Goal: Task Accomplishment & Management: Use online tool/utility

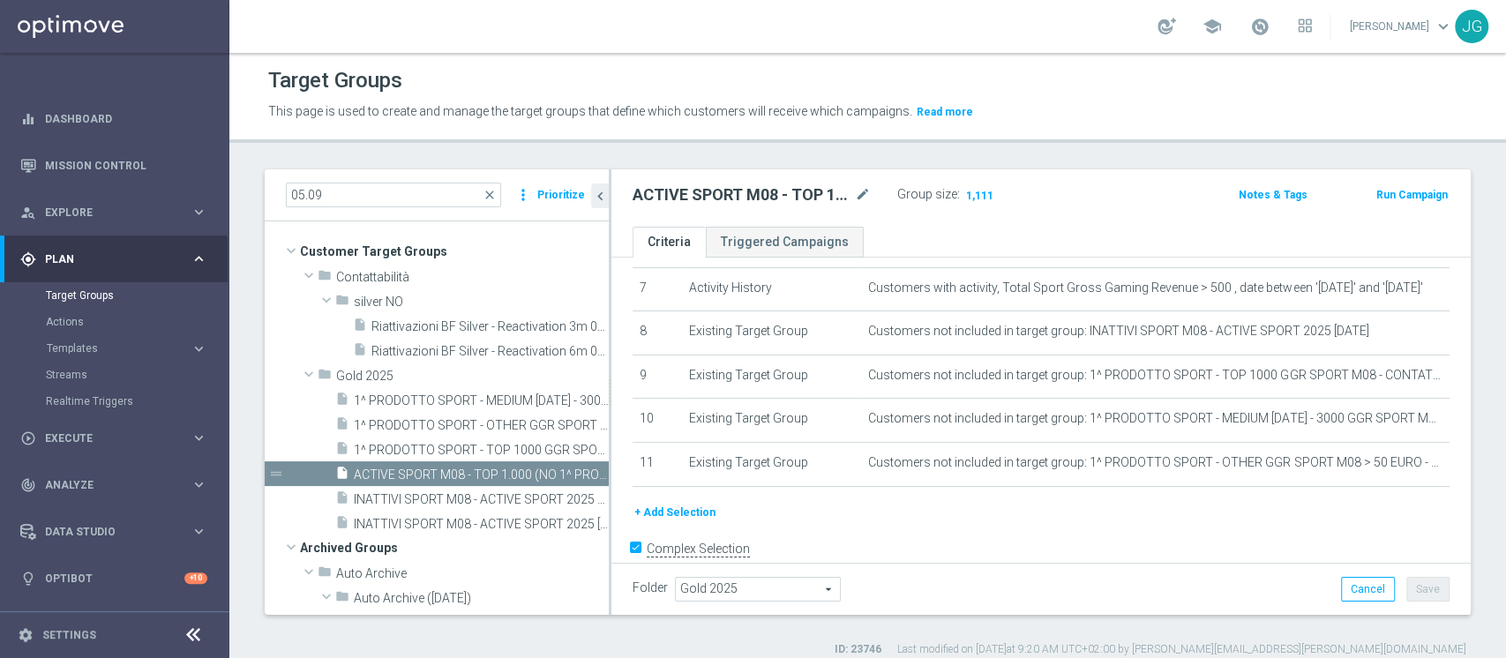
scroll to position [344, 0]
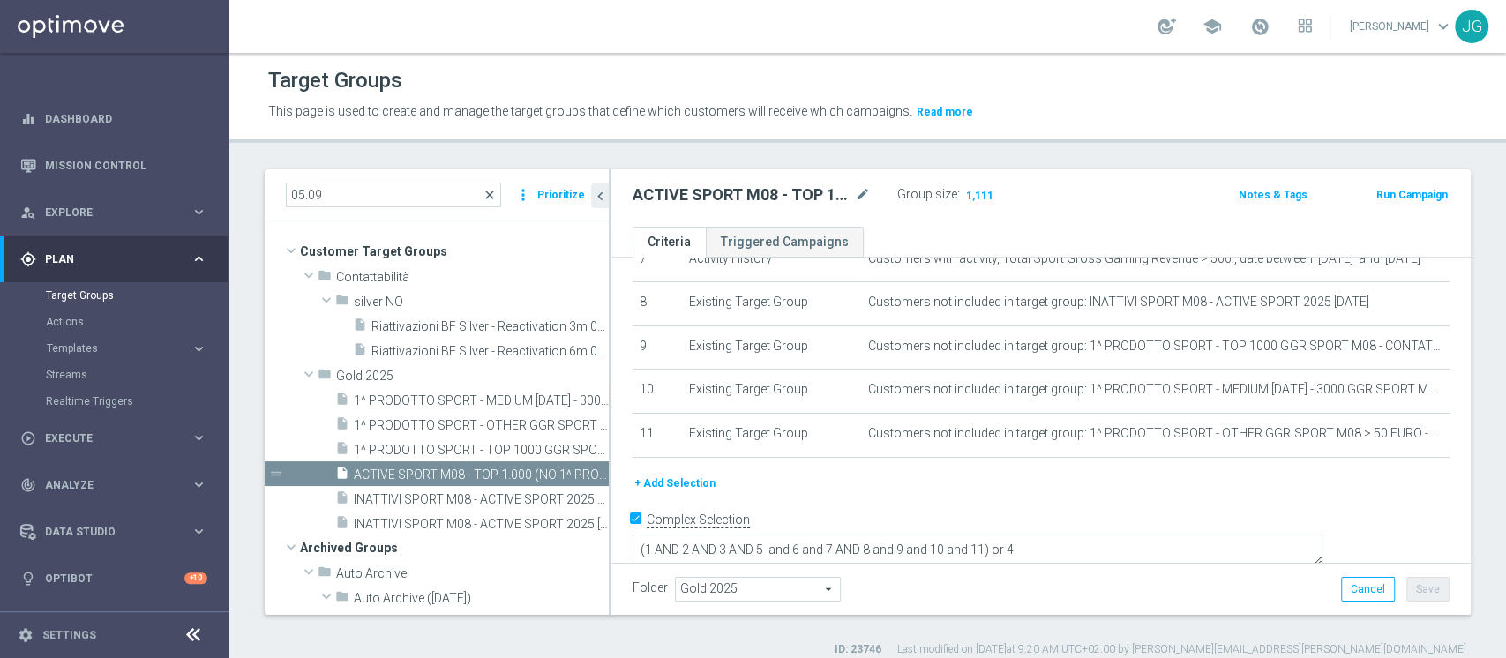
click at [497, 194] on span "close" at bounding box center [490, 195] width 14 height 14
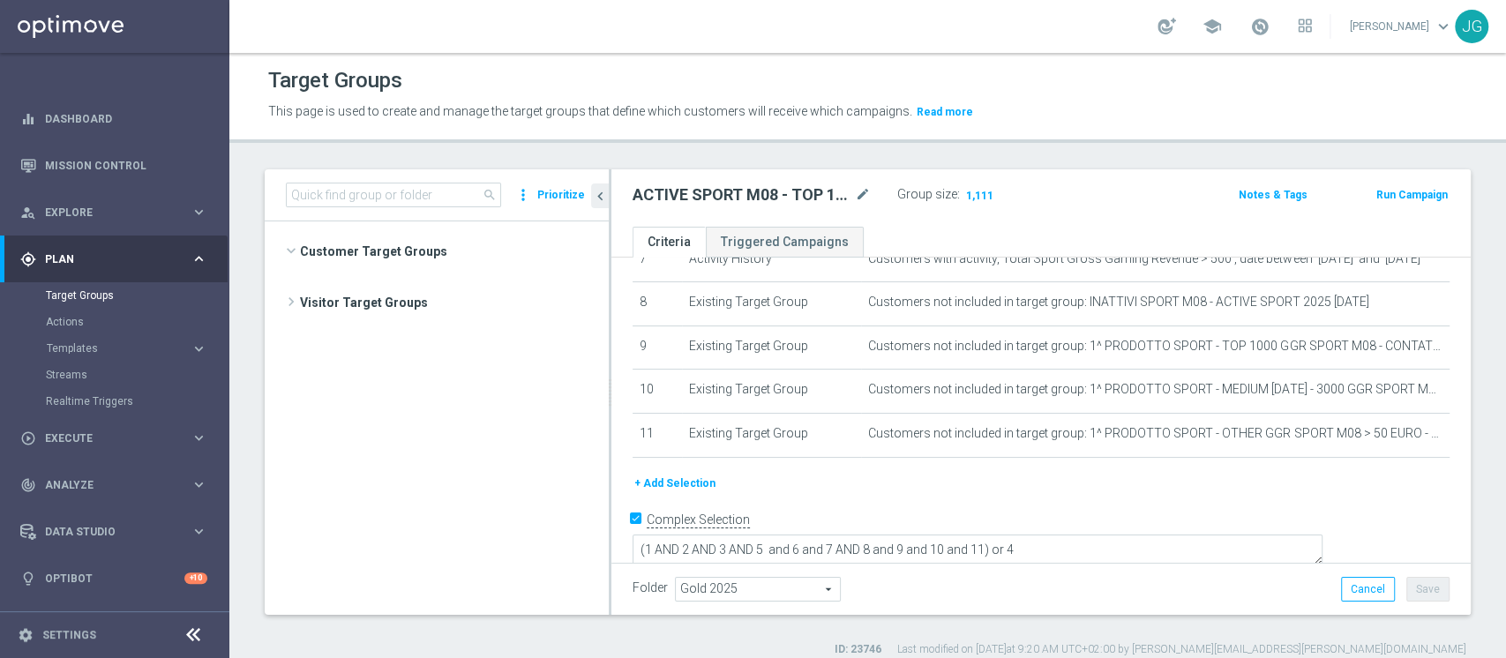
scroll to position [50664, 0]
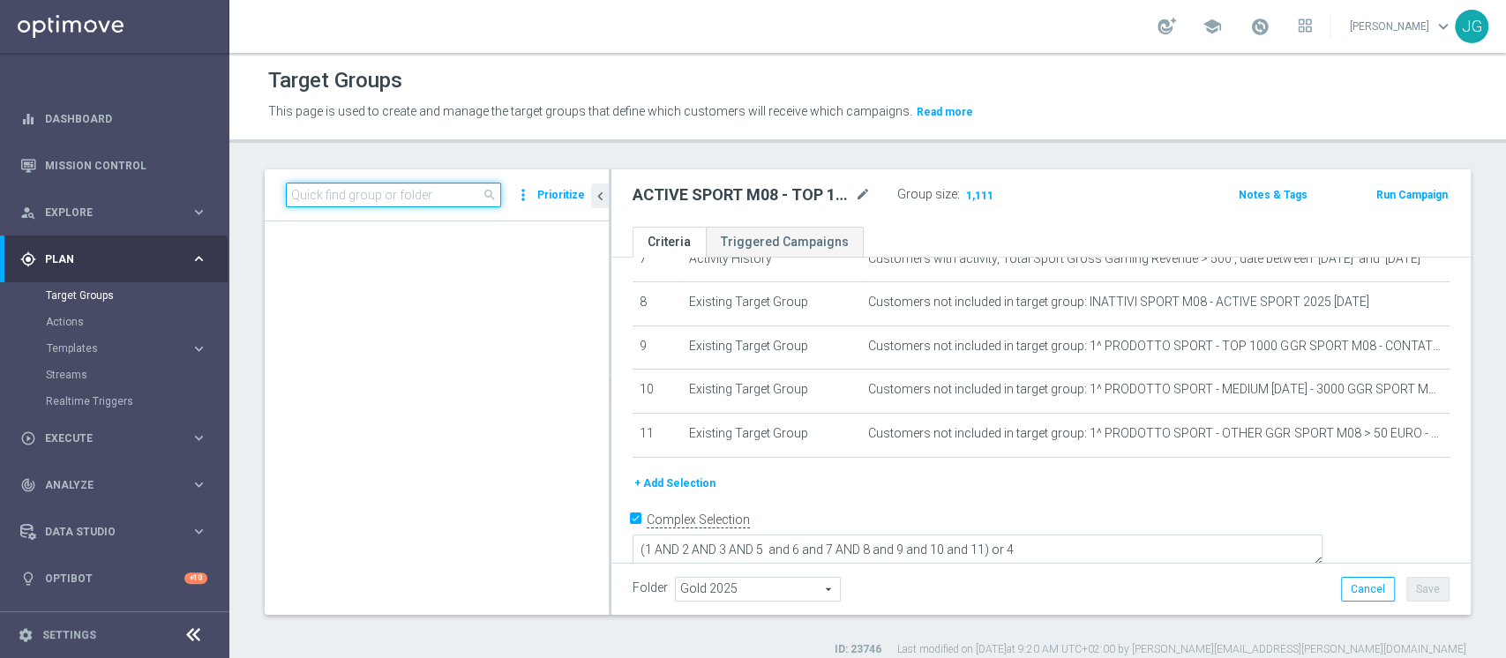
click at [447, 199] on input at bounding box center [393, 195] width 215 height 25
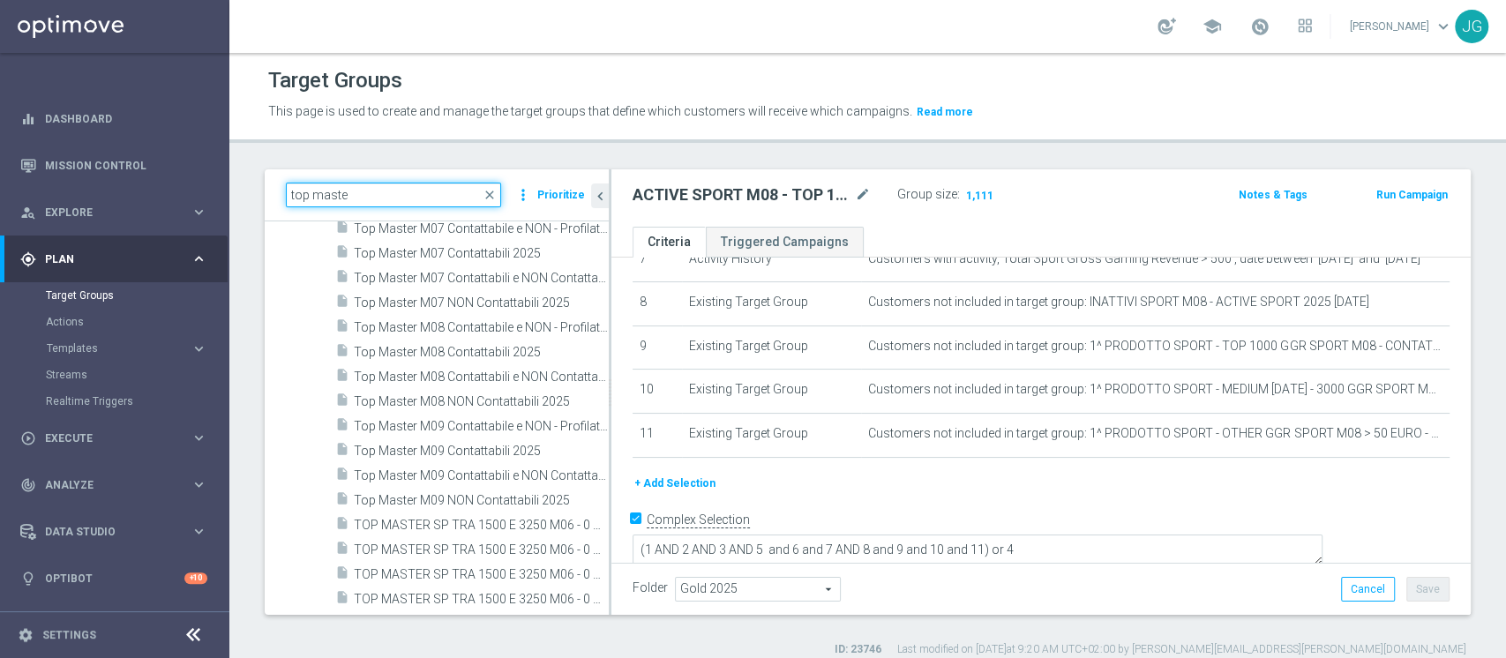
scroll to position [395, 0]
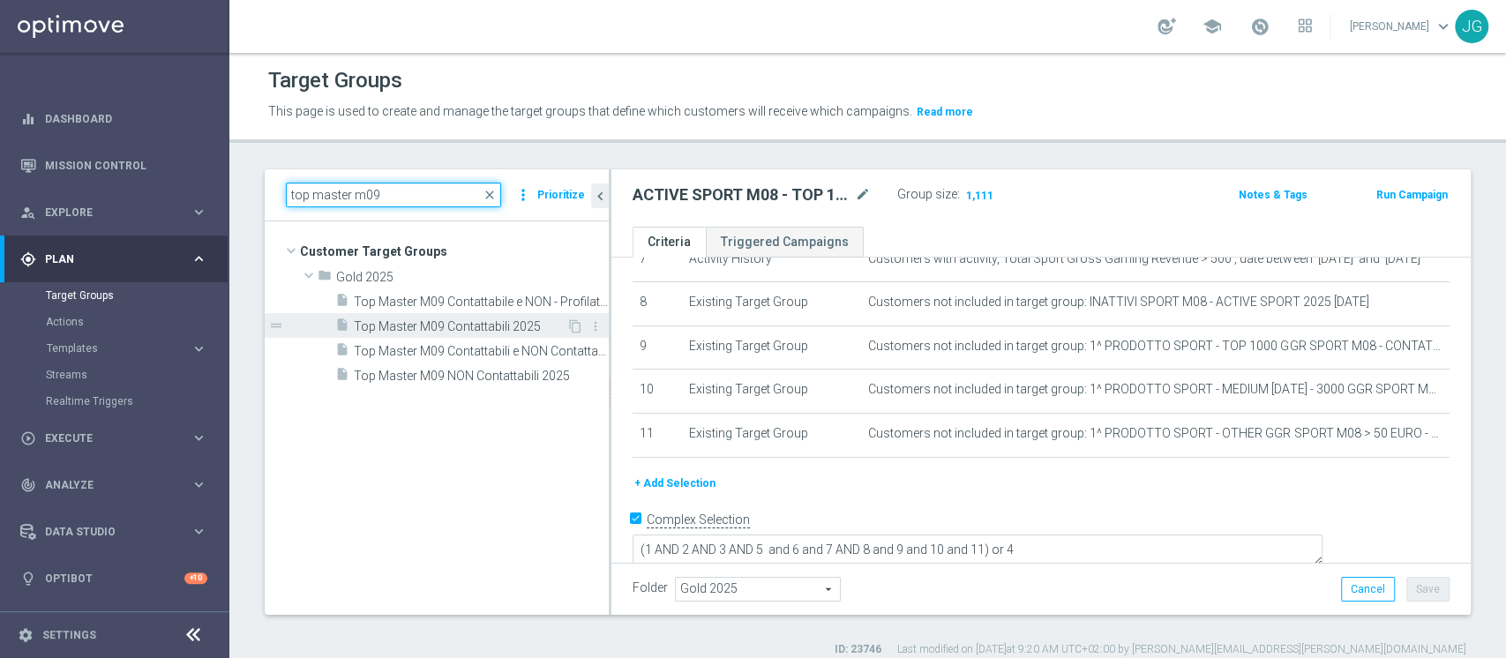
type input "top master m09"
click at [465, 330] on span "Top Master M09 Contattabili 2025" at bounding box center [460, 326] width 213 height 15
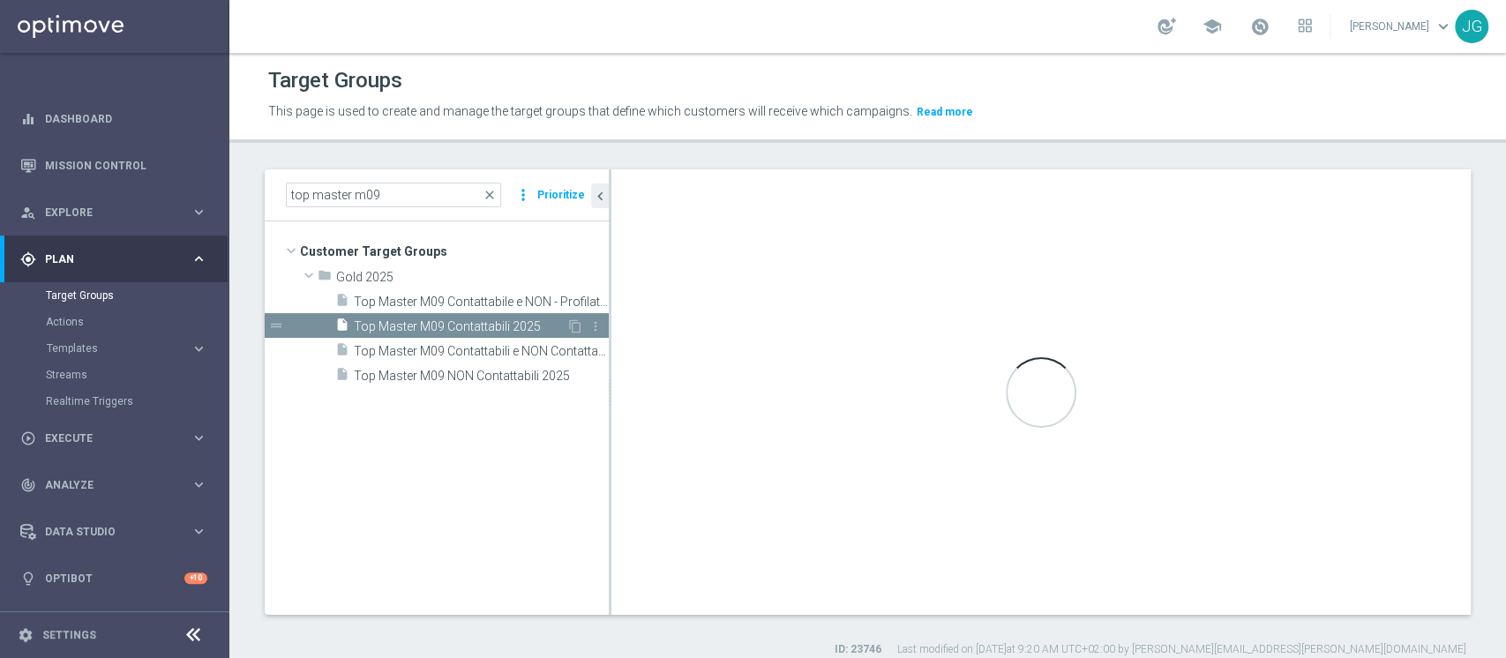
type textarea "(1 and 2 and 3 and 4 and 5 and 6 and 7 and 8 and 9 and 10 and 11 and 12)"
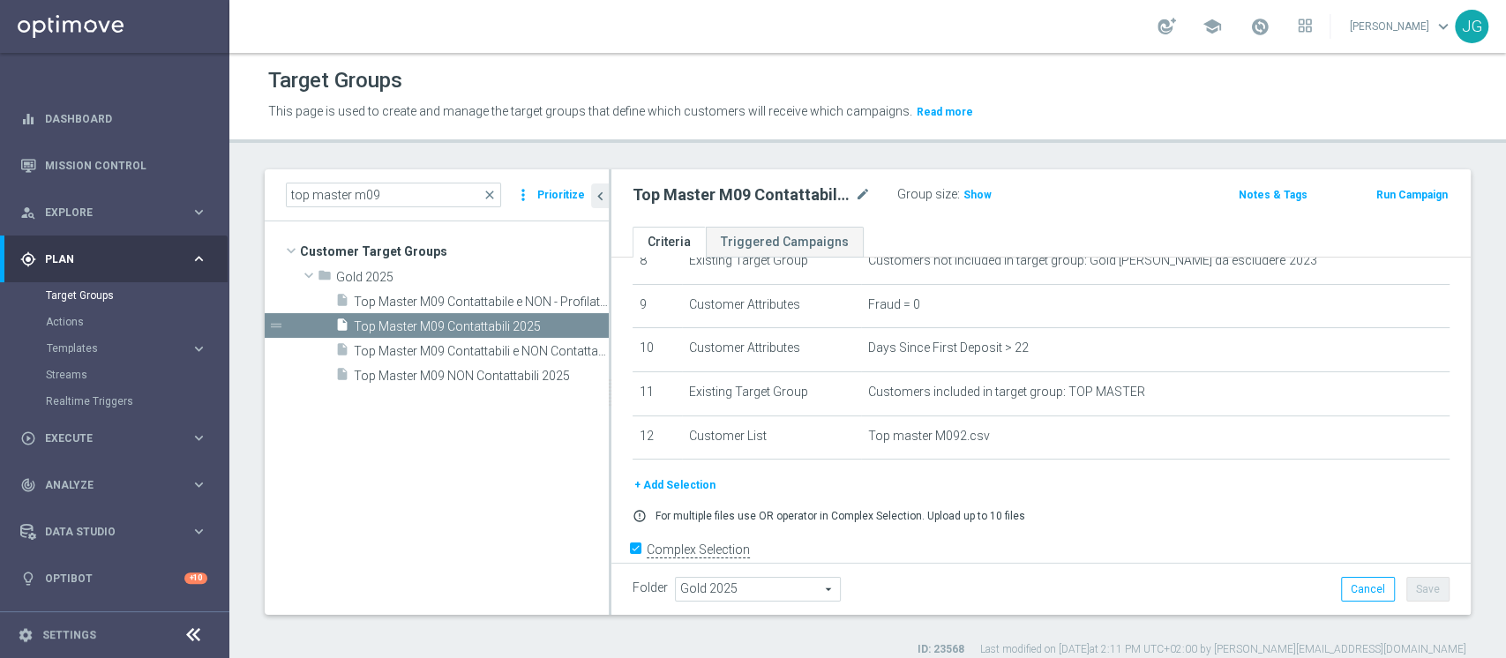
scroll to position [416, 0]
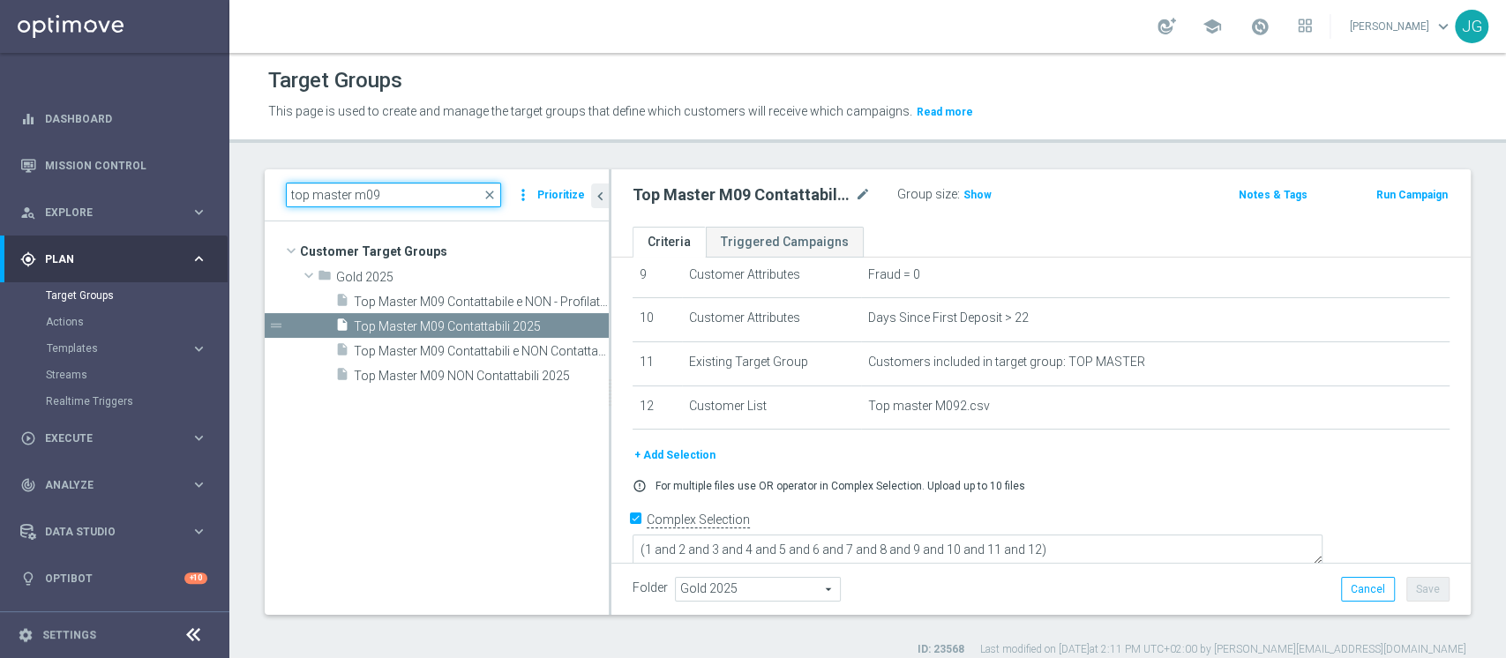
click at [416, 194] on input "top master m09" at bounding box center [393, 195] width 215 height 25
type input "t"
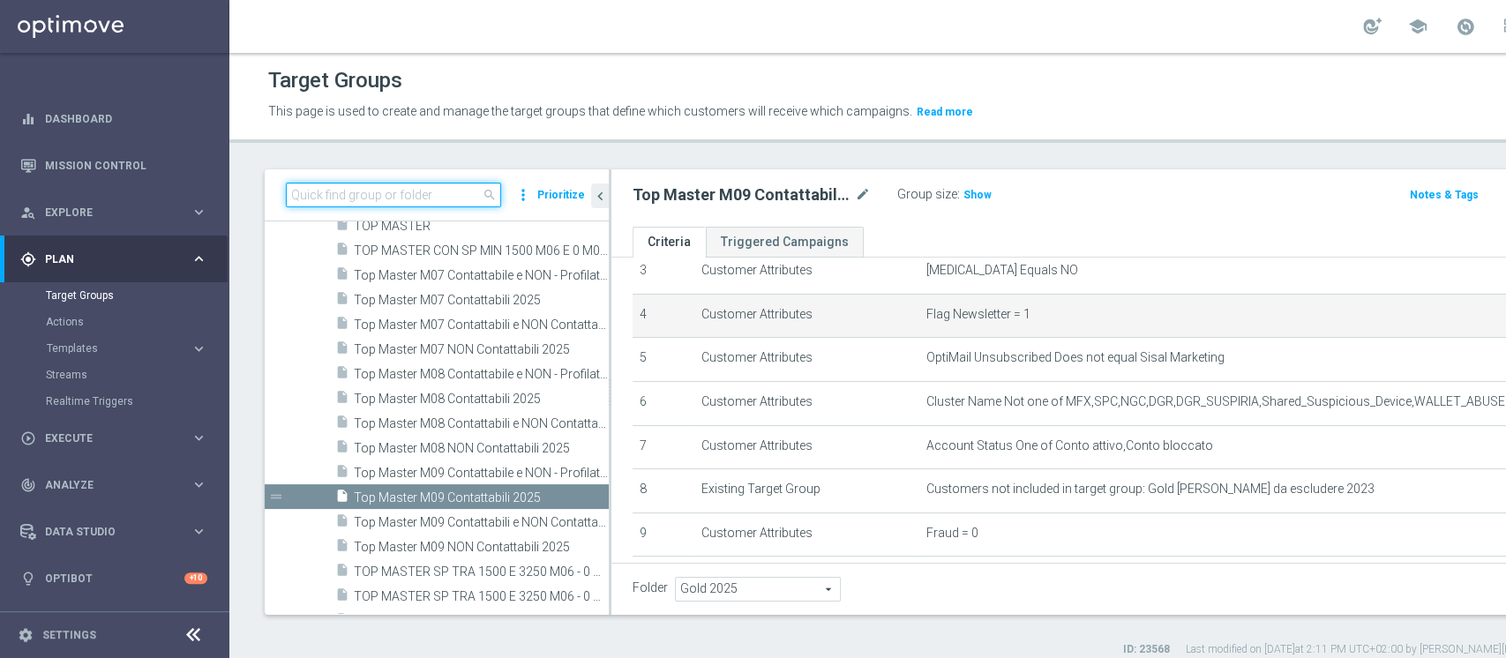
scroll to position [160, 0]
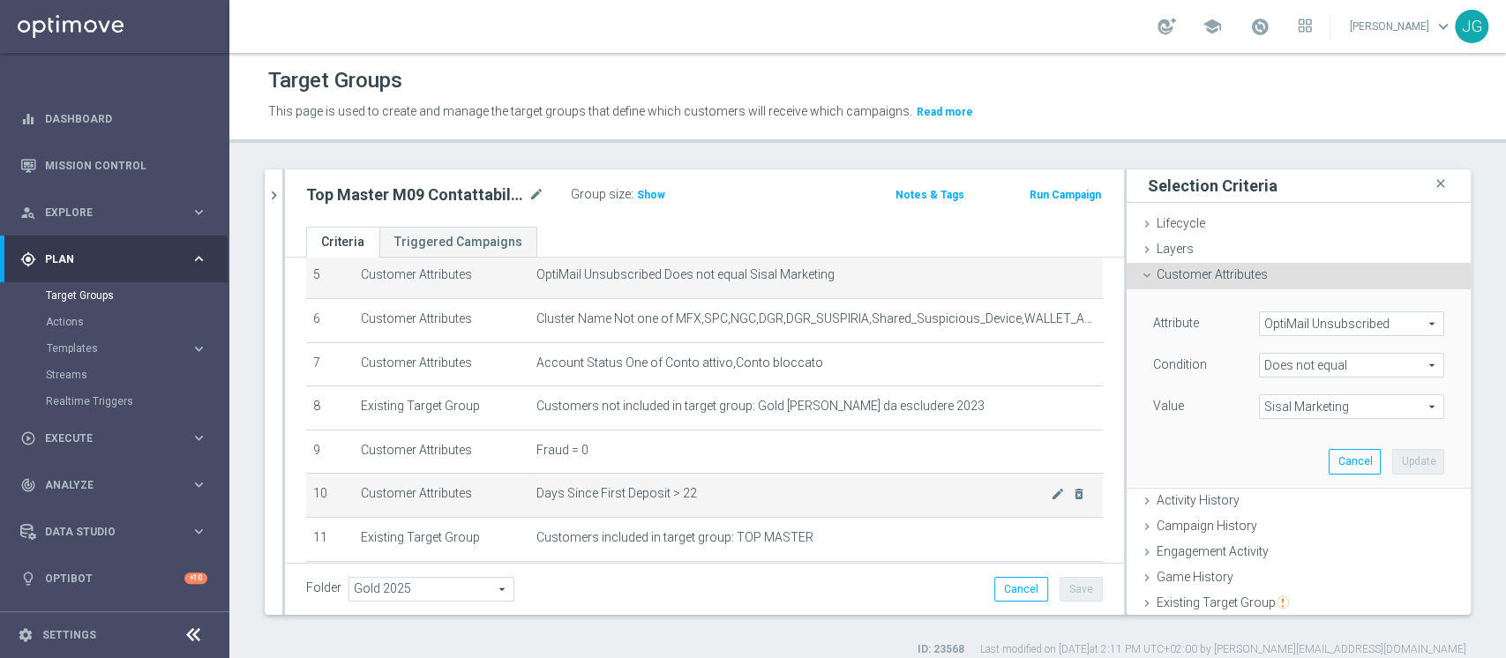
scroll to position [227, 0]
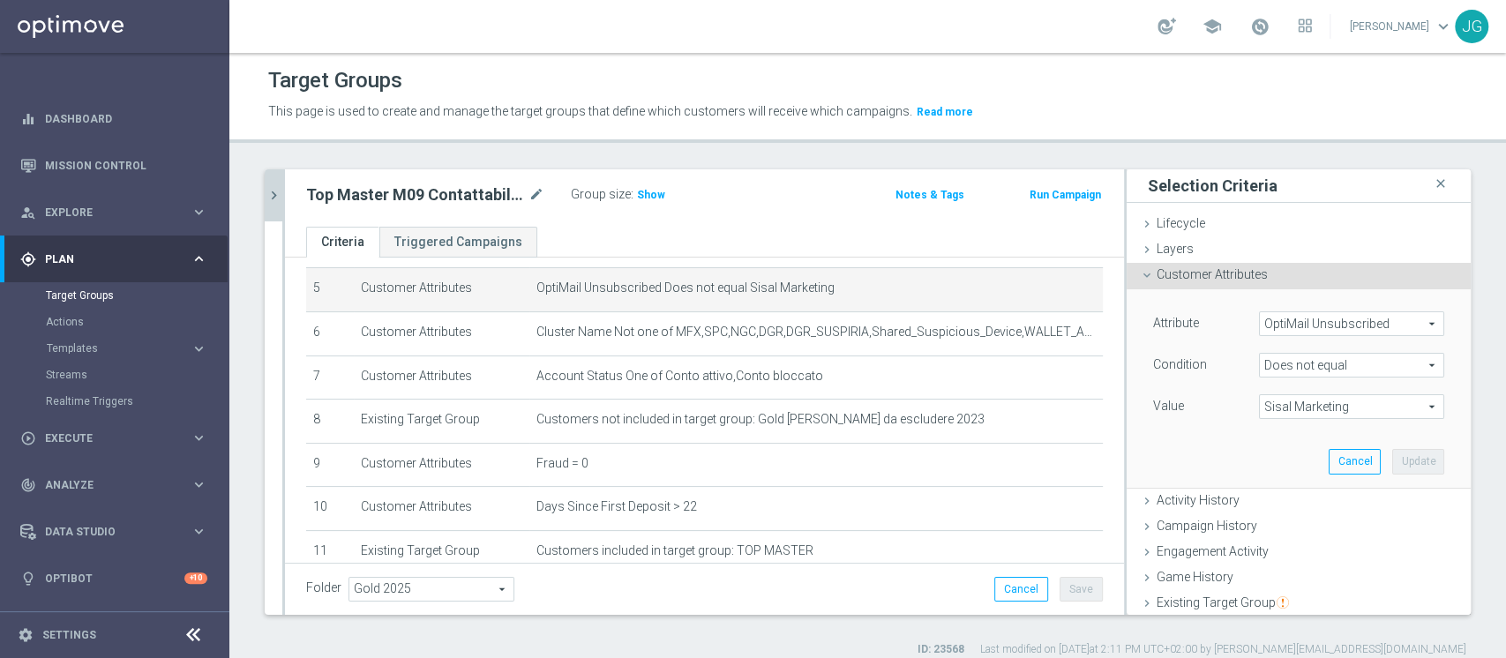
click at [277, 194] on icon "chevron_right" at bounding box center [274, 195] width 17 height 17
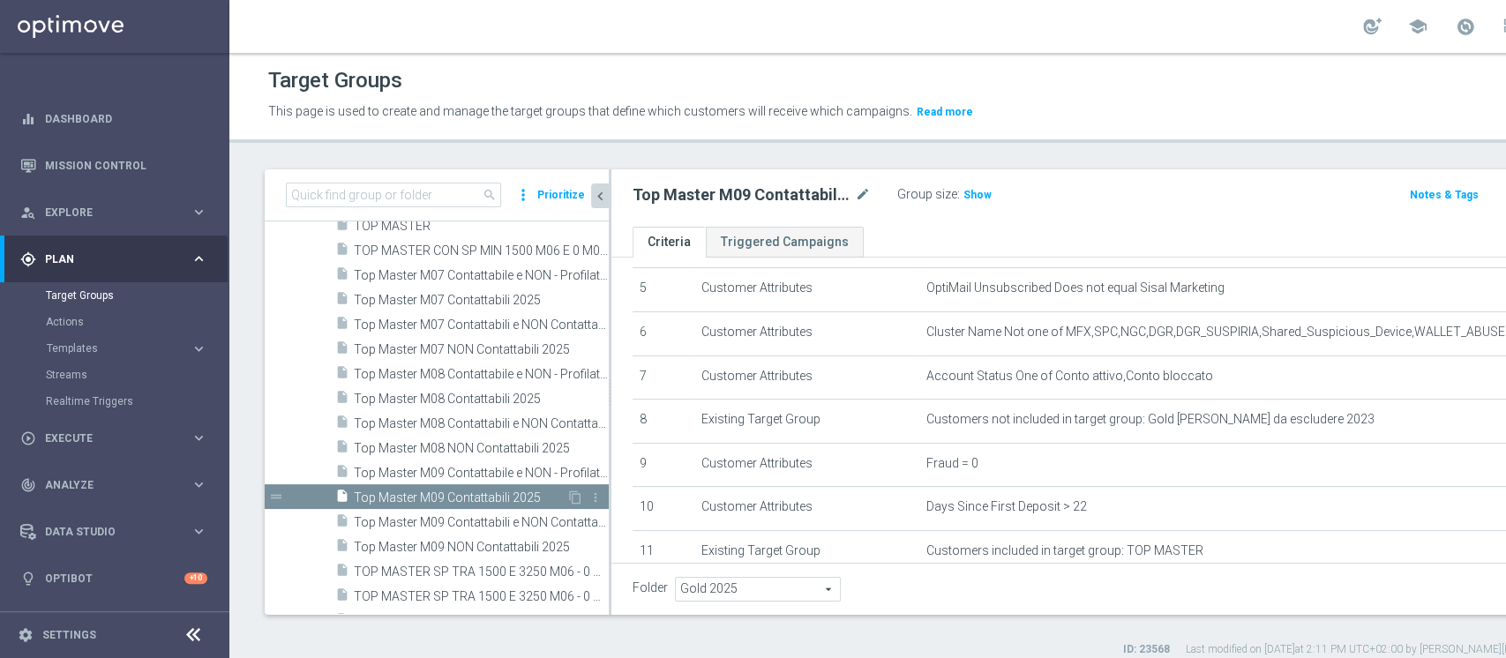
click at [428, 493] on span "Top Master M09 Contattabili 2025" at bounding box center [460, 498] width 213 height 15
click at [480, 498] on span "Top Master M09 Contattabili 2025" at bounding box center [460, 498] width 213 height 15
click at [457, 496] on span "Top Master M09 Contattabili 2025" at bounding box center [460, 498] width 213 height 15
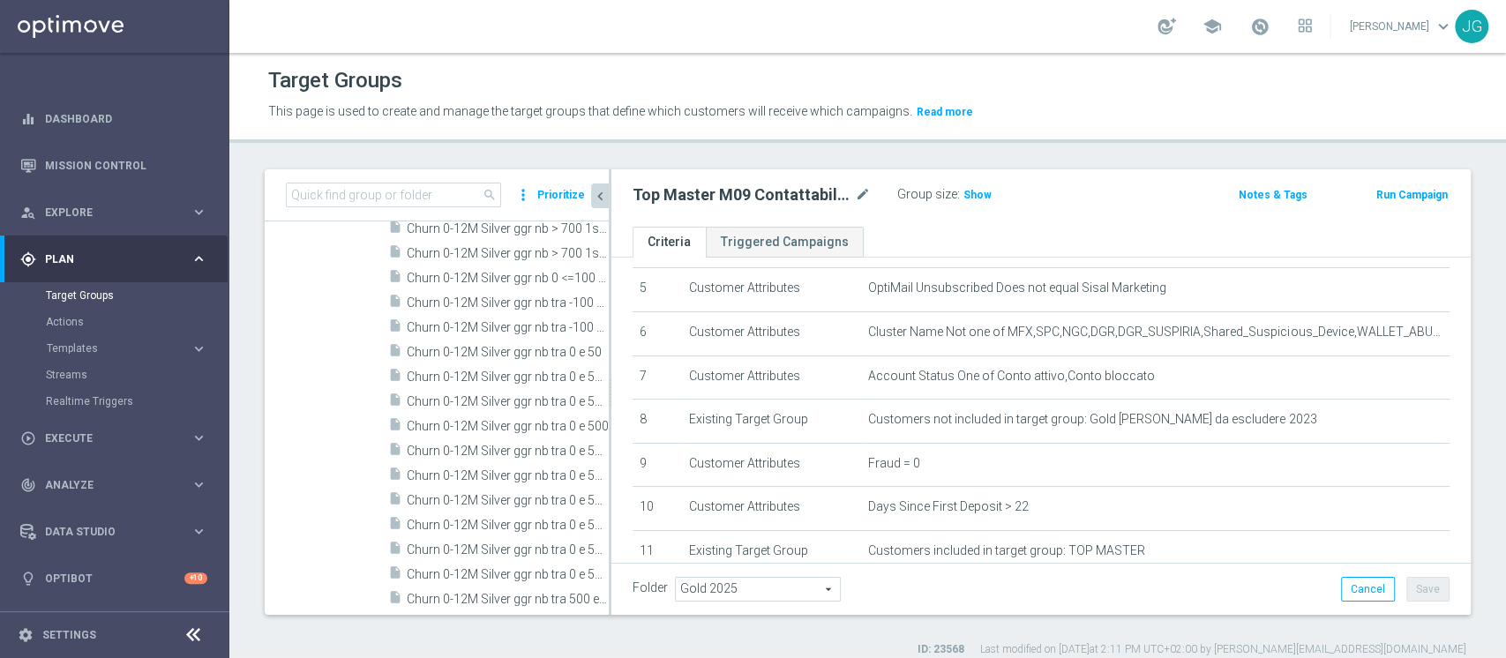
scroll to position [0, 0]
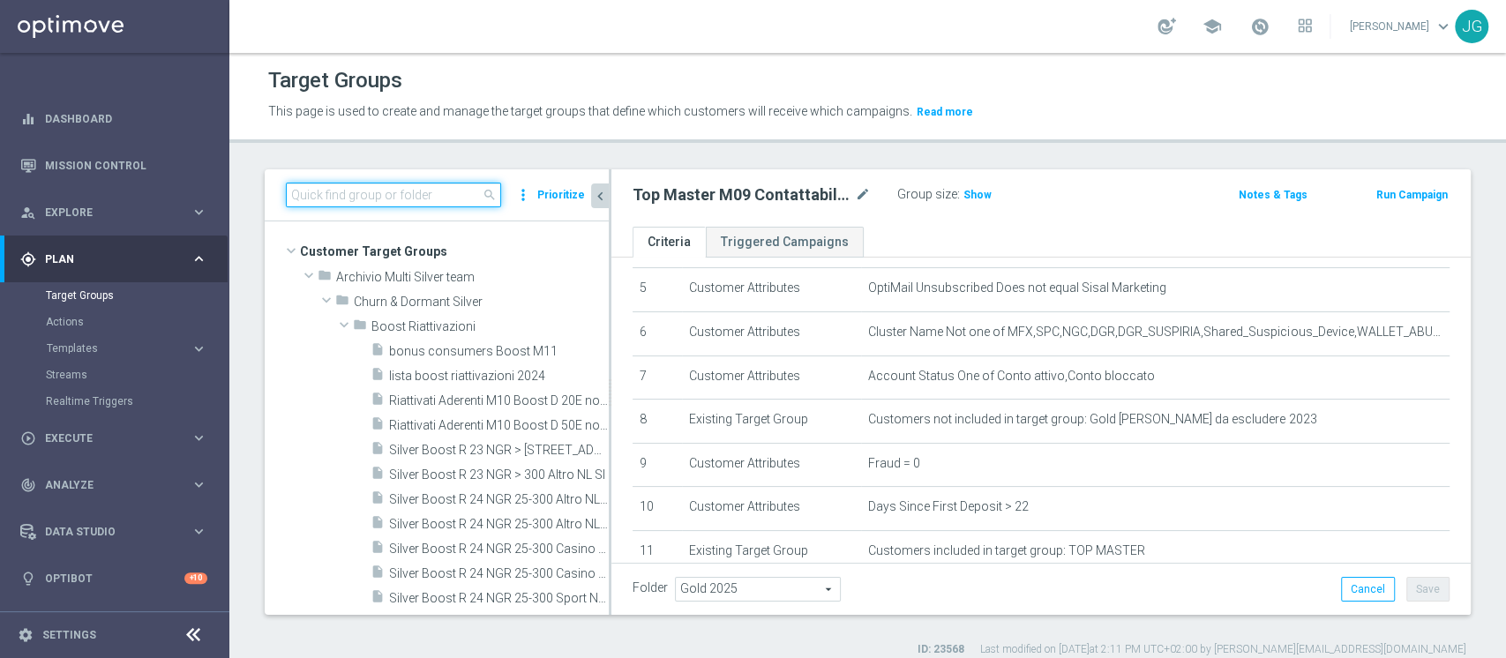
click at [400, 199] on input at bounding box center [393, 195] width 215 height 25
click at [400, 199] on input "Active" at bounding box center [393, 195] width 215 height 25
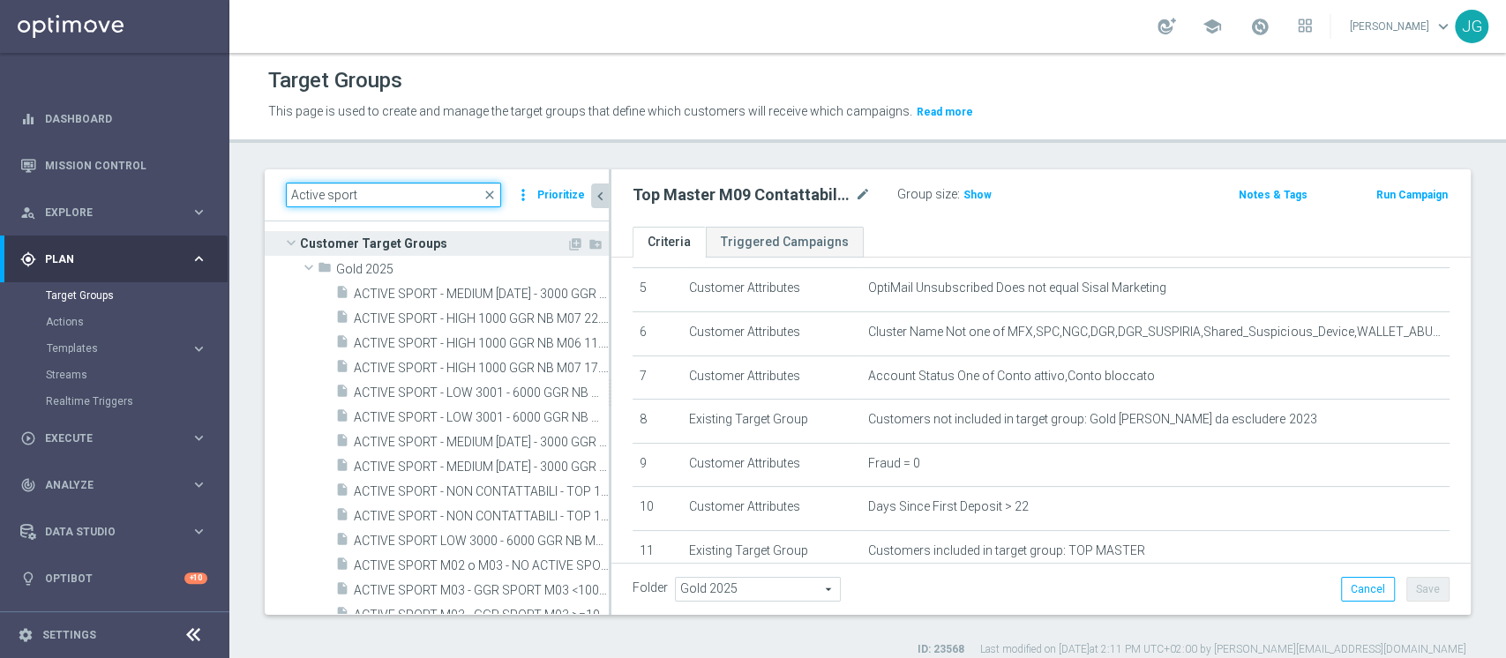
scroll to position [7, 0]
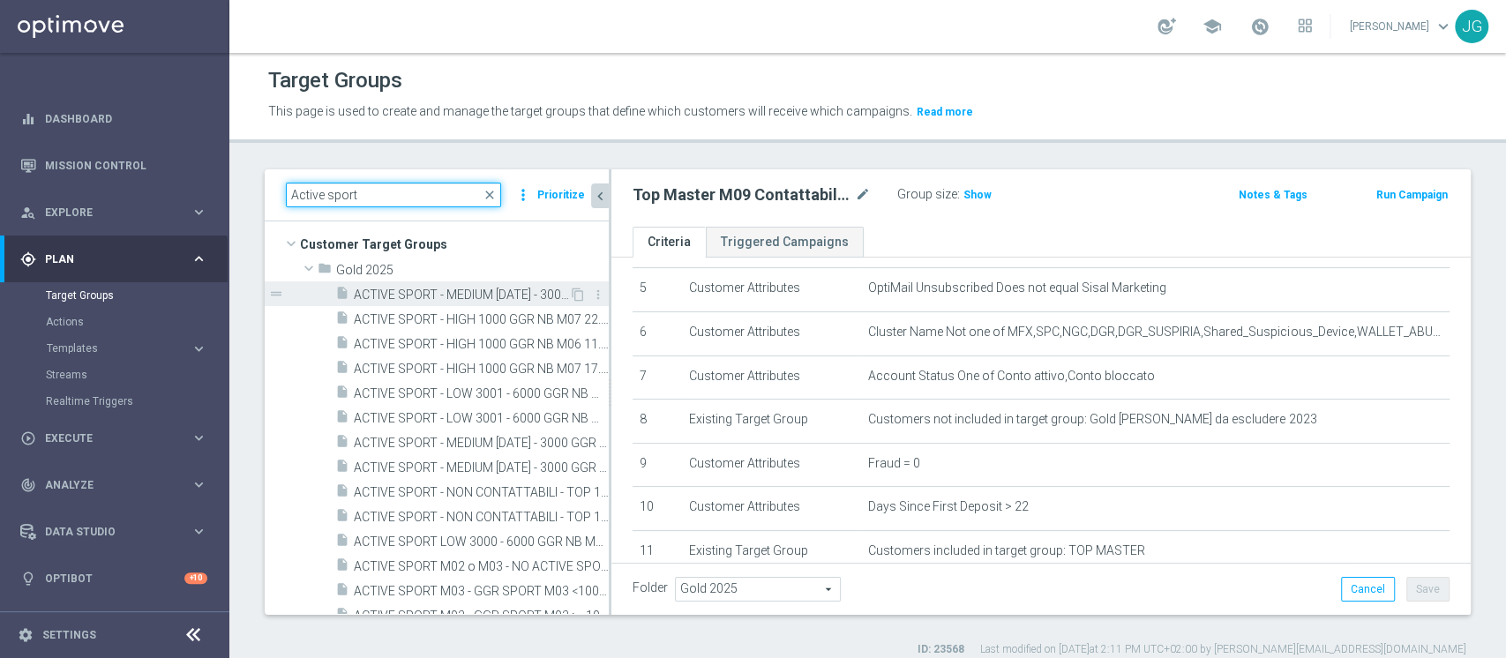
type input "Active sport"
click at [465, 289] on span "ACTIVE SPORT - MEDIUM [DATE] - 3000 GGR NB M06 11.07" at bounding box center [461, 295] width 215 height 15
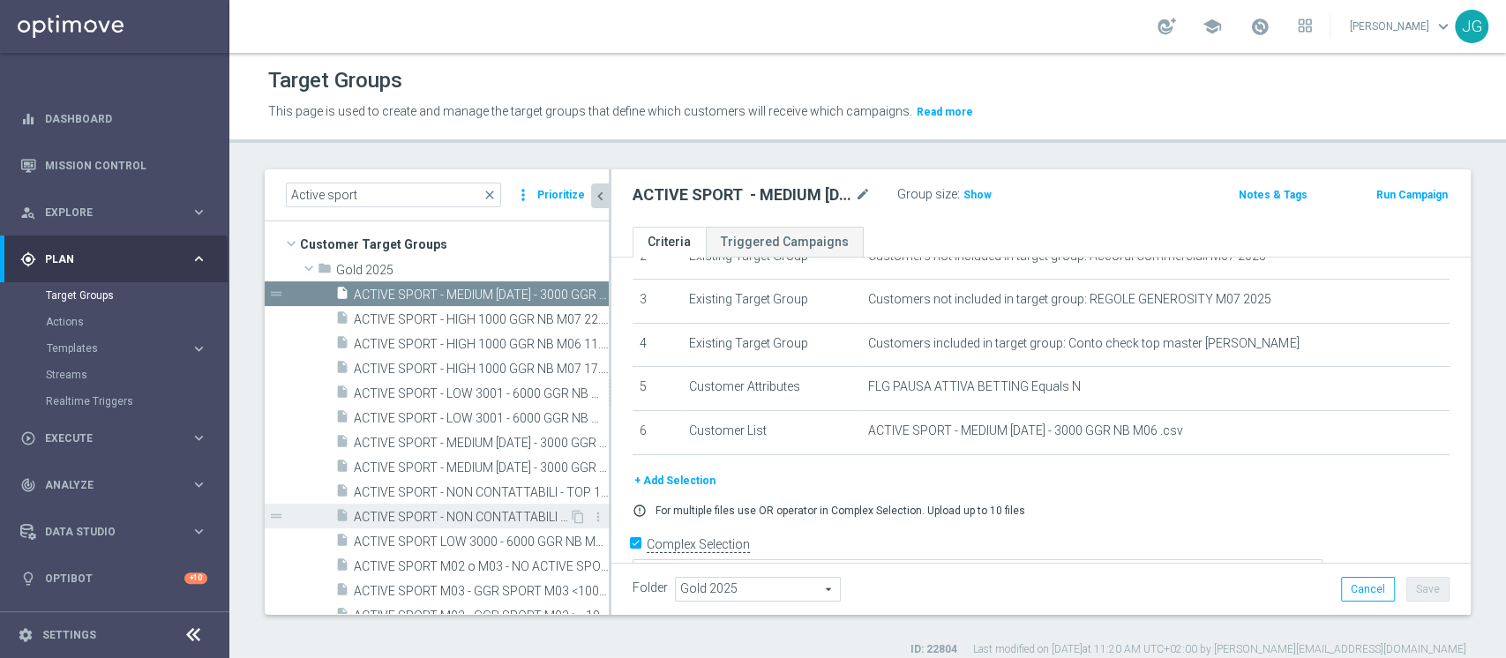
scroll to position [382, 0]
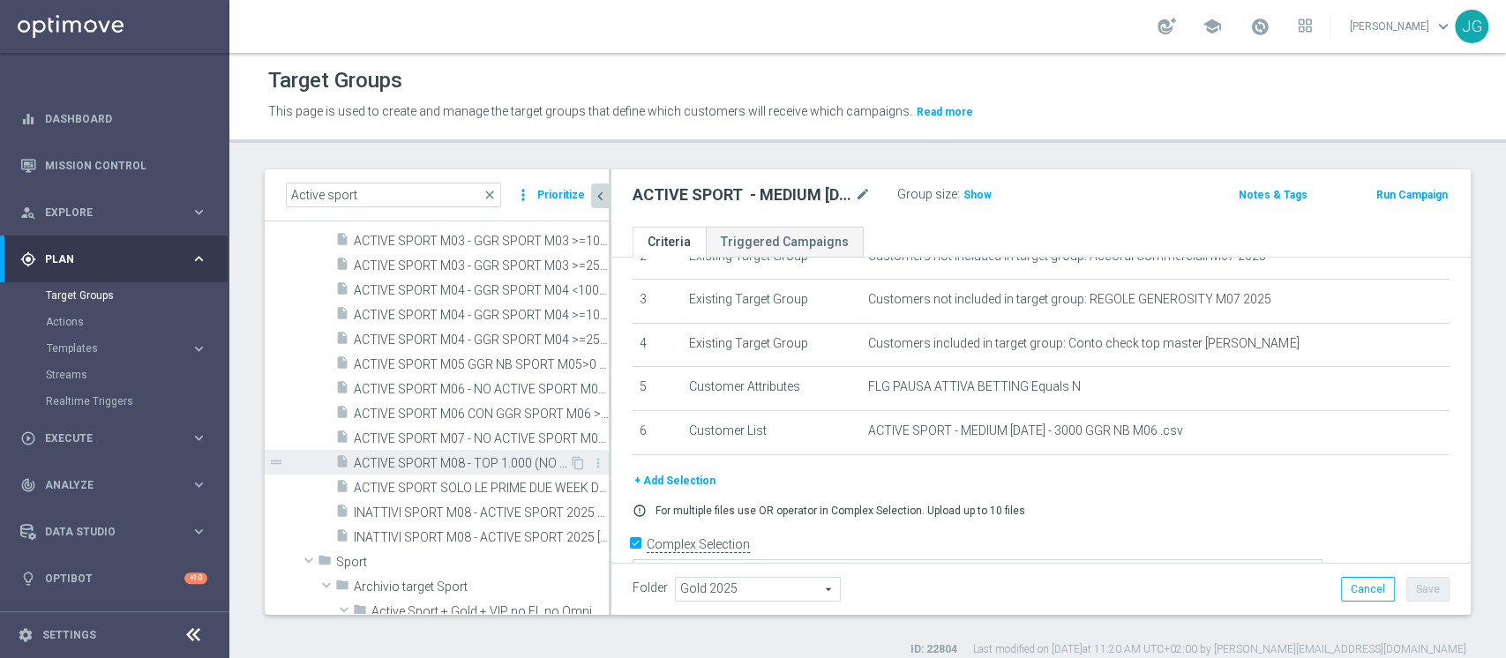
click at [424, 461] on span "ACTIVE SPORT M08 - TOP 1.000 (NO 1^ PRODOTTO SPORT PER GGR M08) CONTATTABILI E …" at bounding box center [461, 463] width 215 height 15
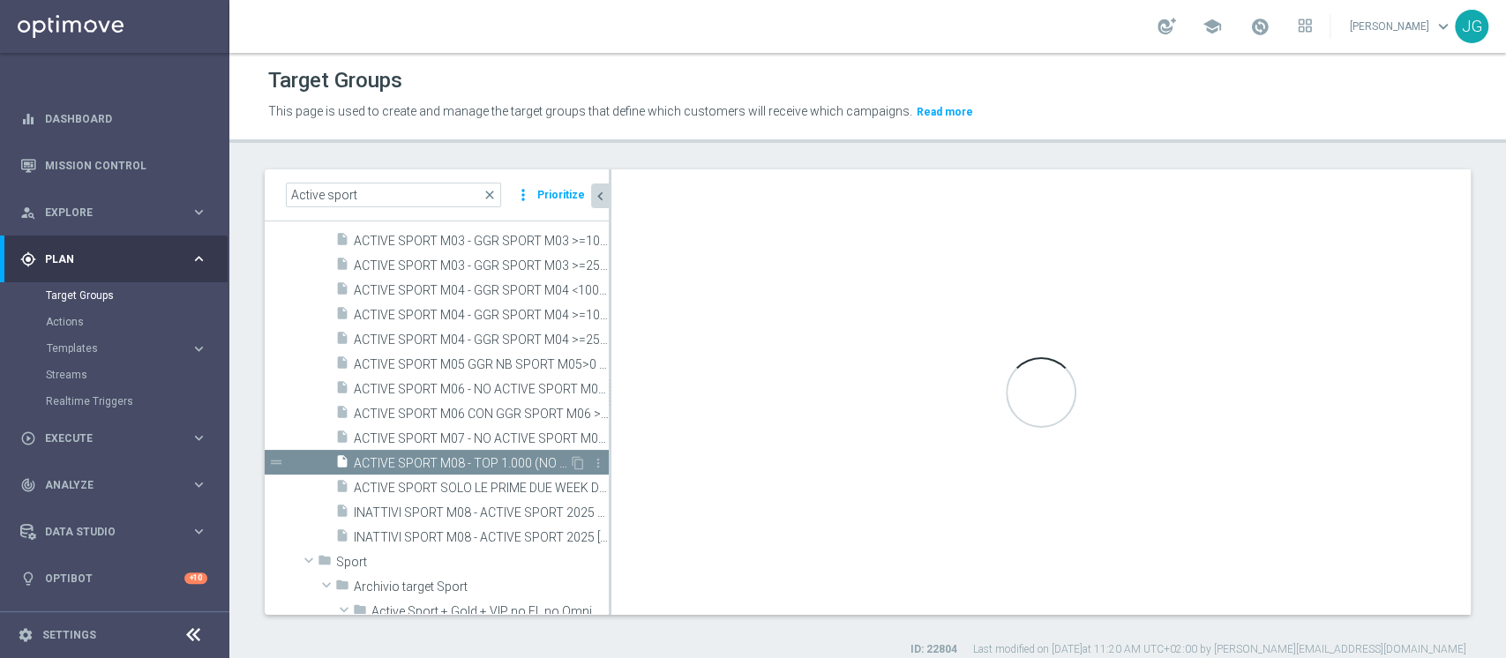
type textarea "(1 AND 2 AND 3 AND 5 and 6 and 7 AND 8 and 9 and 10 and 11) or 4"
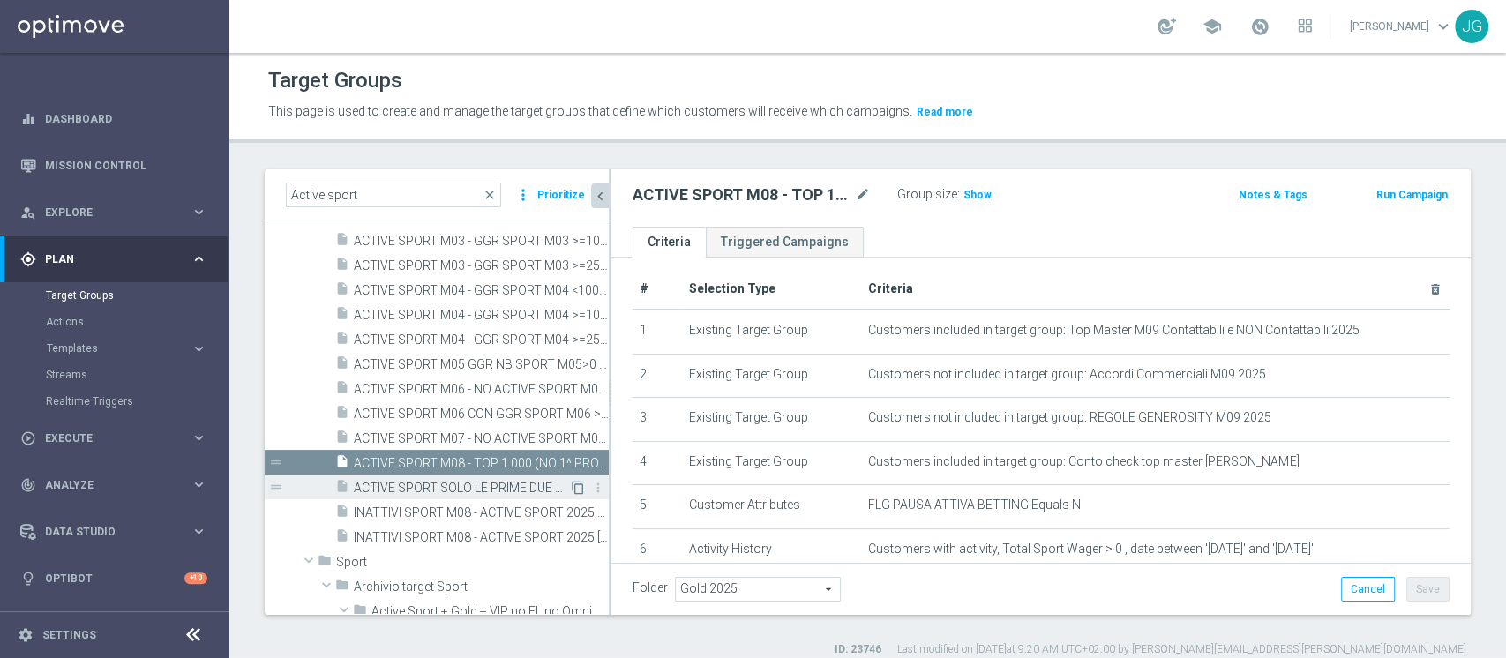
scroll to position [9, 0]
click at [488, 456] on span "ACTIVE SPORT M08 - TOP 1.000 (NO 1^ PRODOTTO SPORT PER GGR M08) CONTATTABILI E …" at bounding box center [461, 463] width 215 height 15
click at [571, 460] on icon "content_copy" at bounding box center [578, 463] width 14 height 14
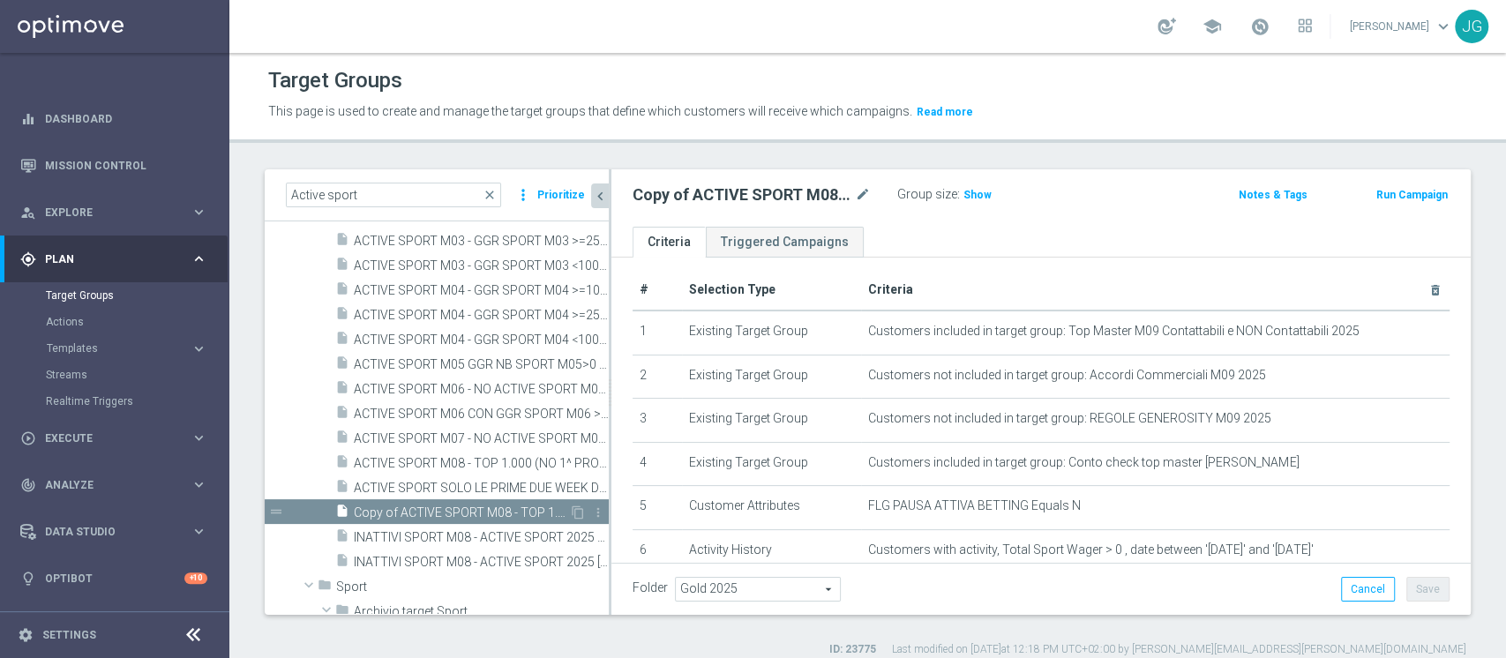
scroll to position [400, 0]
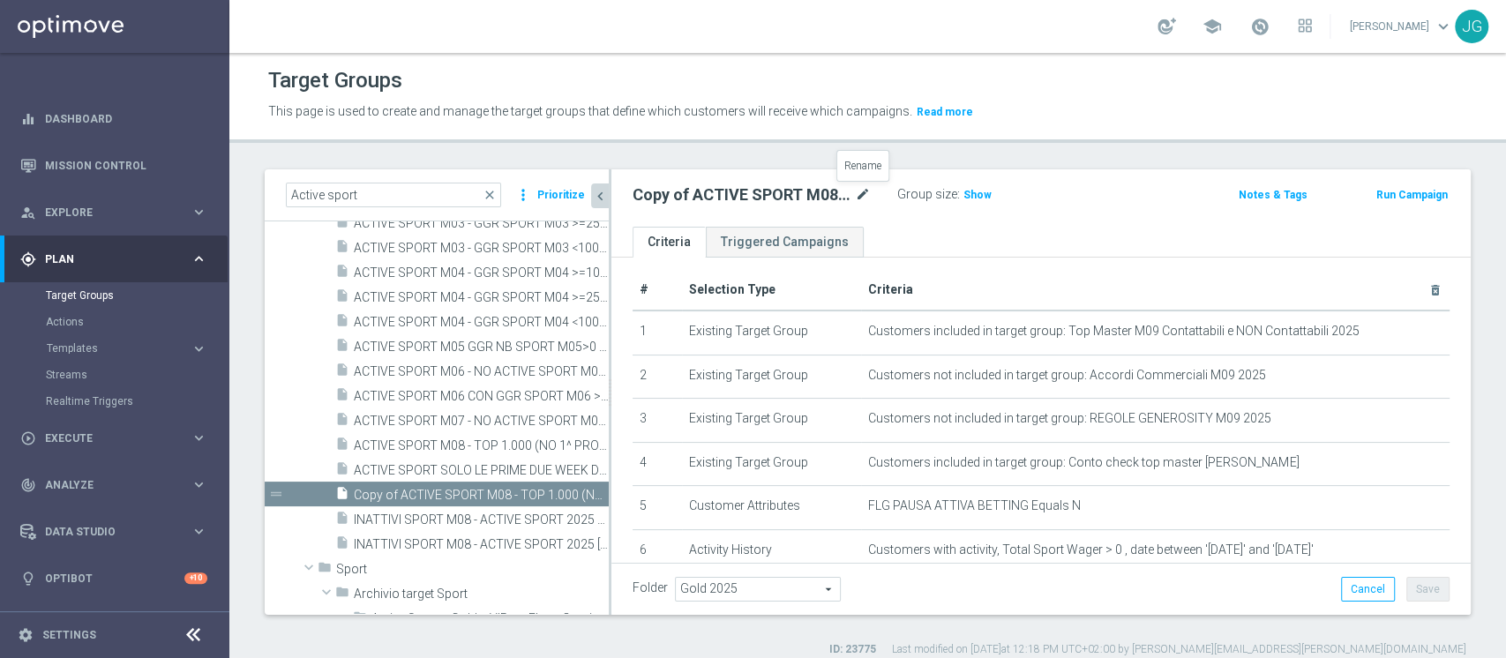
click at [866, 193] on icon "mode_edit" at bounding box center [863, 194] width 16 height 21
click at [835, 191] on input "Copy of ACTIVE SPORT M08 - TOP 1.000 (NO 1^ PRODOTTO SPORT PER GGR M08) CONTATT…" at bounding box center [752, 196] width 238 height 25
drag, startPoint x: 831, startPoint y: 192, endPoint x: 526, endPoint y: 211, distance: 305.9
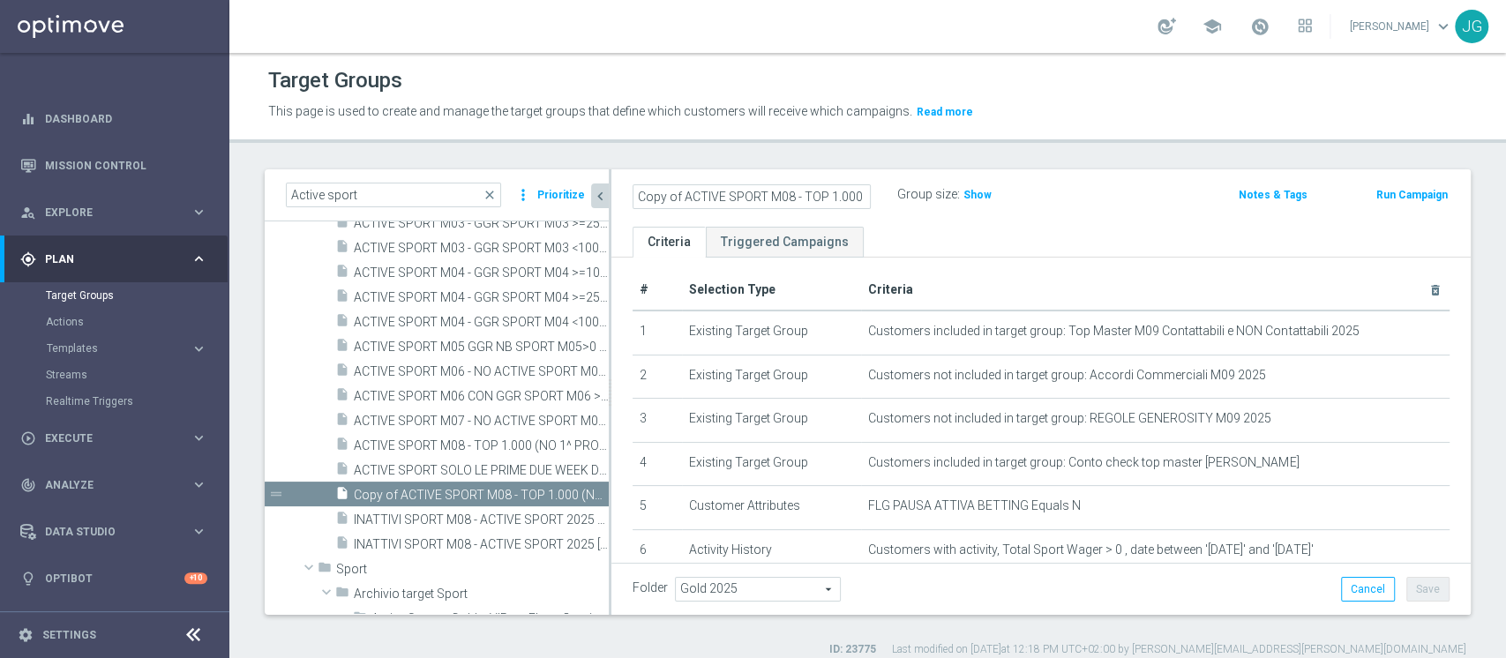
click at [526, 211] on as-split "Active sport close more_vert Prioritize Customer Target Groups library_add crea…" at bounding box center [868, 392] width 1206 height 446
type input "ACTIVE BETTING TOP MASTER 05.09"
click at [1407, 595] on button "Save" at bounding box center [1427, 589] width 43 height 25
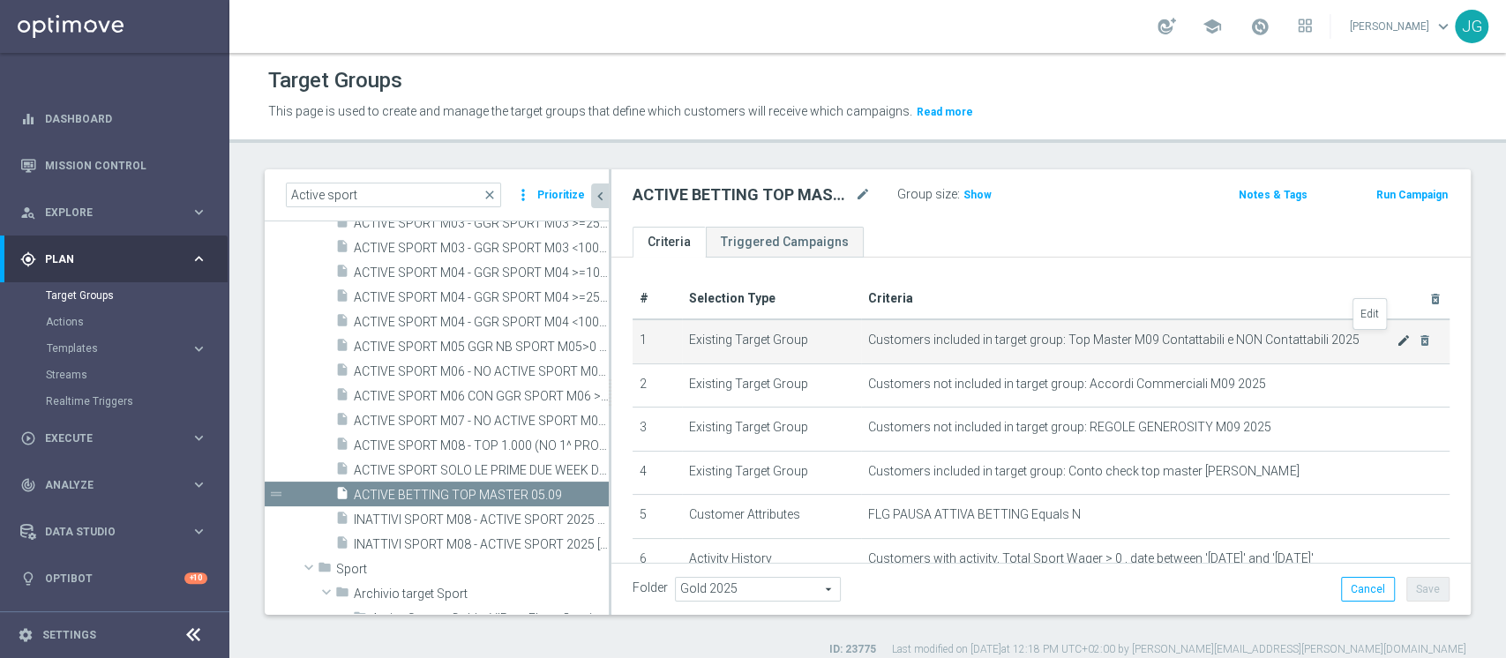
click at [1397, 341] on icon "mode_edit" at bounding box center [1404, 341] width 14 height 14
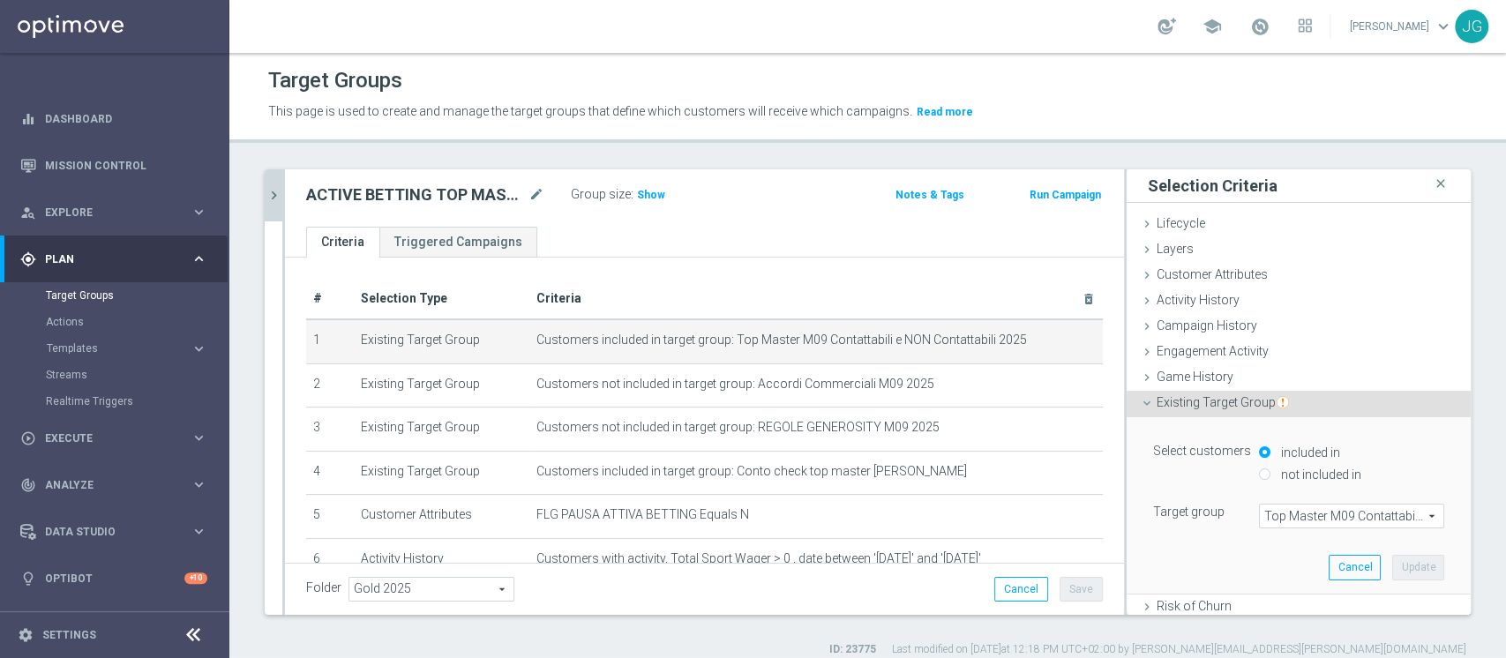
click at [1285, 514] on span "Top Master M09 Contattabili e NON Contattabili 2025" at bounding box center [1352, 516] width 184 height 23
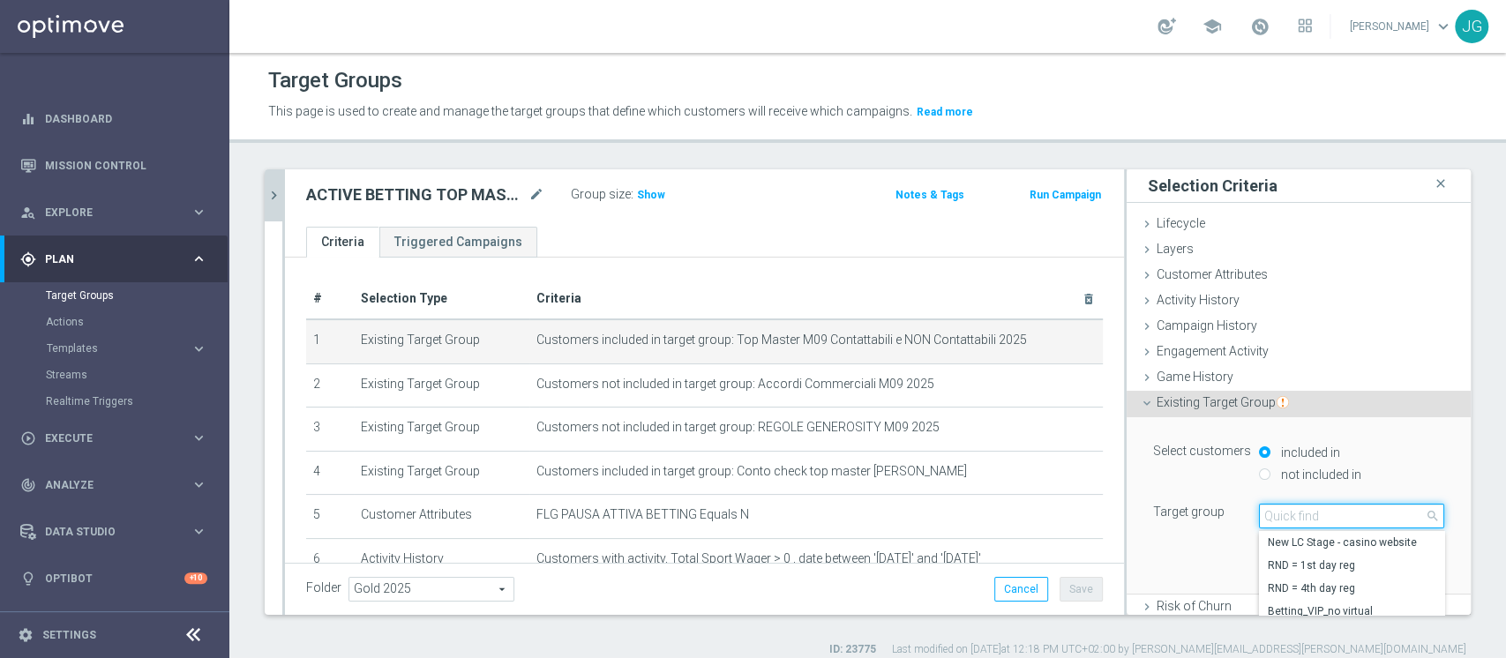
click at [1285, 514] on input "search" at bounding box center [1351, 516] width 185 height 25
type input "TOP MASTER M09"
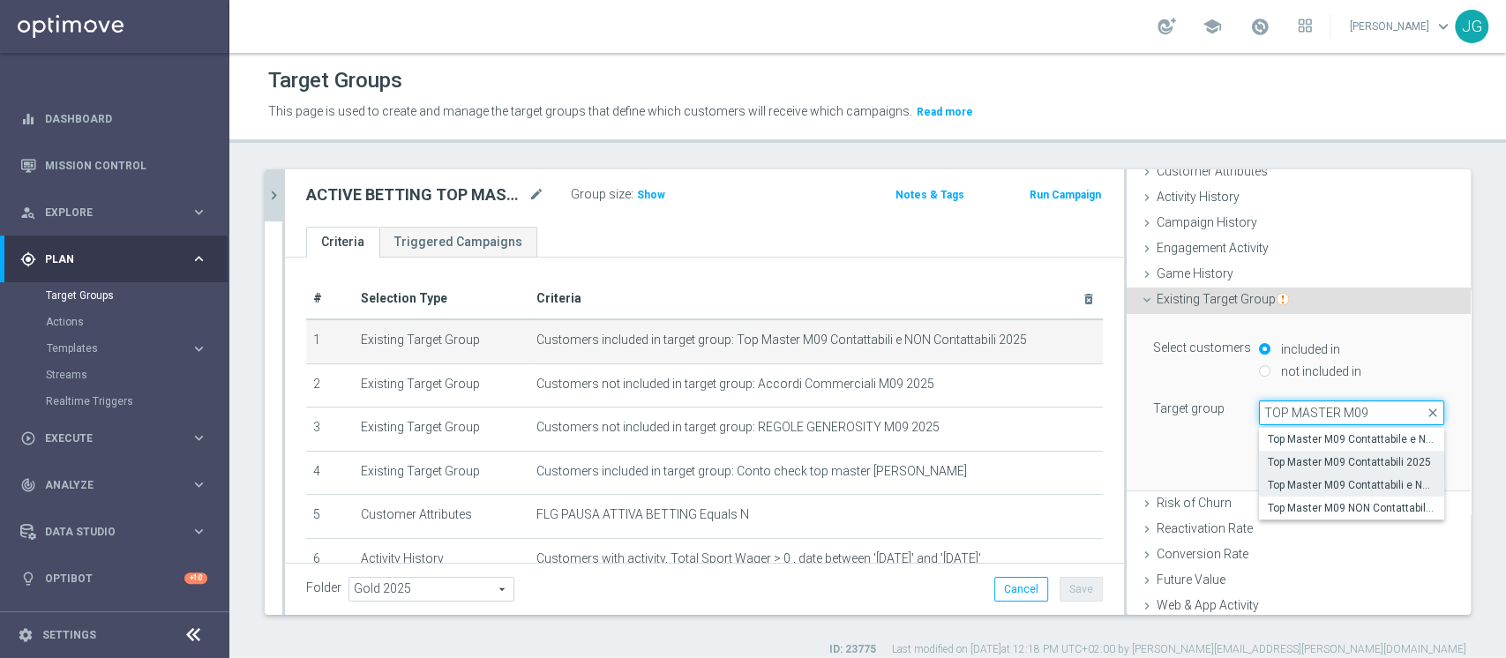
scroll to position [113, 0]
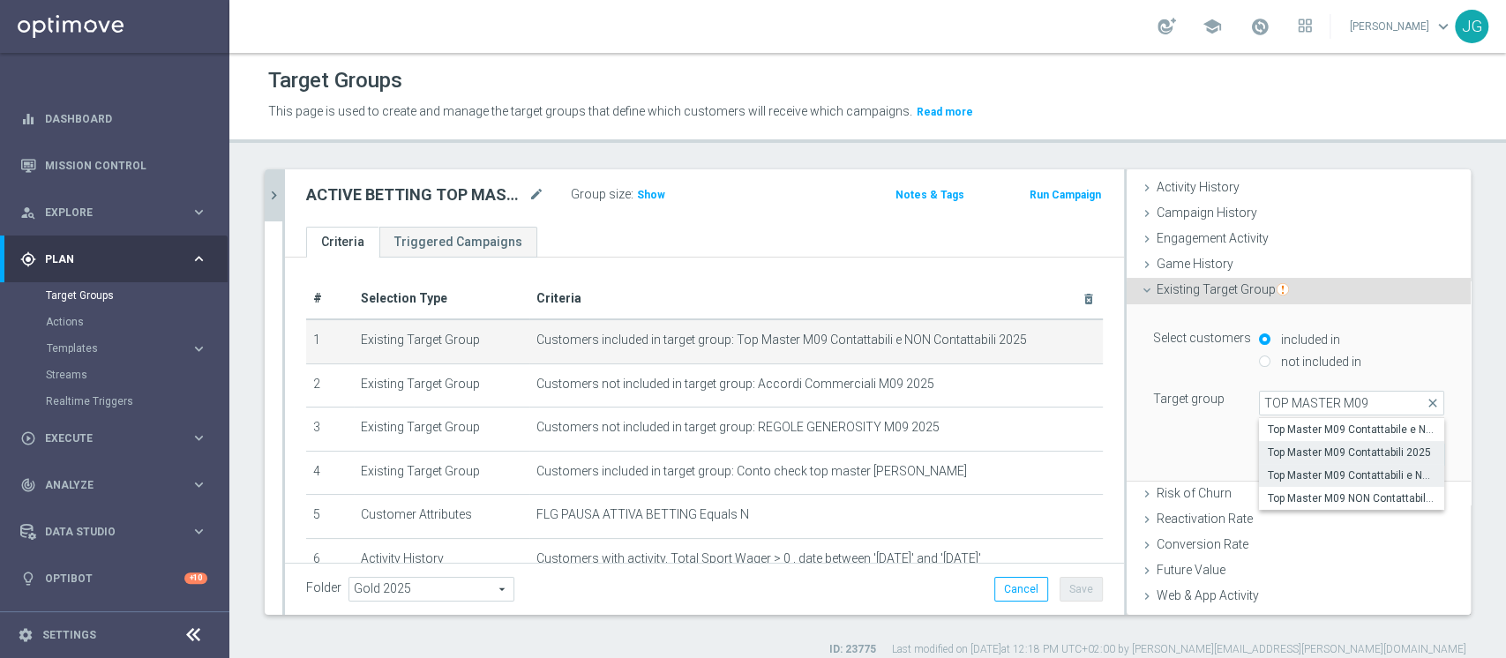
click at [1335, 455] on span "Top Master M09 Contattabili 2025" at bounding box center [1352, 453] width 168 height 14
type input "Top Master M09 Contattabili 2025"
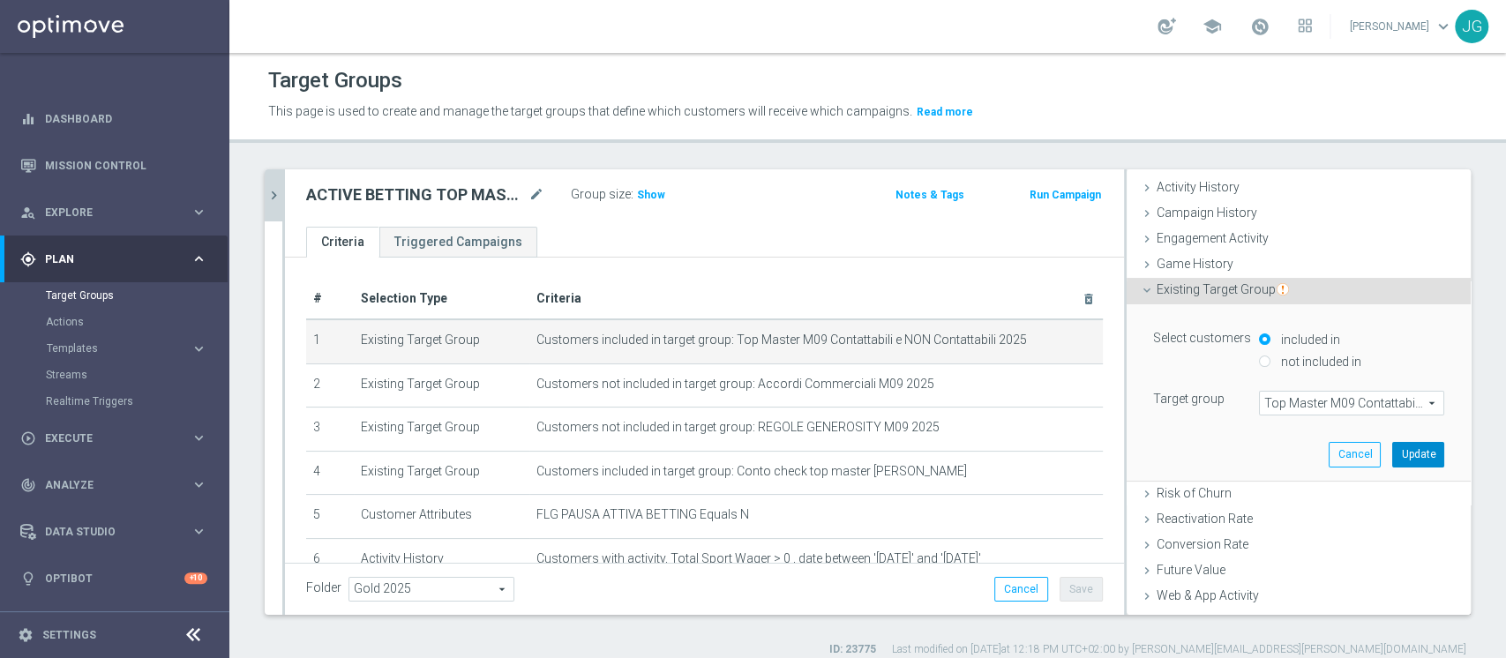
click at [1392, 454] on button "Update" at bounding box center [1418, 454] width 52 height 25
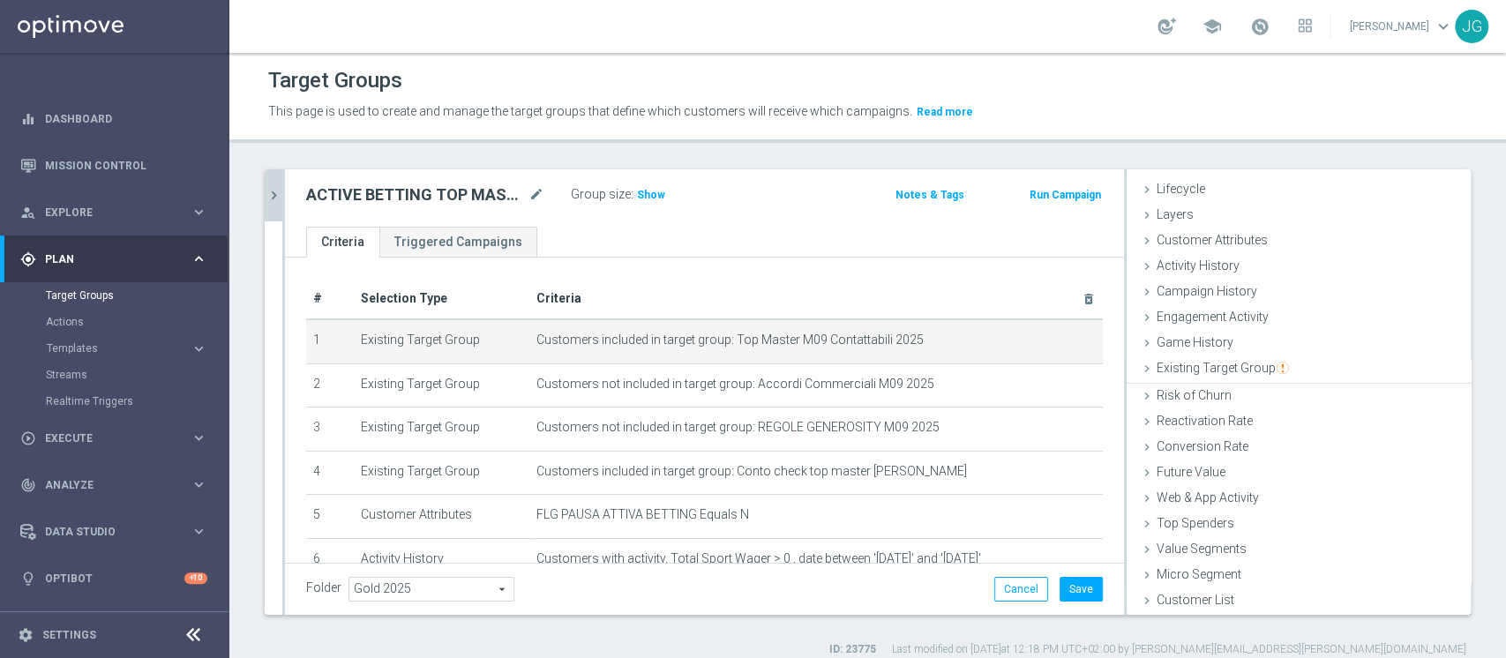
scroll to position [33, 0]
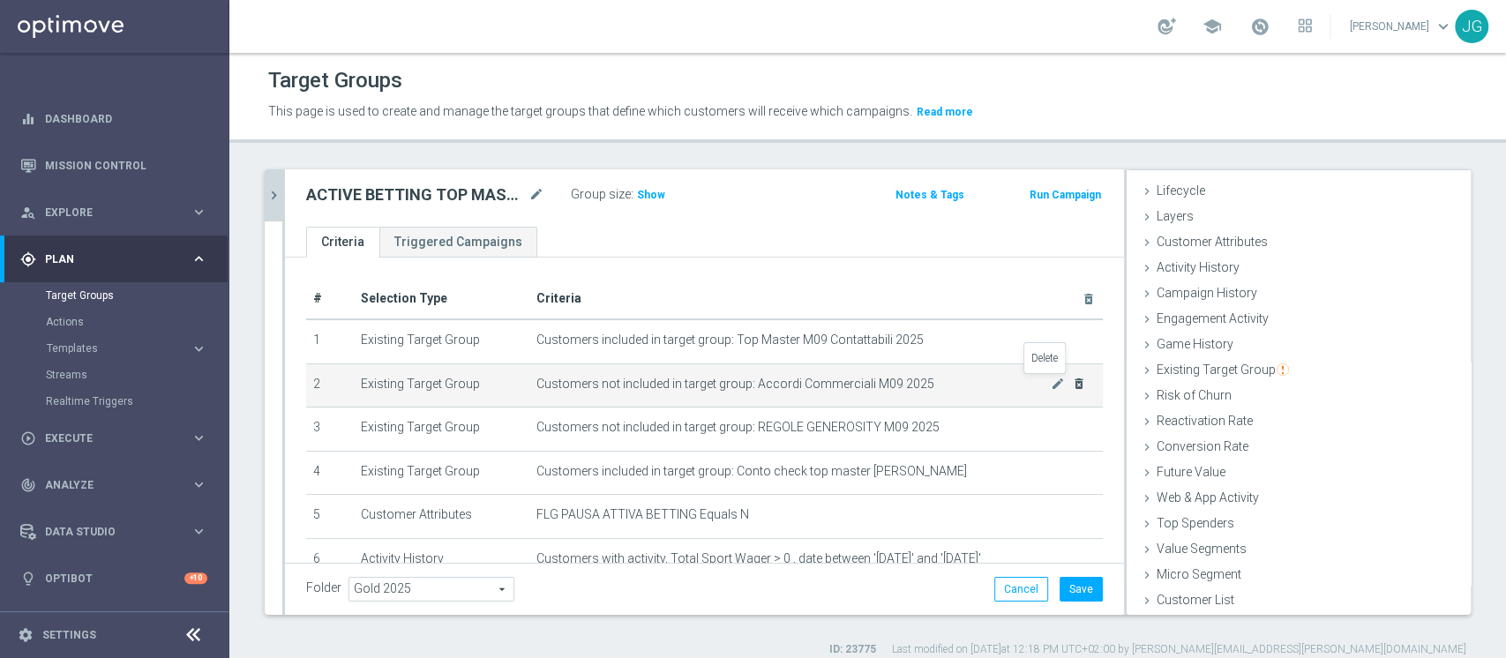
click at [1072, 381] on icon "delete_forever" at bounding box center [1079, 384] width 14 height 14
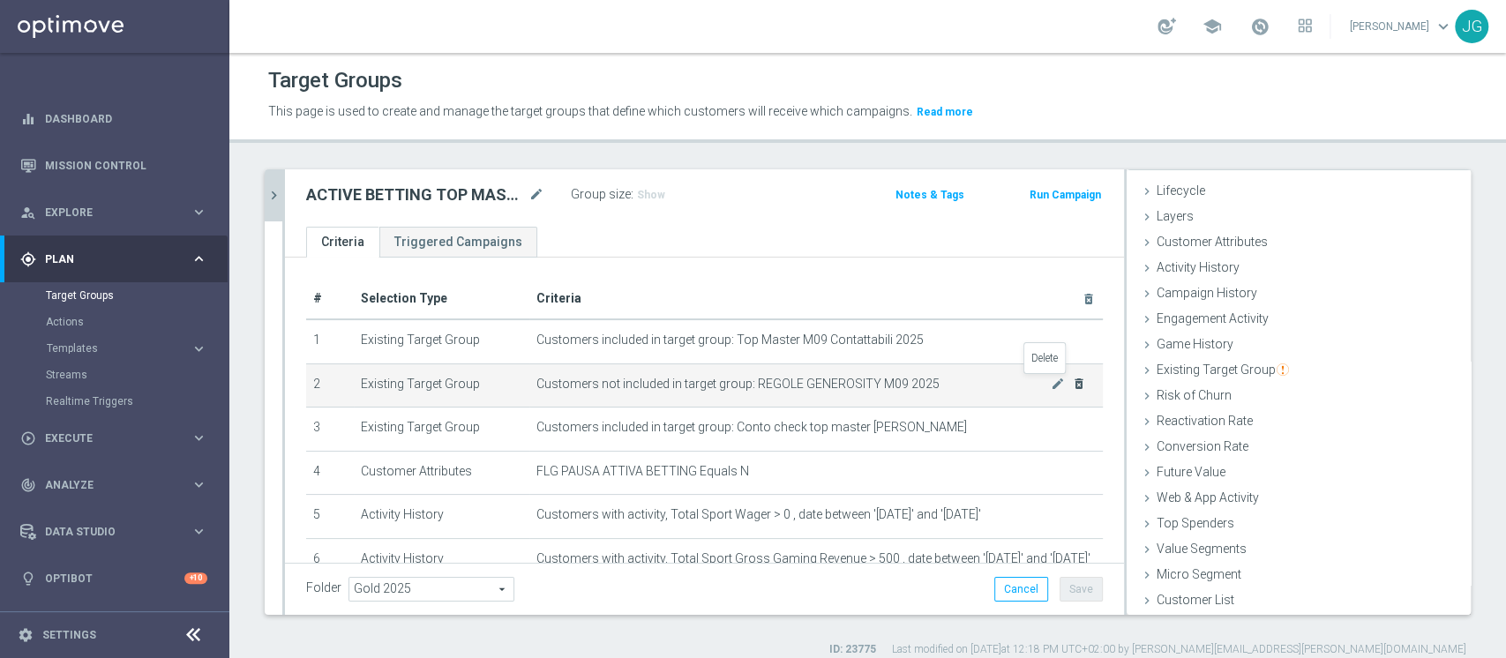
click at [1072, 381] on icon "delete_forever" at bounding box center [1079, 384] width 14 height 14
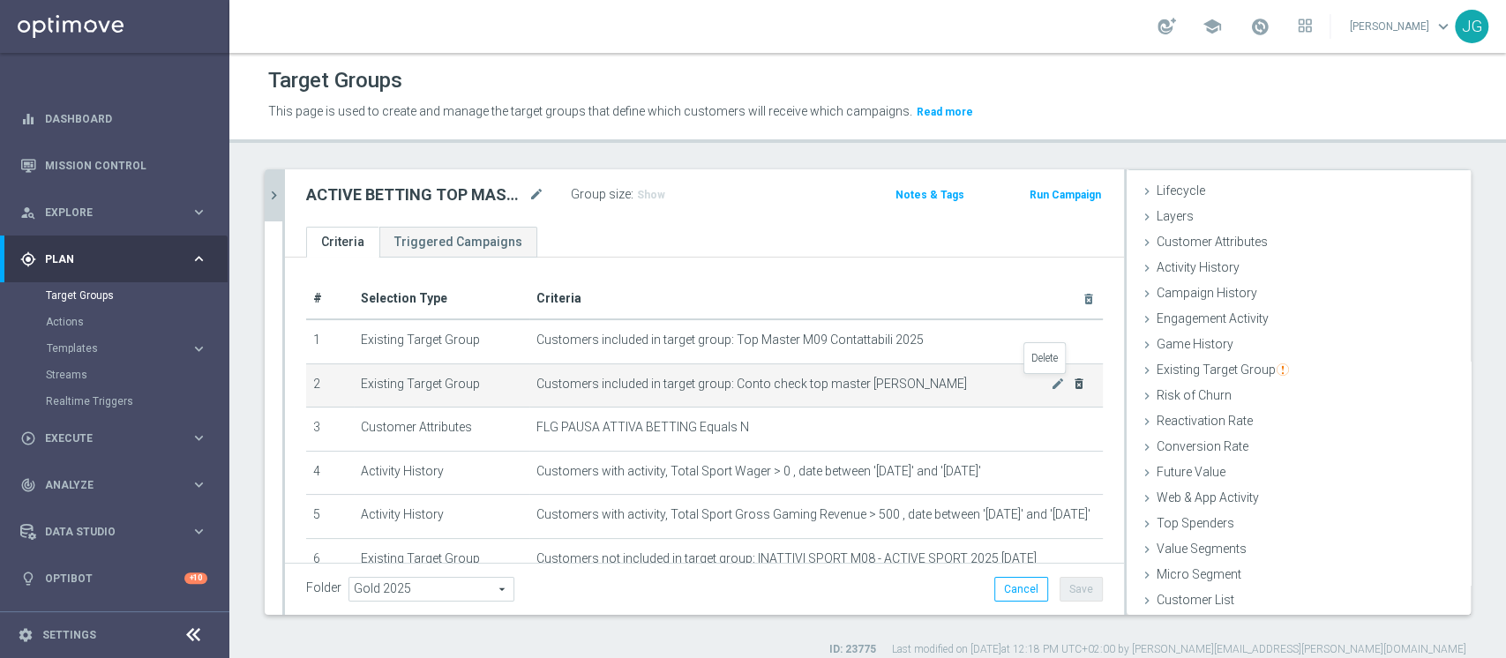
click at [1072, 381] on icon "delete_forever" at bounding box center [1079, 384] width 14 height 14
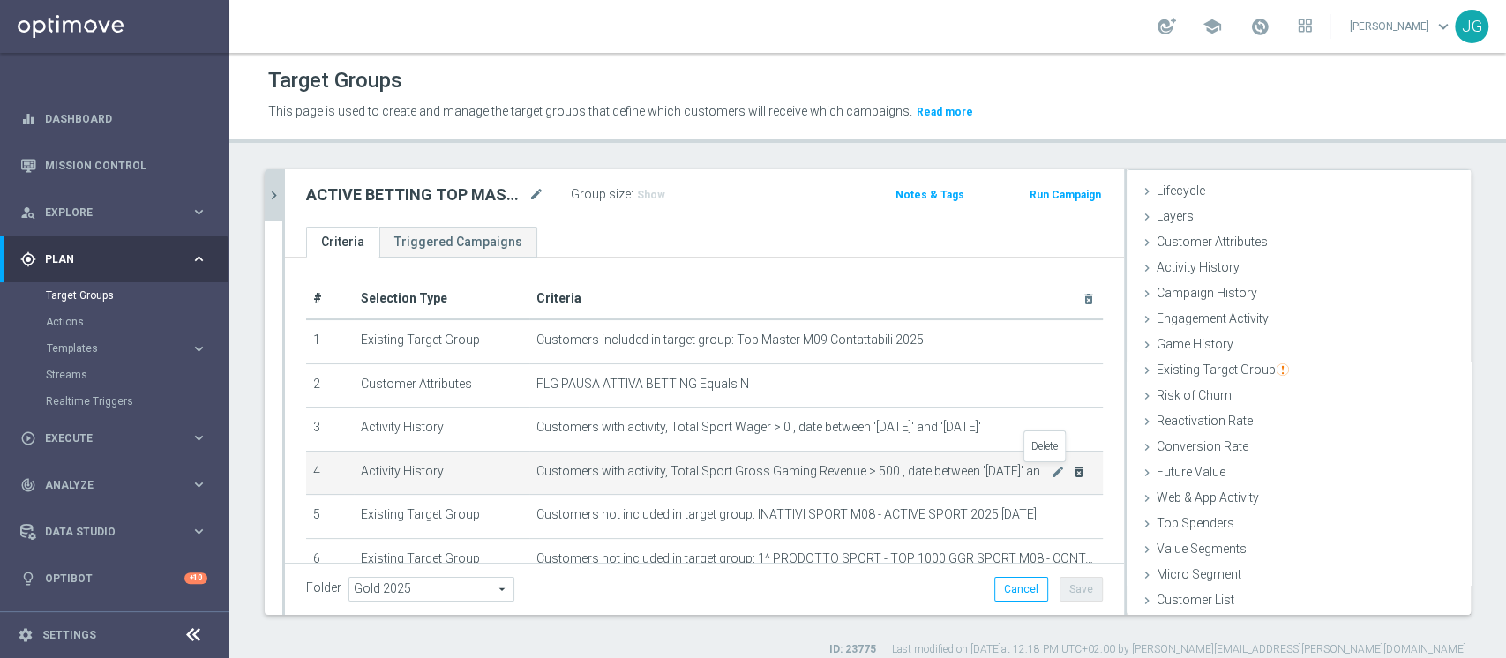
click at [1072, 469] on icon "delete_forever" at bounding box center [1079, 472] width 14 height 14
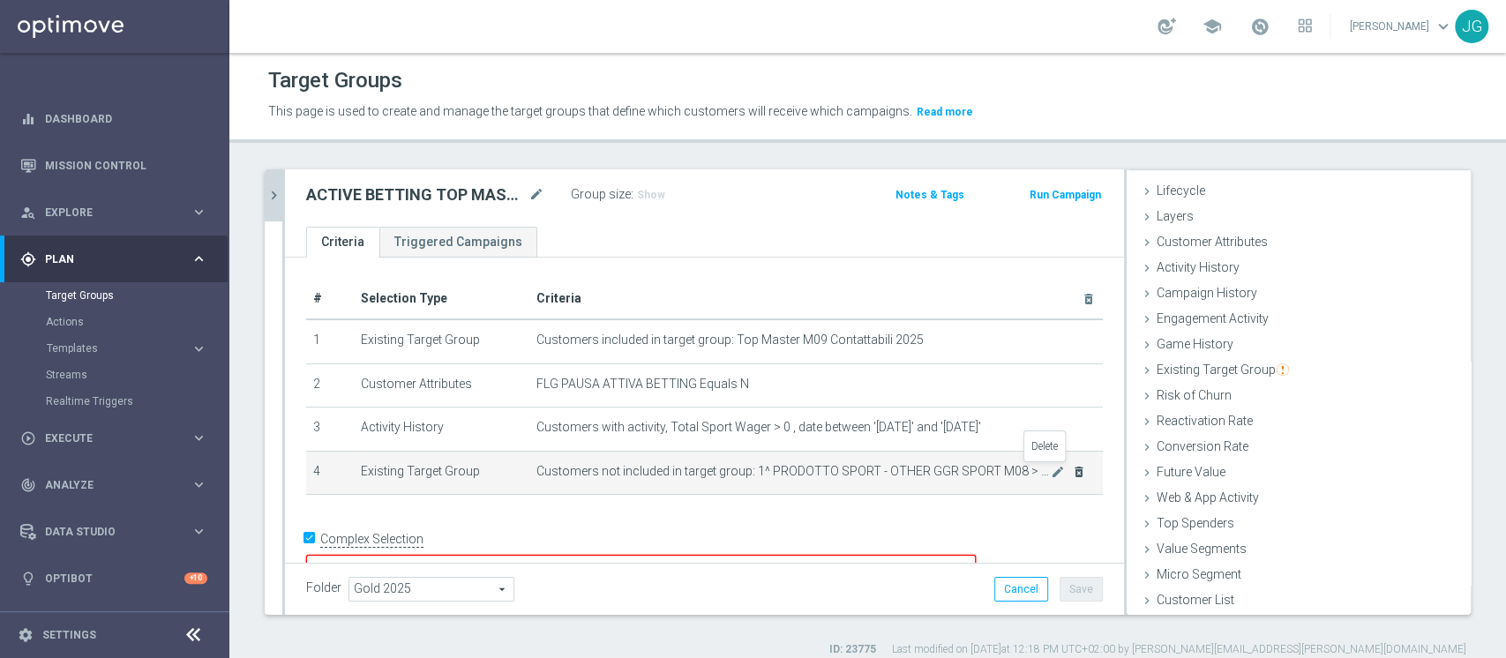
click at [1072, 469] on icon "delete_forever" at bounding box center [1079, 472] width 14 height 14
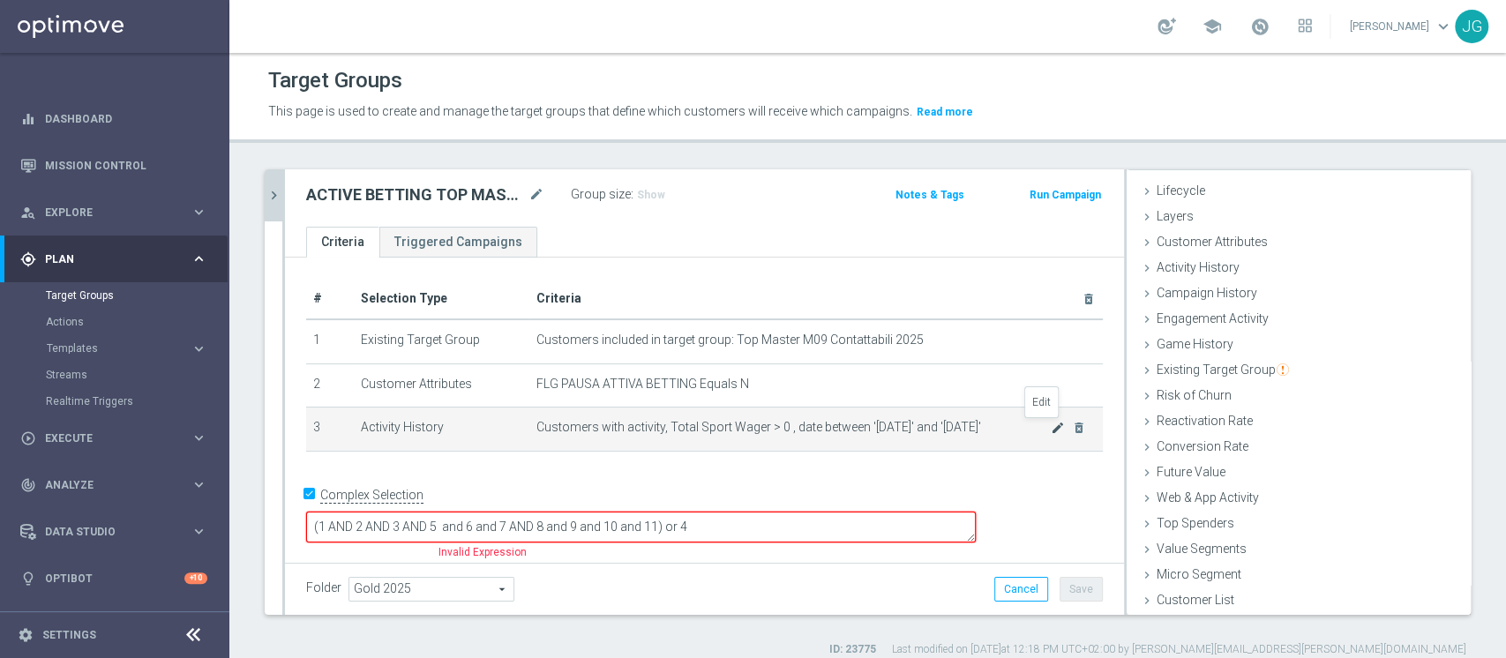
click at [1051, 423] on icon "mode_edit" at bounding box center [1058, 428] width 14 height 14
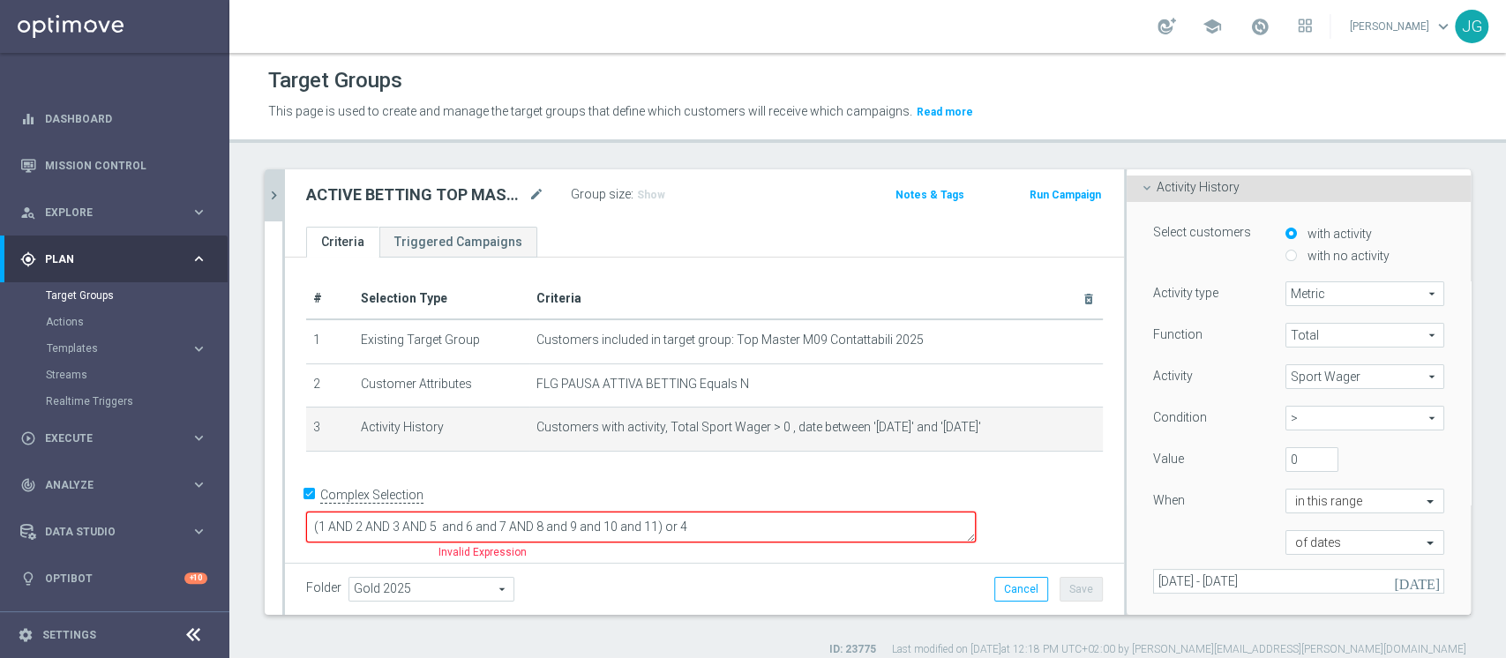
scroll to position [113, 0]
click at [1327, 376] on span "Sport Wager" at bounding box center [1364, 376] width 157 height 23
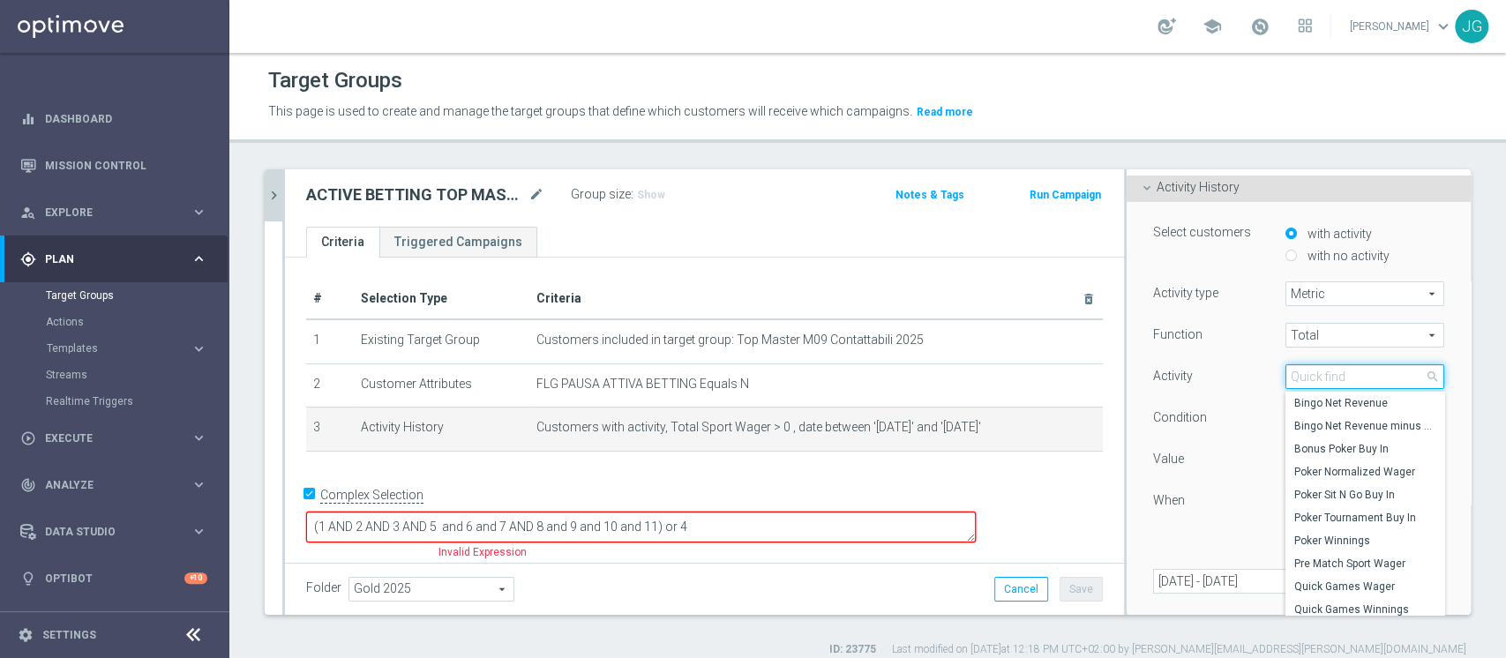
click at [1327, 376] on input "search" at bounding box center [1365, 376] width 159 height 25
type input "BETTING"
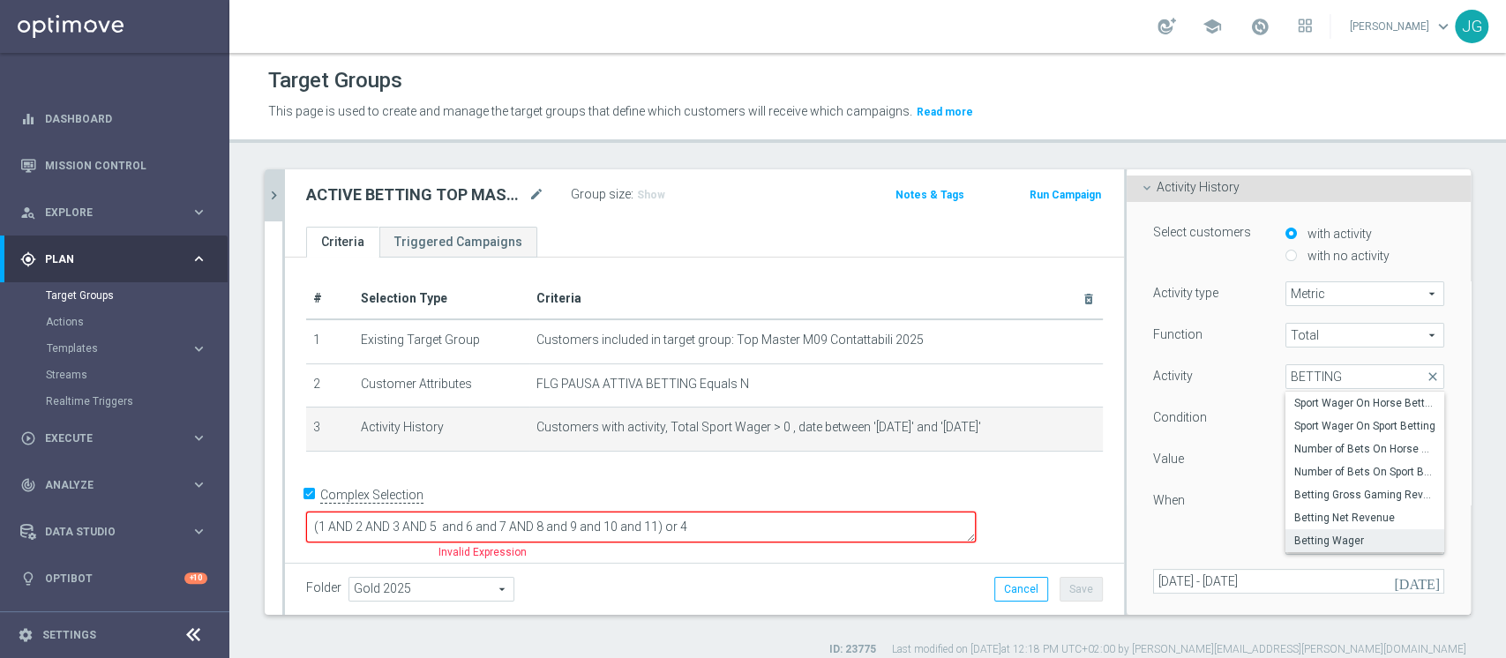
click at [1294, 545] on span "Betting Wager" at bounding box center [1364, 541] width 141 height 14
type input "Betting Wager"
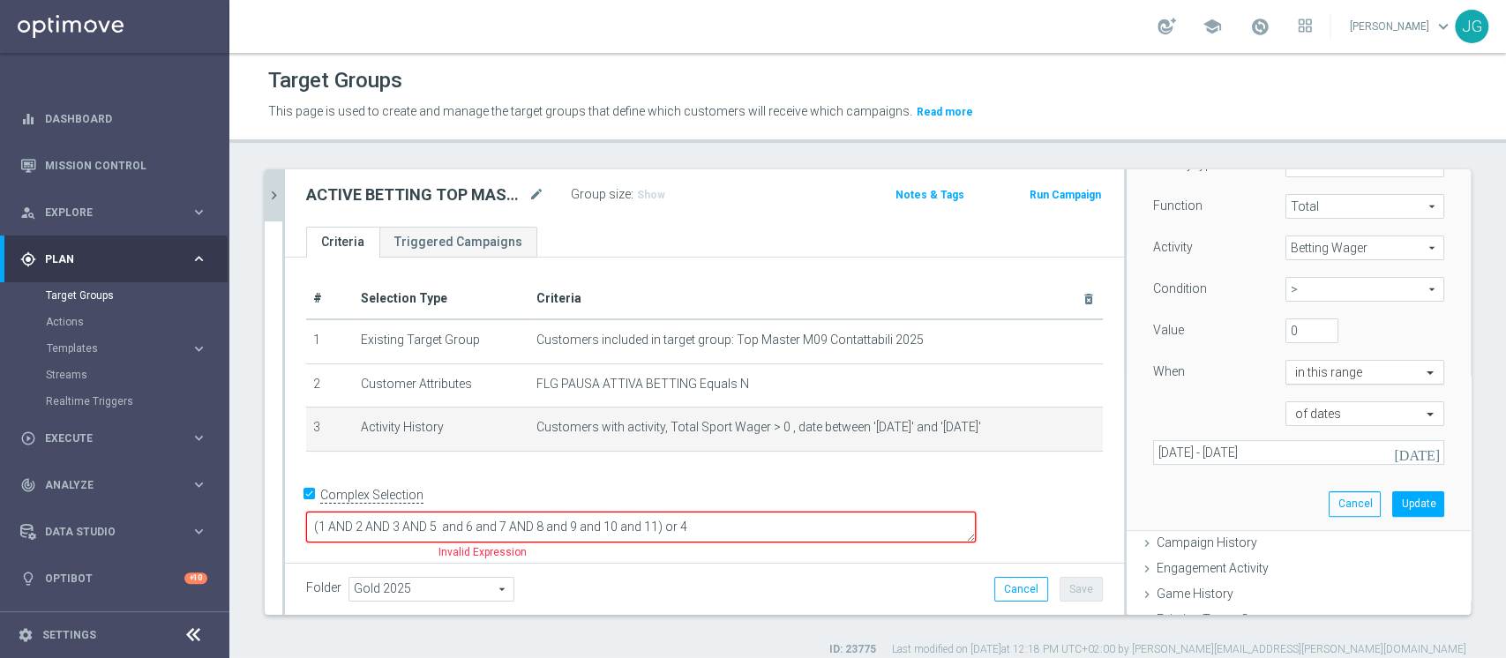
scroll to position [255, 0]
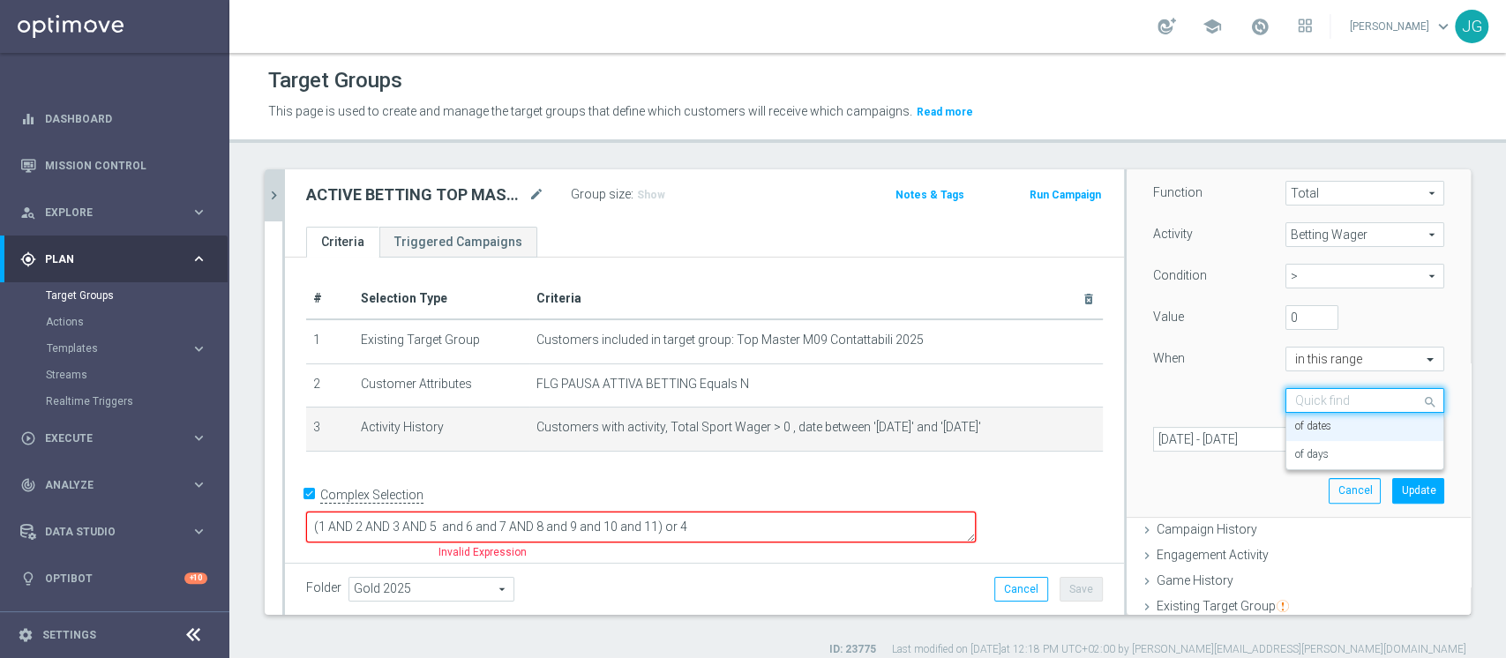
click at [1421, 403] on span at bounding box center [1432, 401] width 22 height 24
click at [1295, 356] on input "text" at bounding box center [1347, 360] width 104 height 16
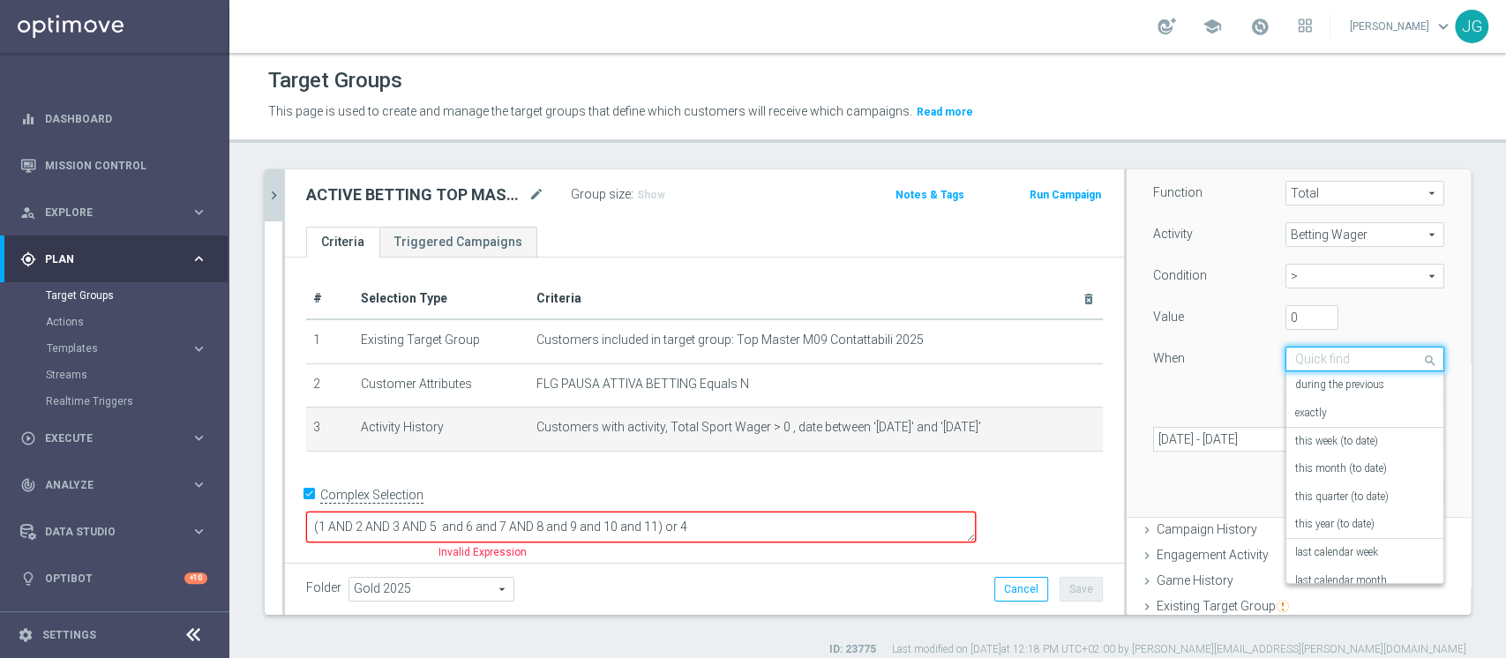
scroll to position [127, 0]
click at [1295, 356] on input "text" at bounding box center [1347, 360] width 104 height 16
click at [1332, 388] on label "during the previous" at bounding box center [1339, 386] width 89 height 14
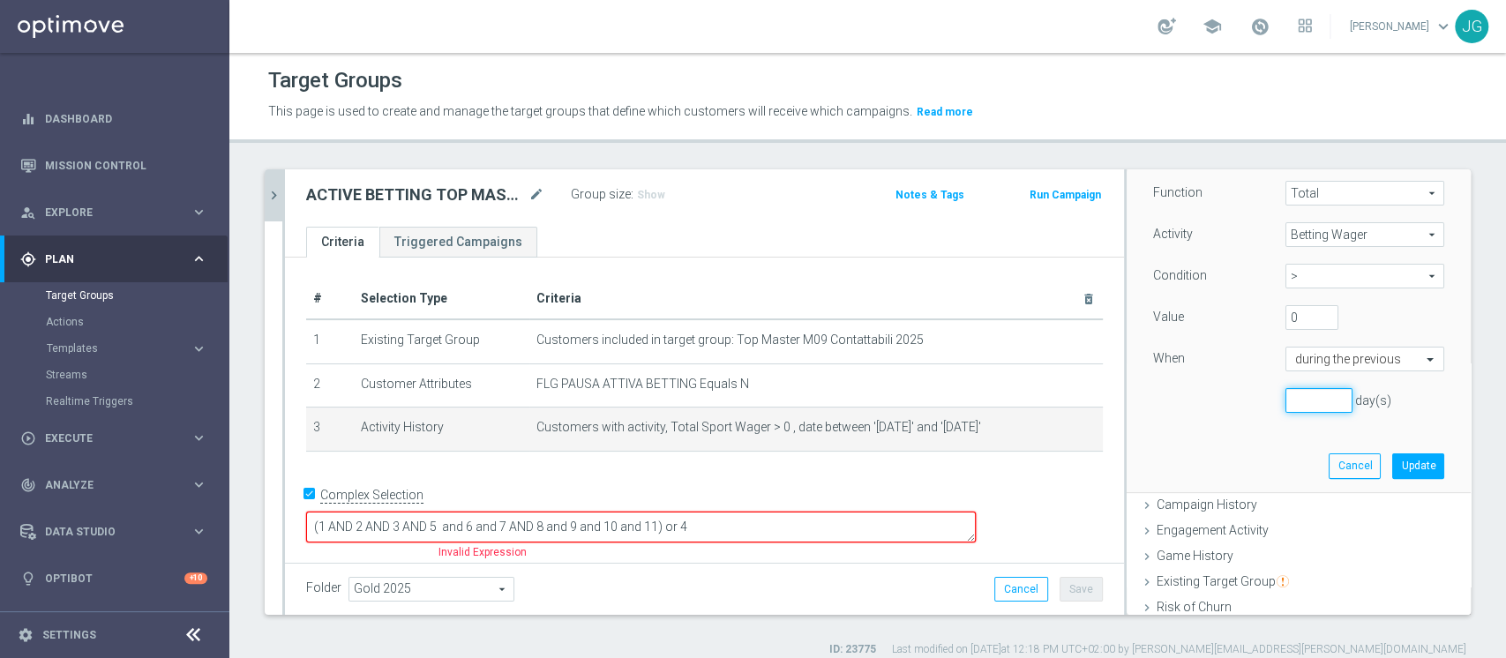
click at [1297, 399] on input "number" at bounding box center [1319, 400] width 67 height 25
type input "60"
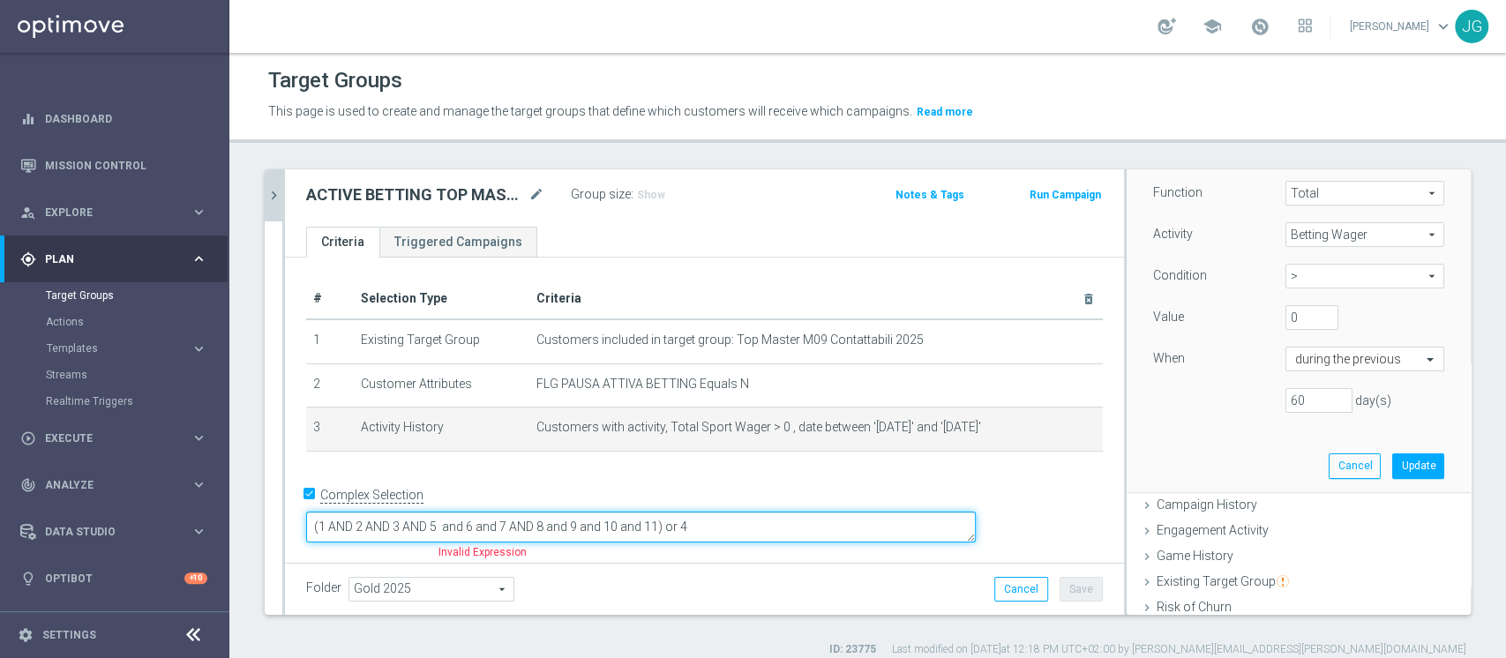
click at [784, 519] on textarea "(1 AND 2 AND 3 AND 5 and 6 and 7 AND 8 and 9 and 10 and 11) or 4" at bounding box center [641, 527] width 670 height 31
click at [588, 529] on textarea "(1 AND 2 AND 3) or 4" at bounding box center [641, 527] width 670 height 31
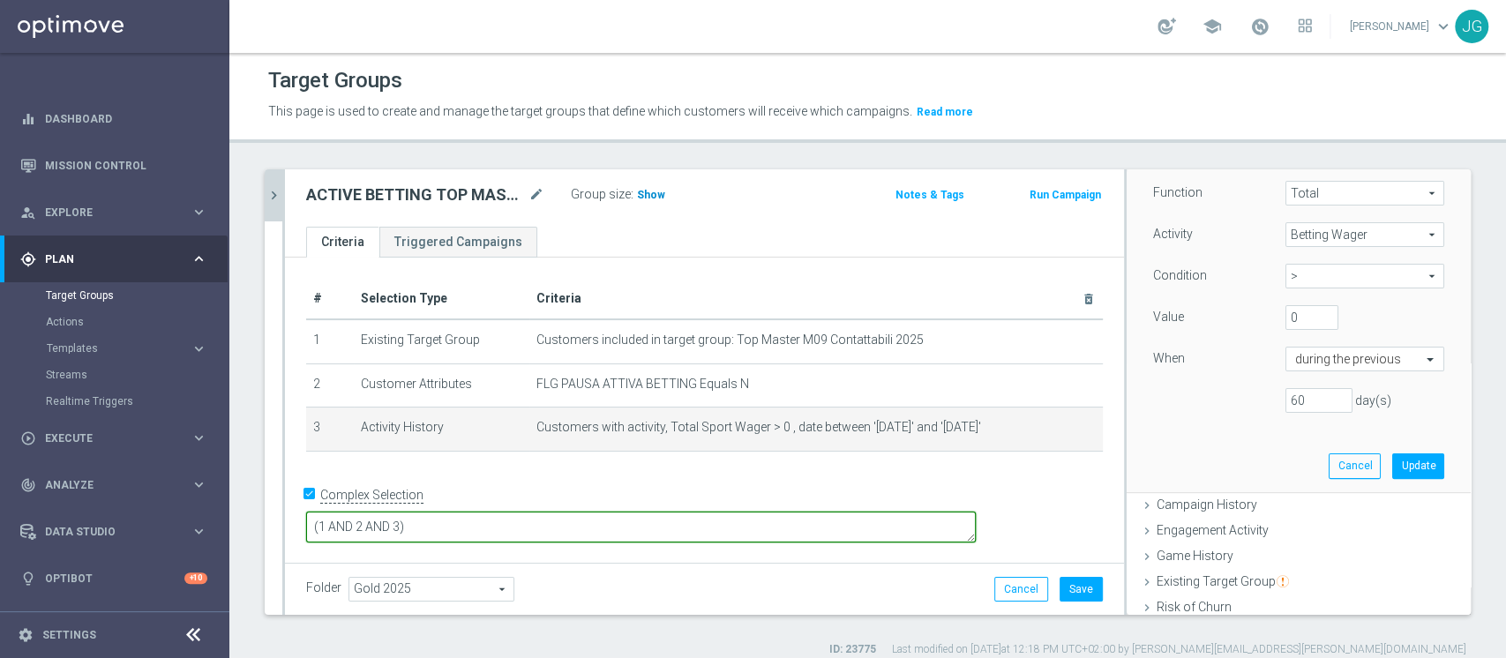
type textarea "(1 AND 2 AND 3)"
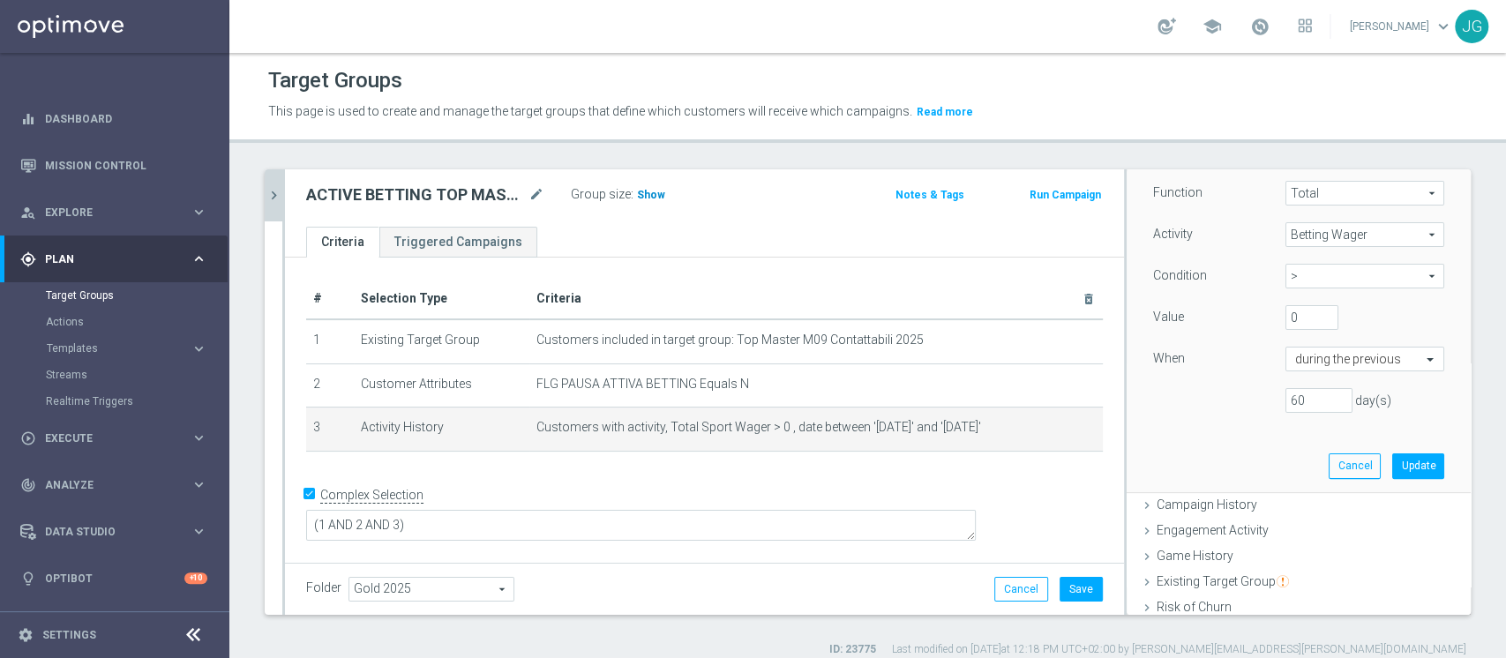
click at [645, 198] on span "Show" at bounding box center [651, 195] width 28 height 12
click at [1392, 454] on button "Update" at bounding box center [1418, 466] width 52 height 25
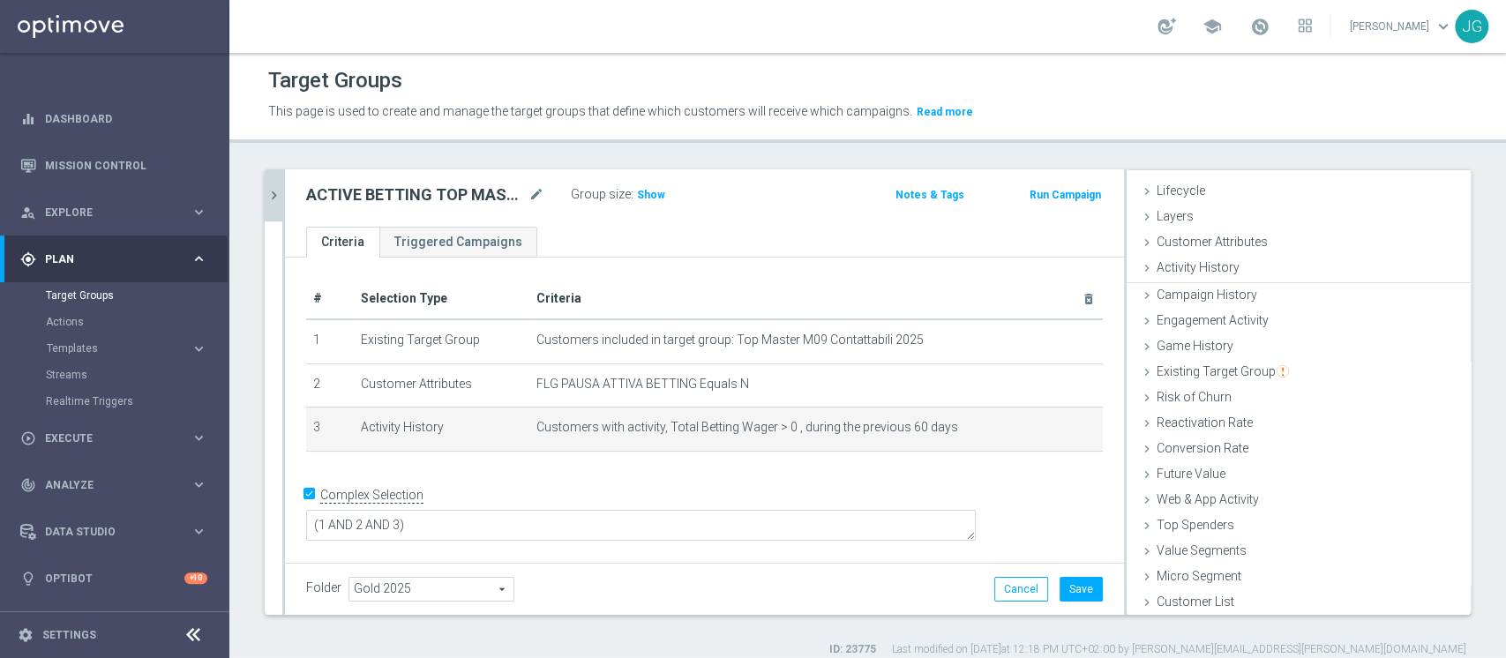
scroll to position [33, 0]
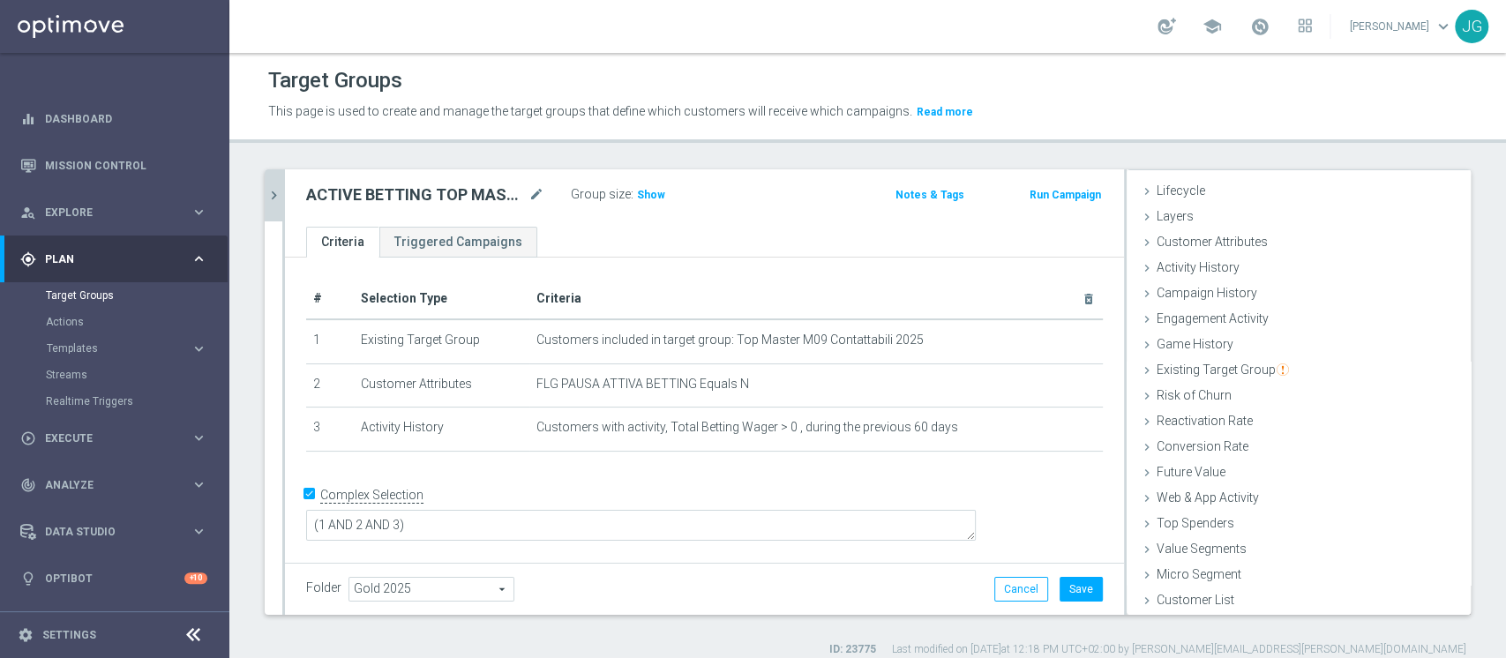
click at [646, 184] on div "Group size : Show" at bounding box center [659, 193] width 176 height 21
click at [639, 200] on span "Show" at bounding box center [651, 195] width 28 height 12
click at [1074, 601] on div "Folder Gold 2025 Gold 2025 arrow_drop_down search Cancel Save Saving..." at bounding box center [704, 589] width 839 height 52
click at [1060, 589] on button "Save" at bounding box center [1081, 589] width 43 height 25
click at [536, 194] on icon "mode_edit" at bounding box center [537, 194] width 16 height 21
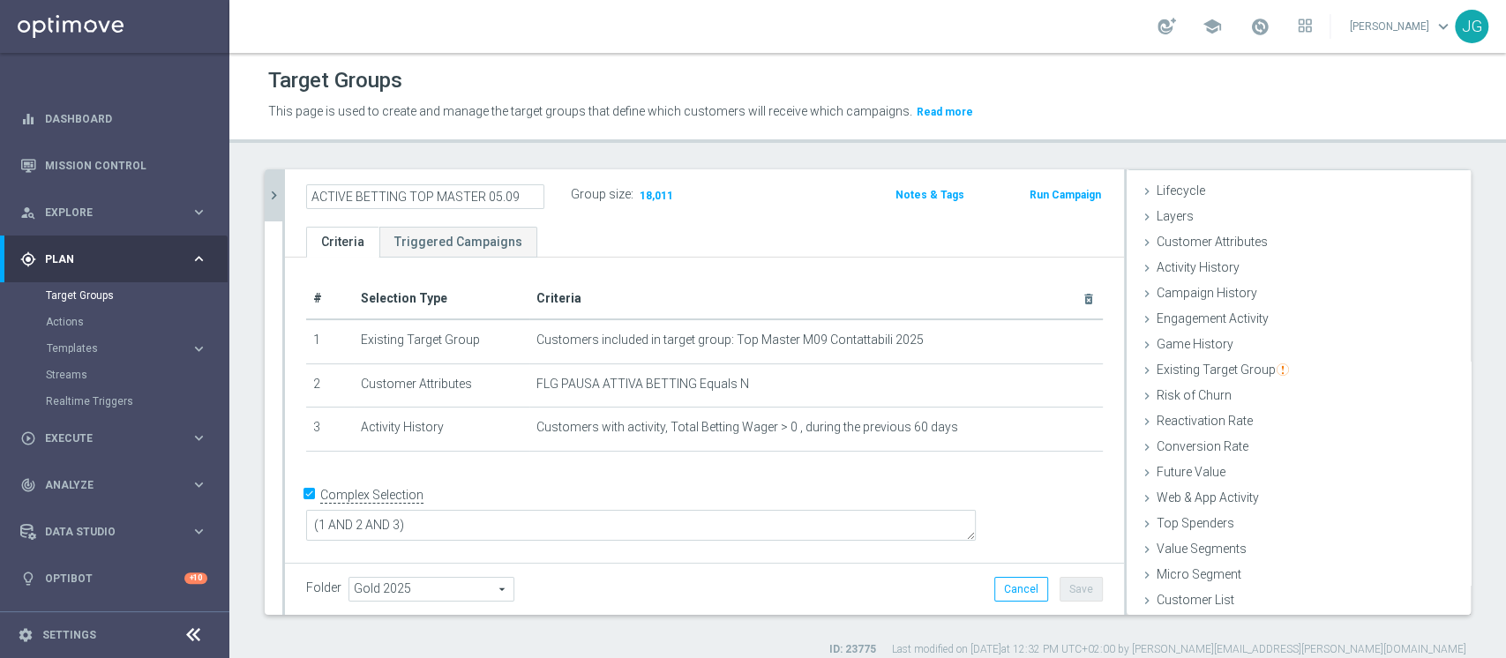
click at [915, 244] on ul "Criteria Triggered Campaigns" at bounding box center [704, 242] width 839 height 31
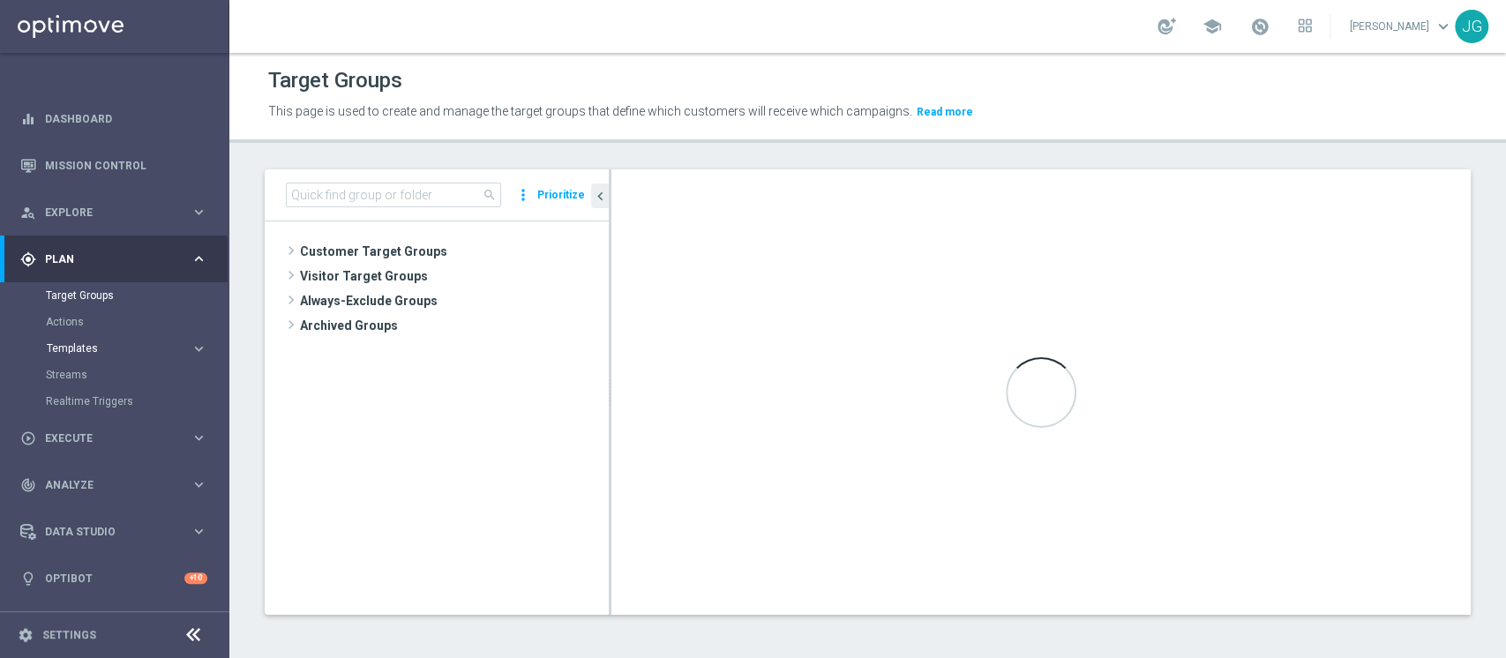
click at [91, 344] on span "Templates" at bounding box center [110, 348] width 126 height 11
click at [64, 378] on link "Optimail" at bounding box center [119, 375] width 129 height 14
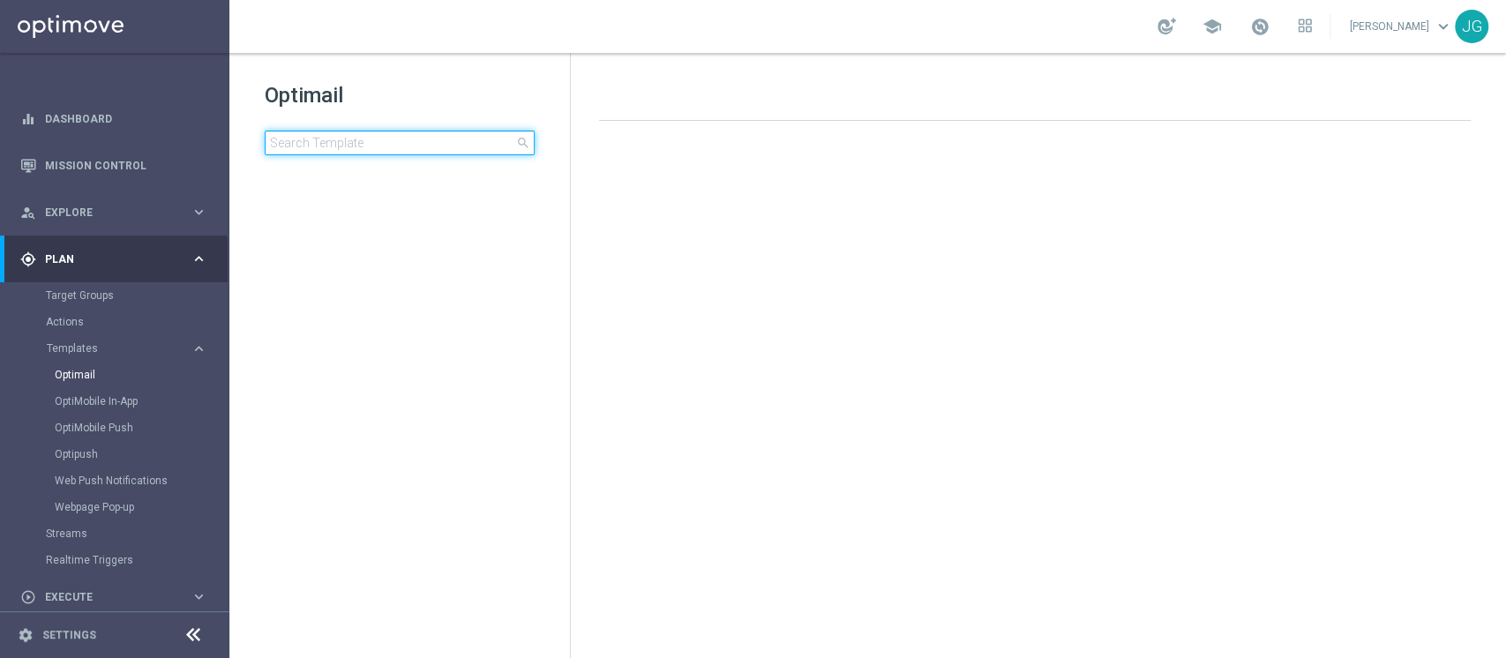
click at [390, 146] on input at bounding box center [400, 143] width 270 height 25
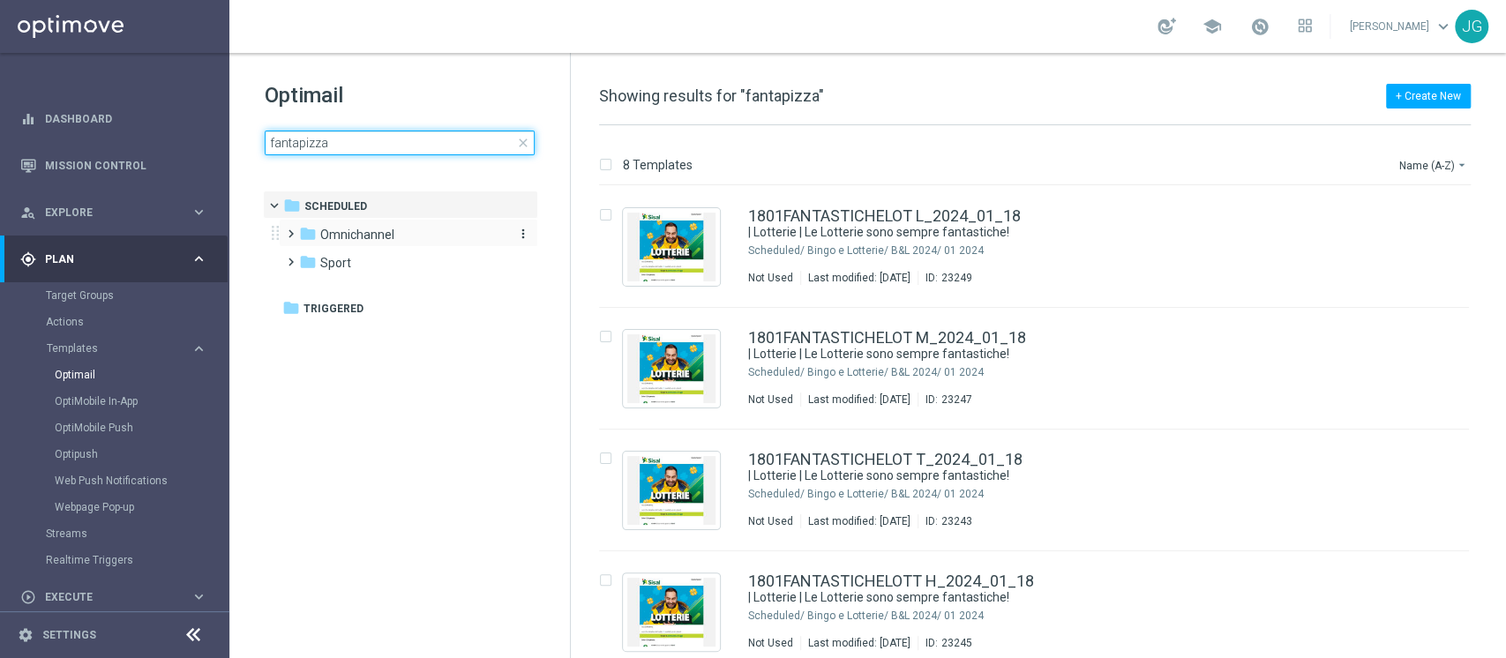
type input "fantapizza"
click at [385, 239] on span "Omnichannel" at bounding box center [357, 235] width 74 height 16
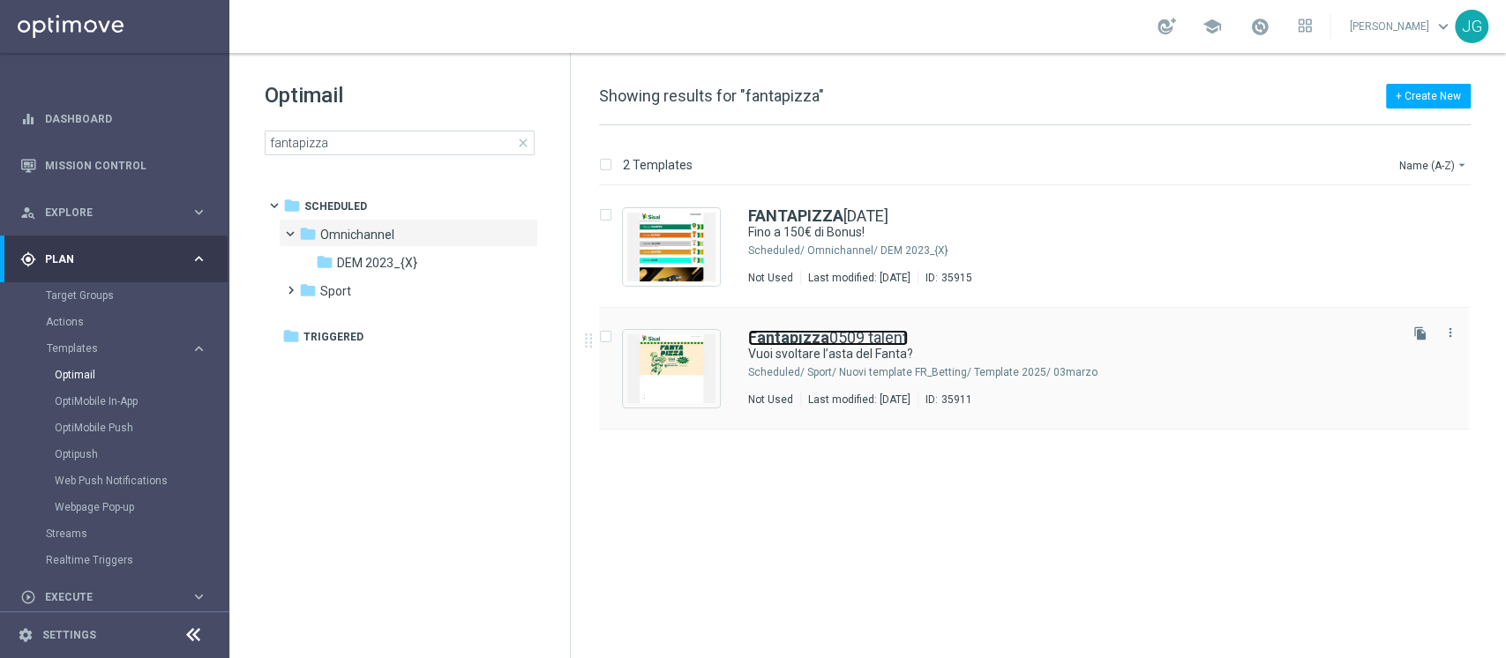
drag, startPoint x: 986, startPoint y: 364, endPoint x: 858, endPoint y: 338, distance: 131.5
click at [858, 338] on link "Fantapizza 0509 talent" at bounding box center [828, 338] width 160 height 16
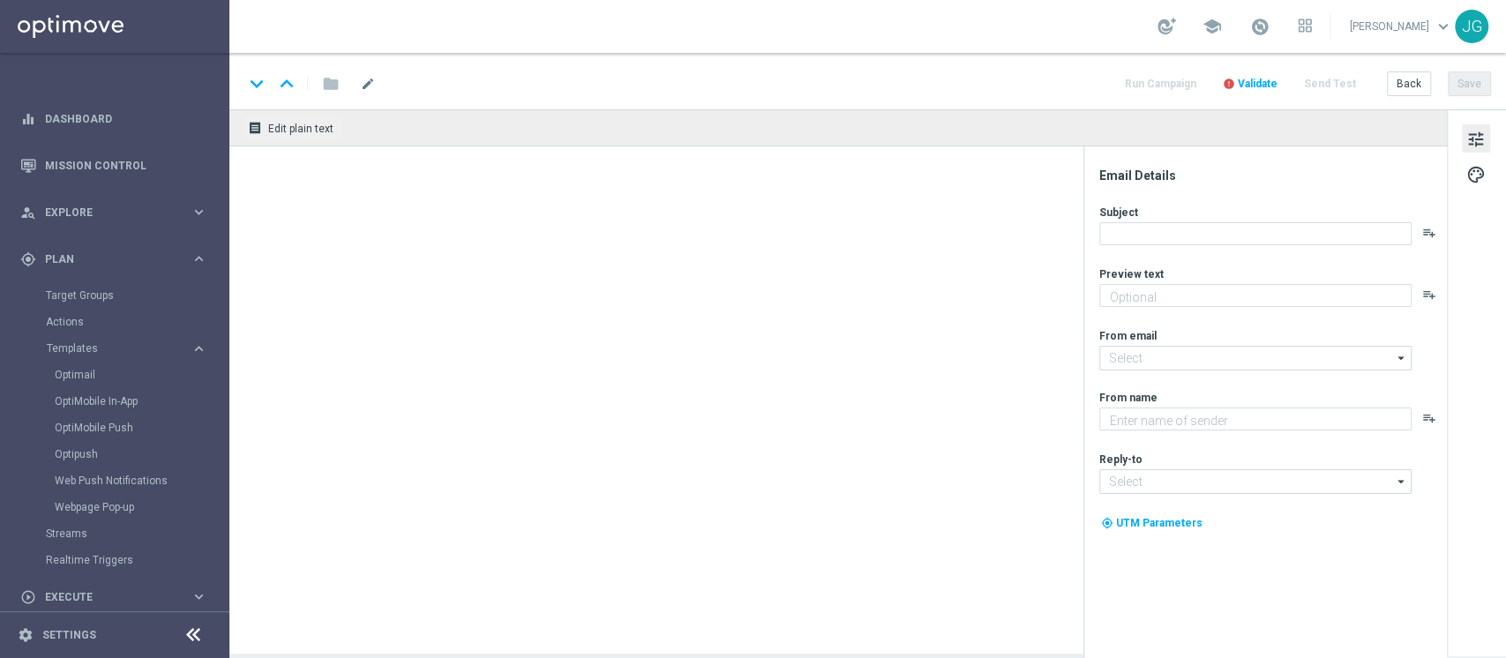
type textarea "Scopri la Fantapizza di SisalTipster"
type input "newsletter@comunicazioni.sisal.it"
type textarea "Sisal"
type input "info@sisal.it"
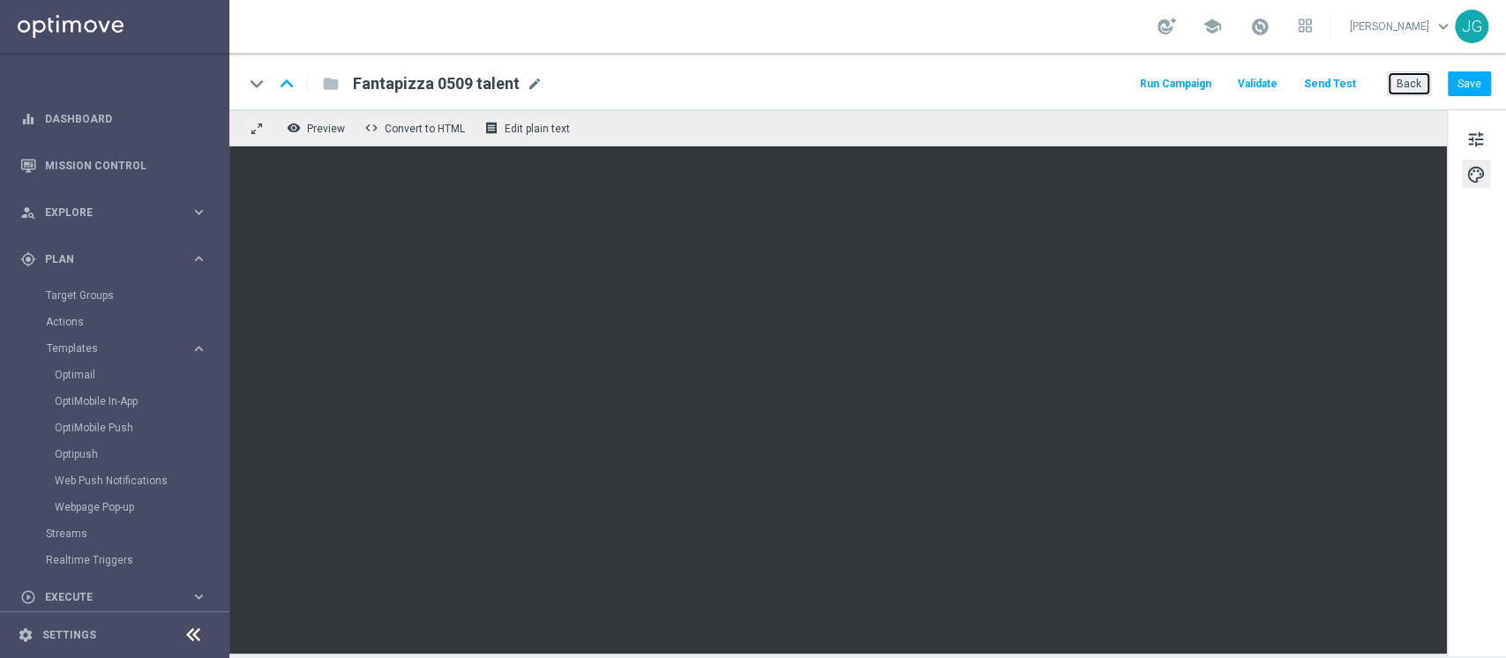
click at [1406, 76] on button "Back" at bounding box center [1409, 83] width 44 height 25
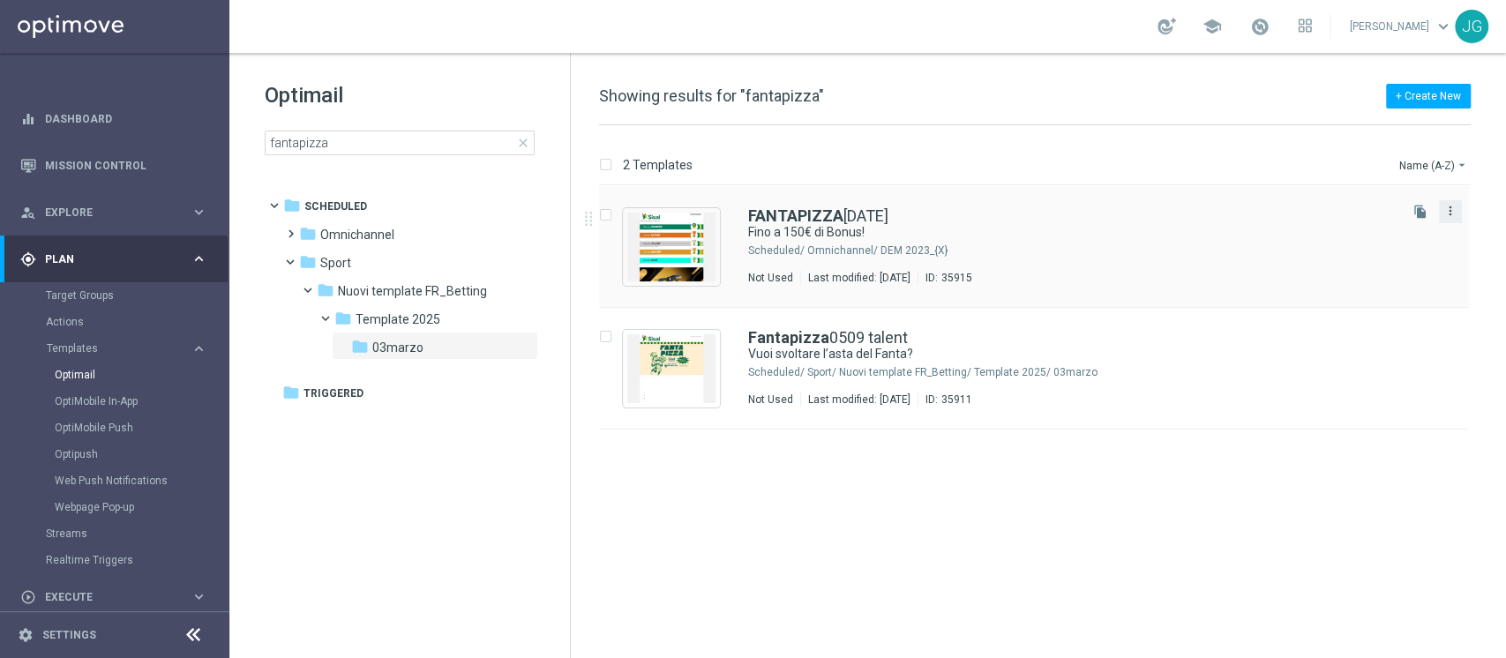
click at [1457, 208] on icon "more_vert" at bounding box center [1451, 211] width 14 height 14
click at [1345, 280] on span "Delete" at bounding box center [1343, 280] width 33 height 12
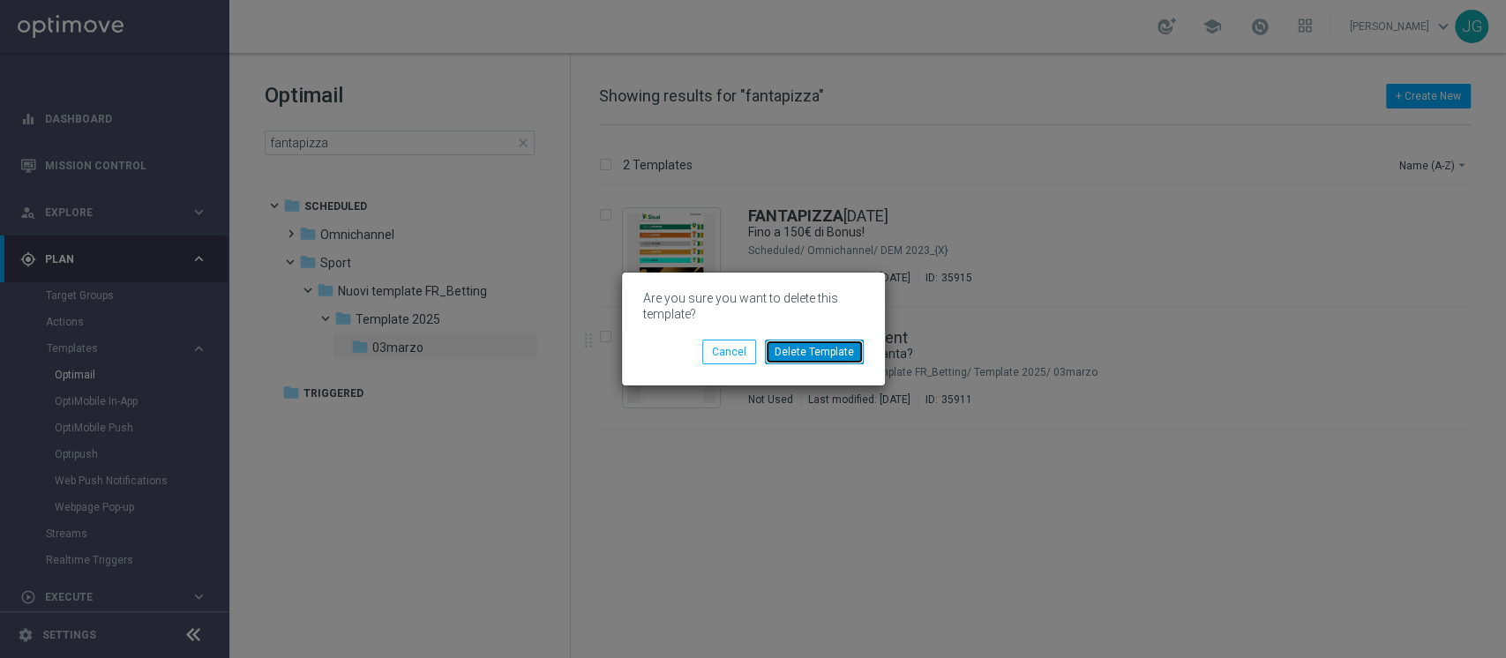
click at [806, 353] on button "Delete Template" at bounding box center [814, 352] width 99 height 25
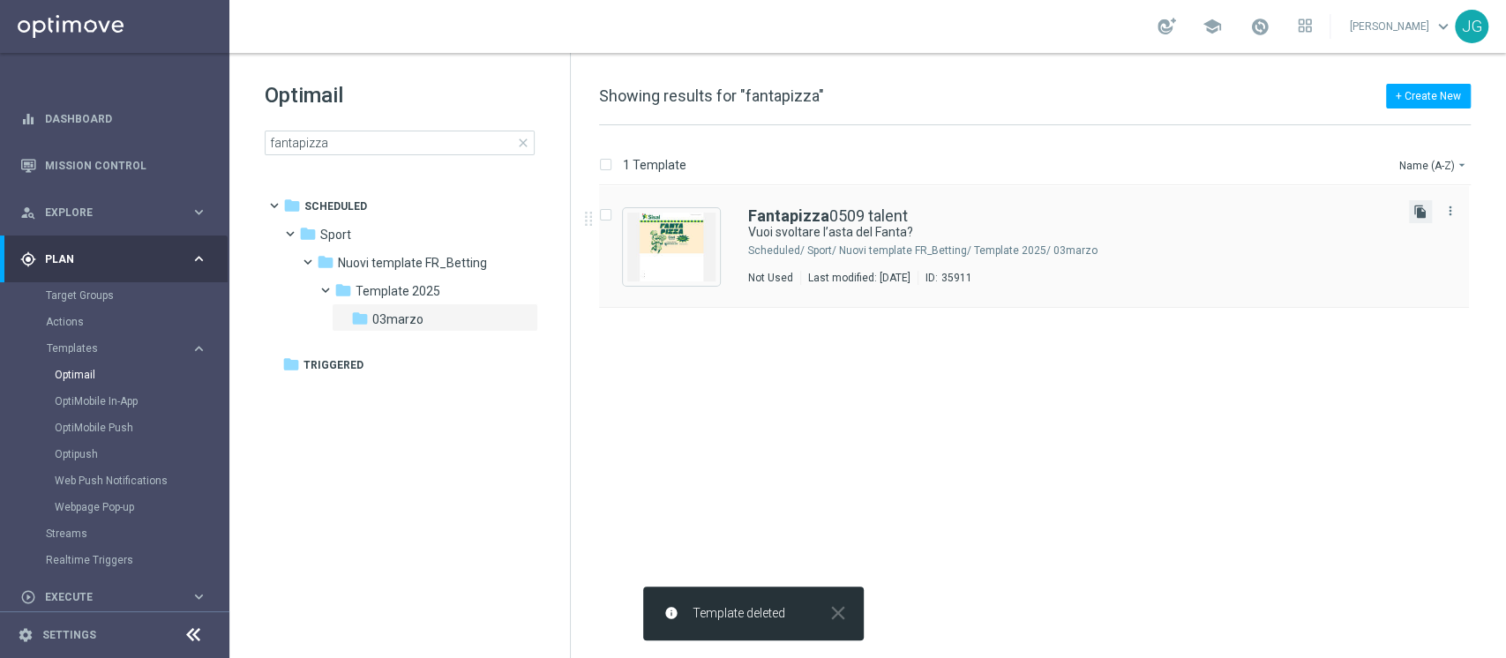
click at [1420, 212] on icon "file_copy" at bounding box center [1421, 212] width 14 height 14
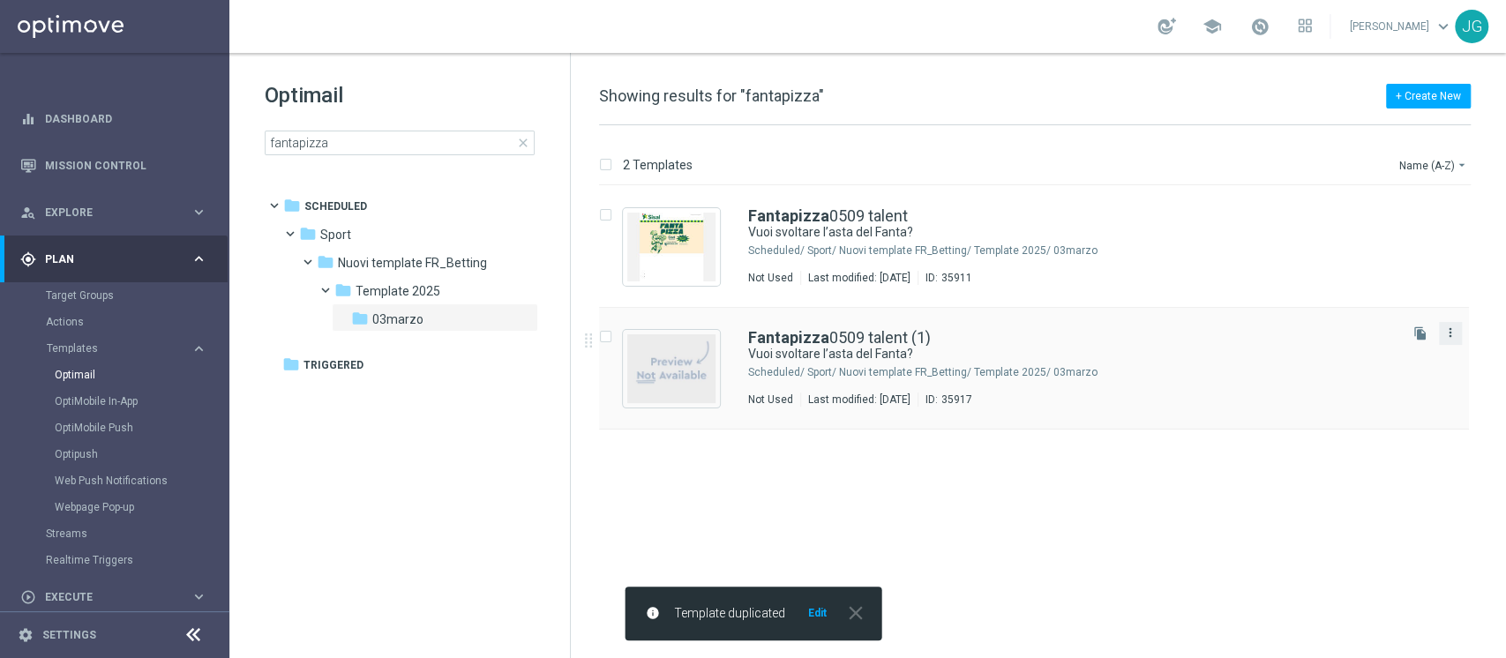
click at [1450, 333] on icon "more_vert" at bounding box center [1451, 333] width 14 height 14
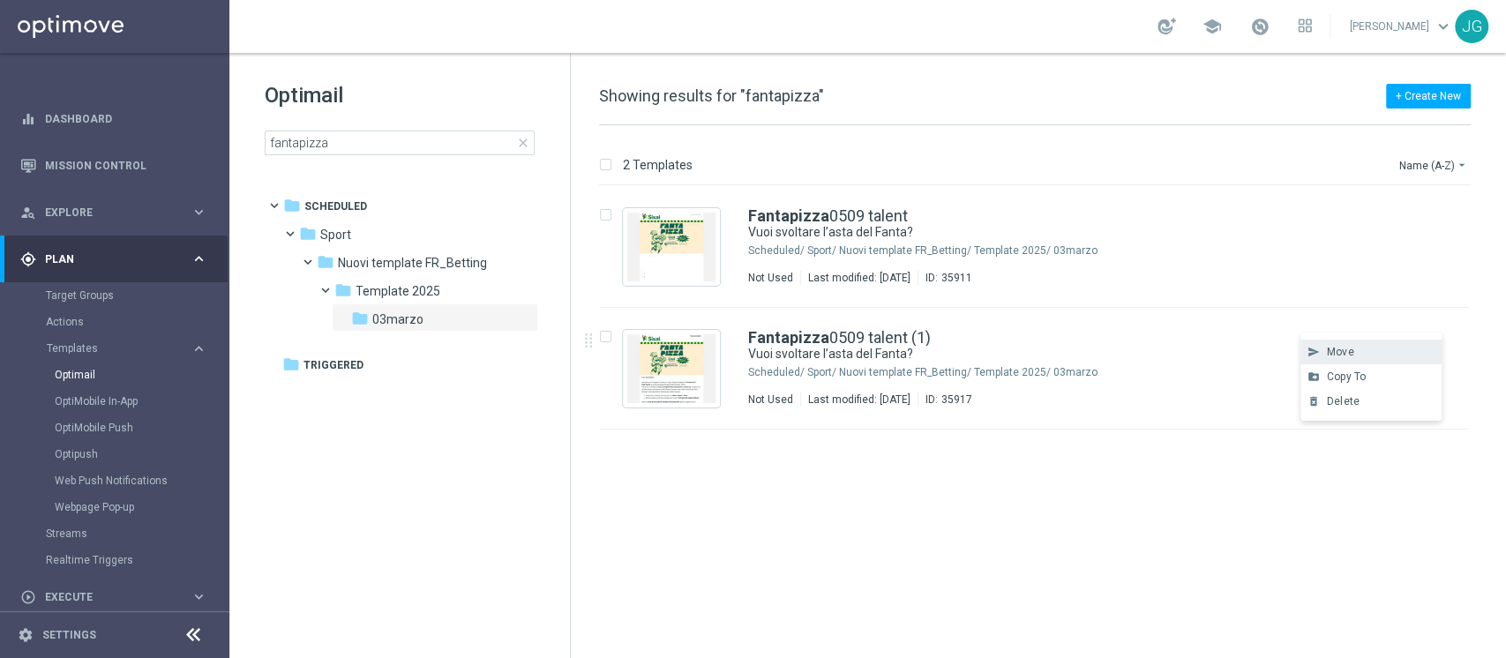
click at [1346, 353] on span "Move" at bounding box center [1340, 352] width 27 height 12
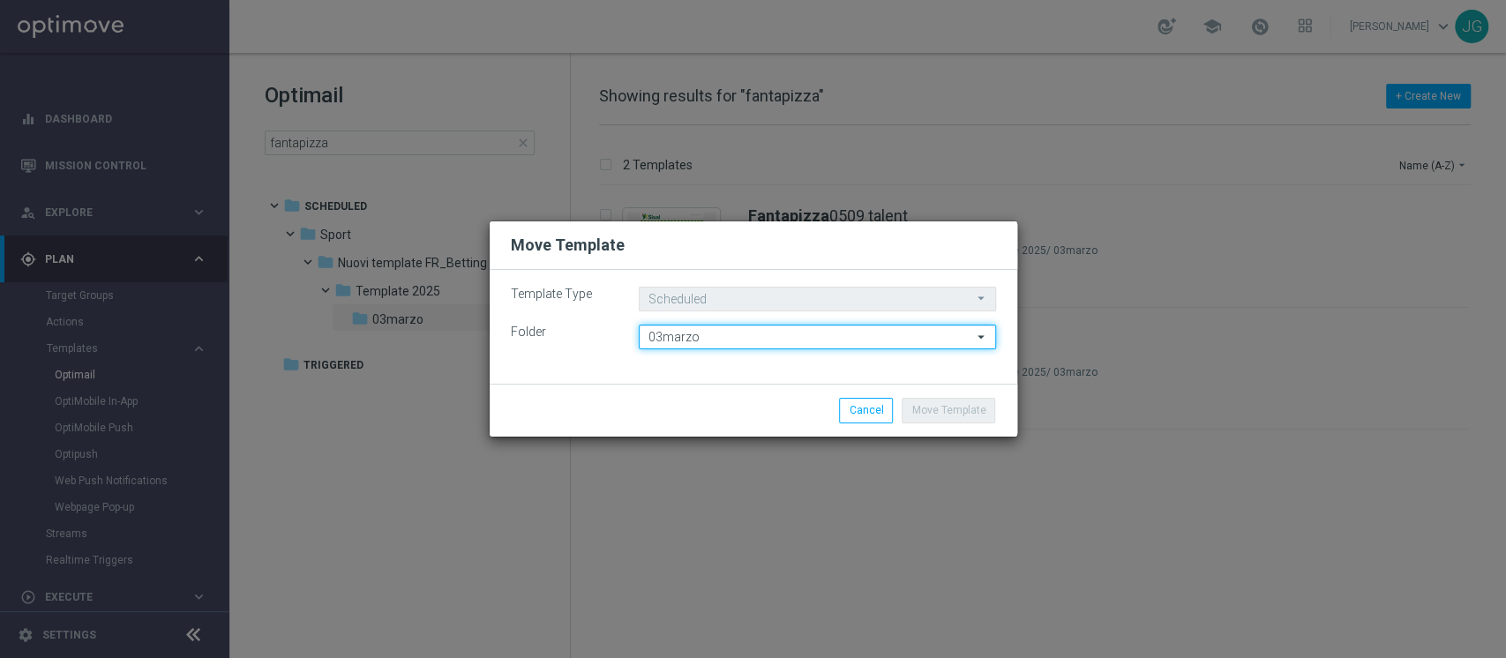
click at [749, 340] on input "03marzo" at bounding box center [817, 337] width 357 height 25
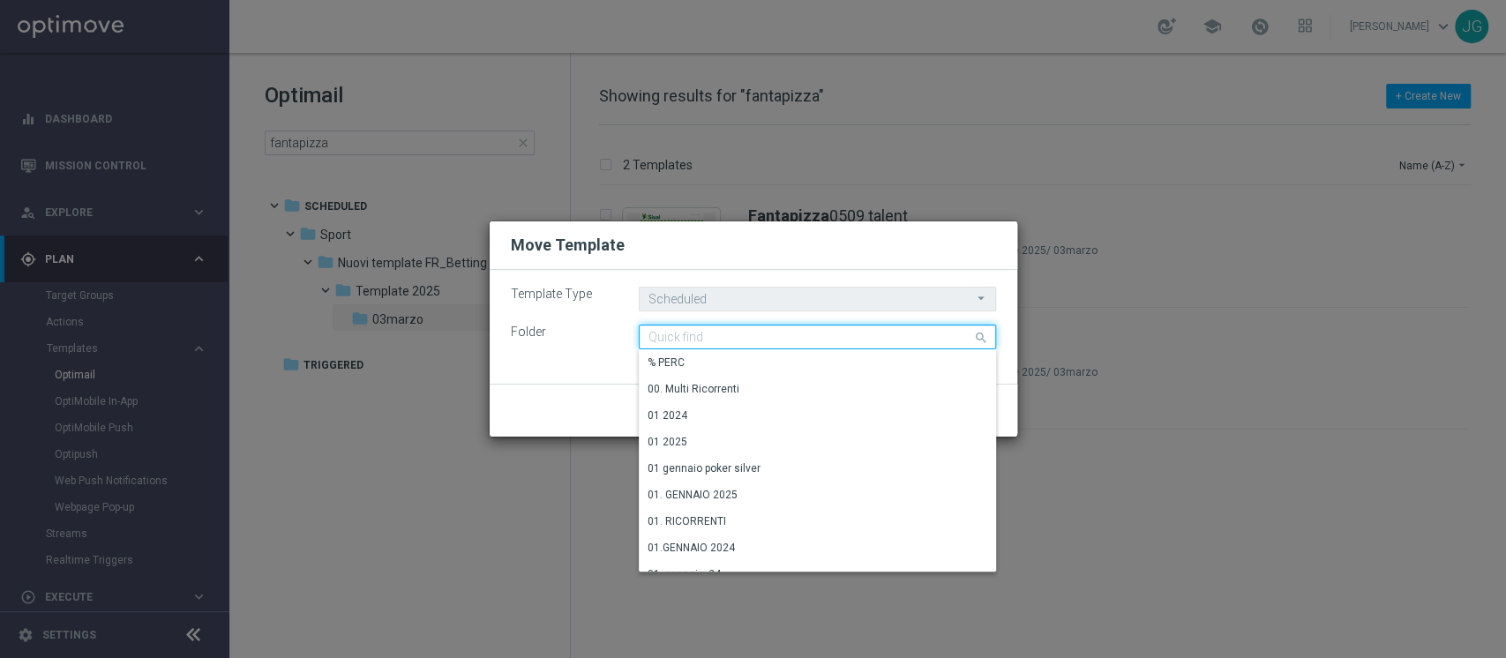
click at [743, 338] on input at bounding box center [817, 337] width 357 height 25
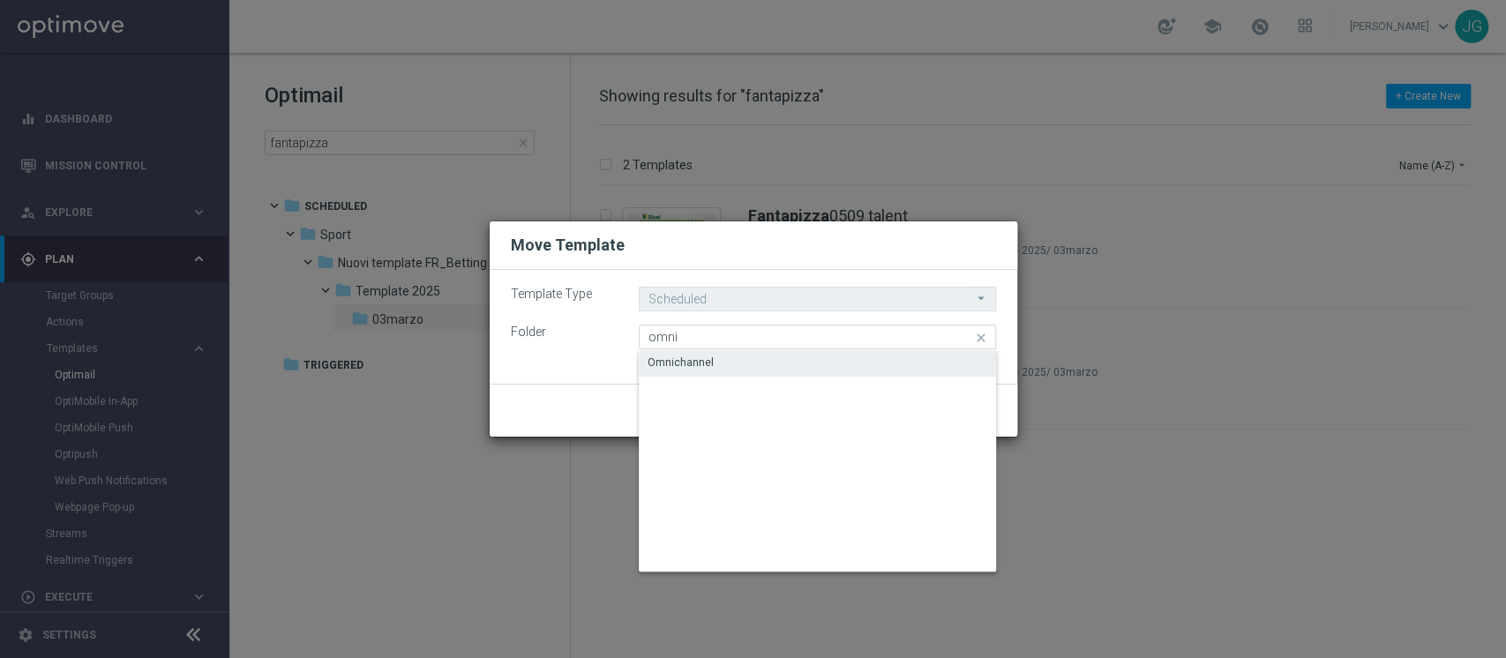
click at [692, 359] on div "Omnichannel" at bounding box center [681, 363] width 66 height 16
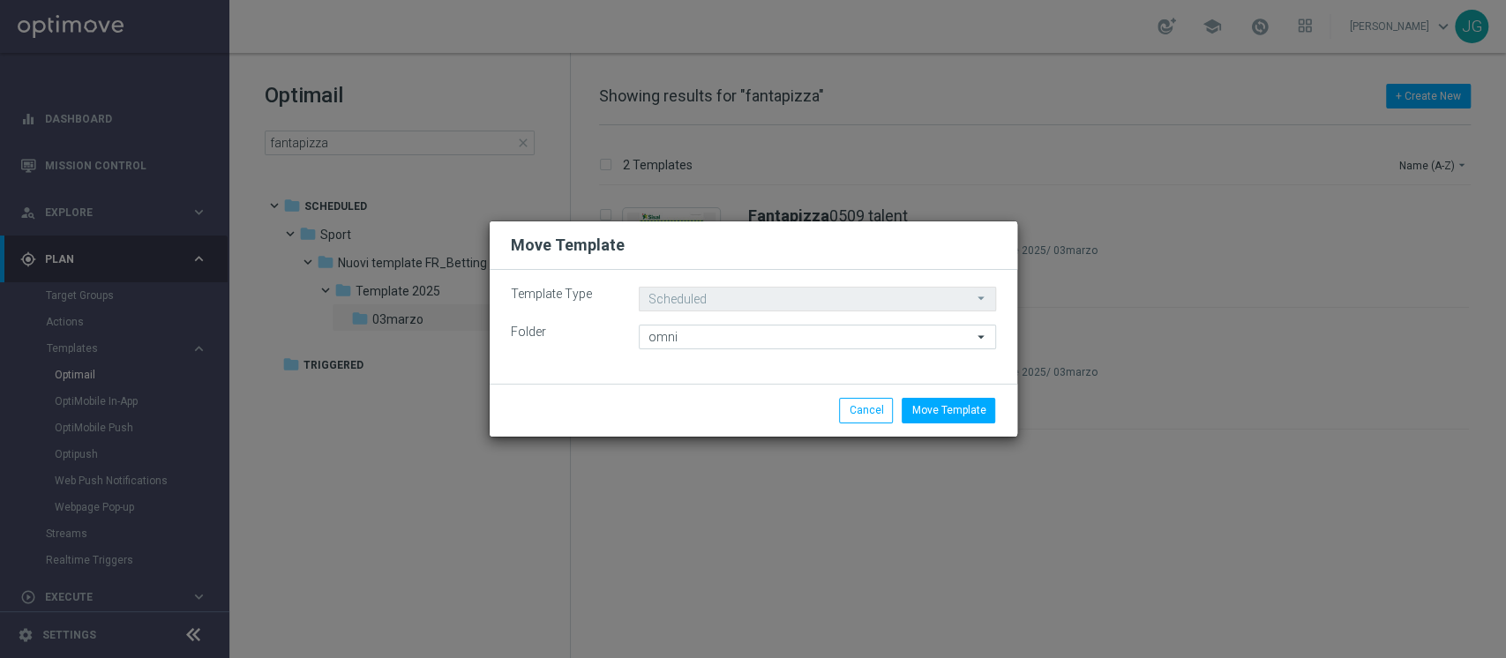
type input "Omnichannel"
click at [960, 406] on button "Move Template" at bounding box center [949, 410] width 94 height 25
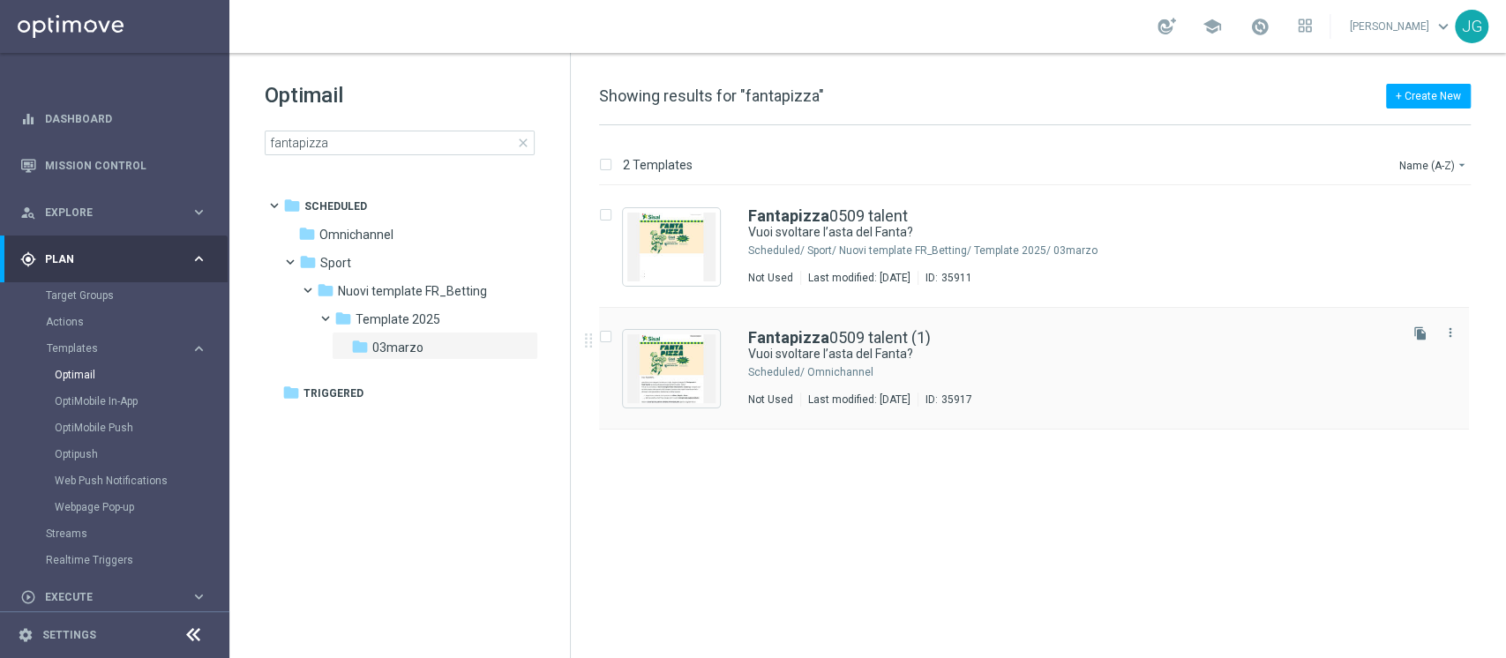
click at [1076, 363] on div "Fantapizza 0509 talent (1) Vuoi svoltare l’asta del Fanta? Scheduled/ Omnichann…" at bounding box center [1071, 368] width 647 height 77
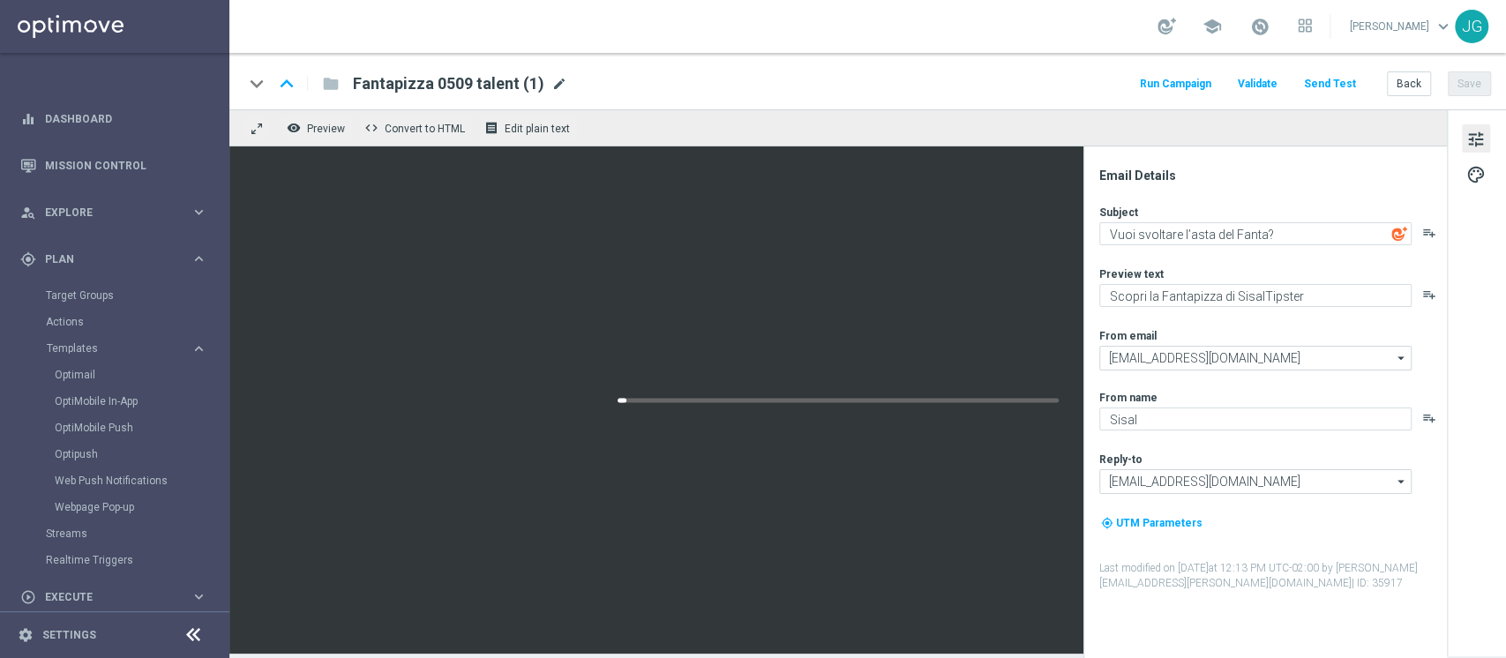
click at [559, 77] on span "mode_edit" at bounding box center [559, 84] width 16 height 16
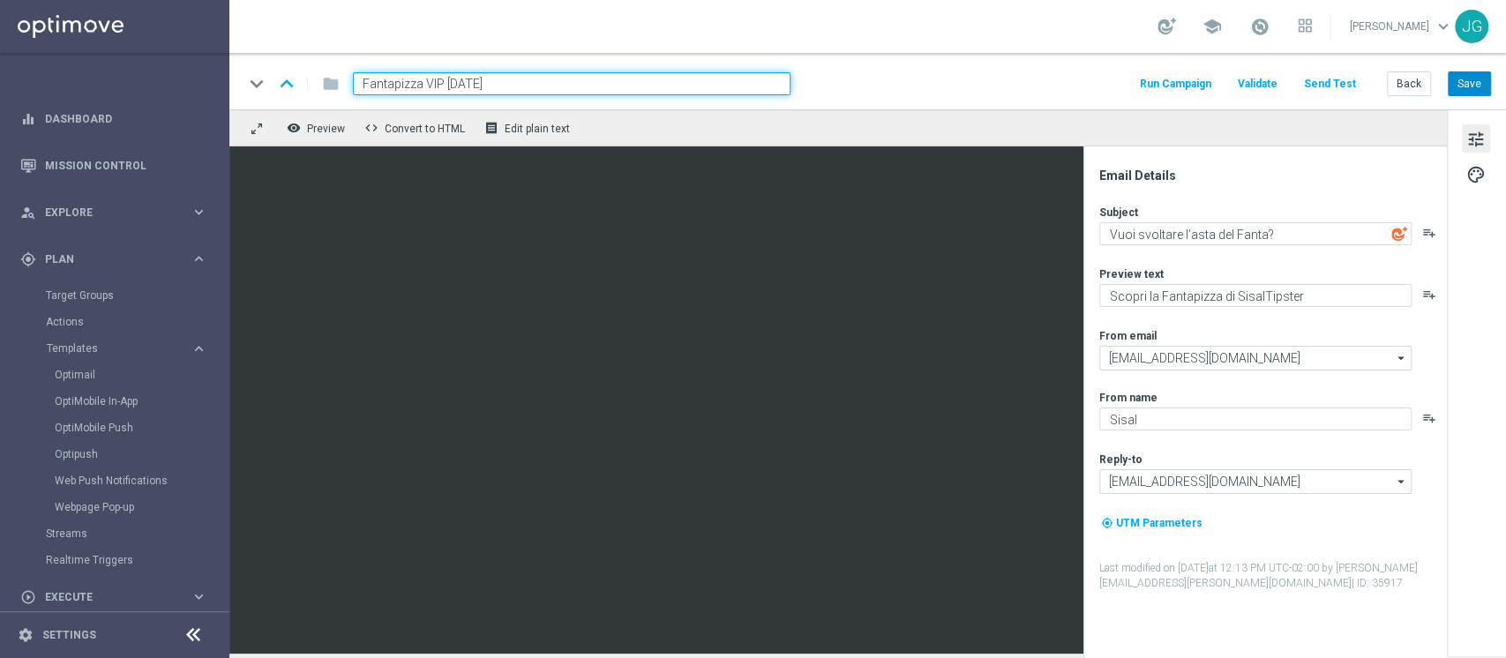
type input "Fantapizza VIP 05.09.2025"
click at [1486, 83] on button "Save" at bounding box center [1469, 83] width 43 height 25
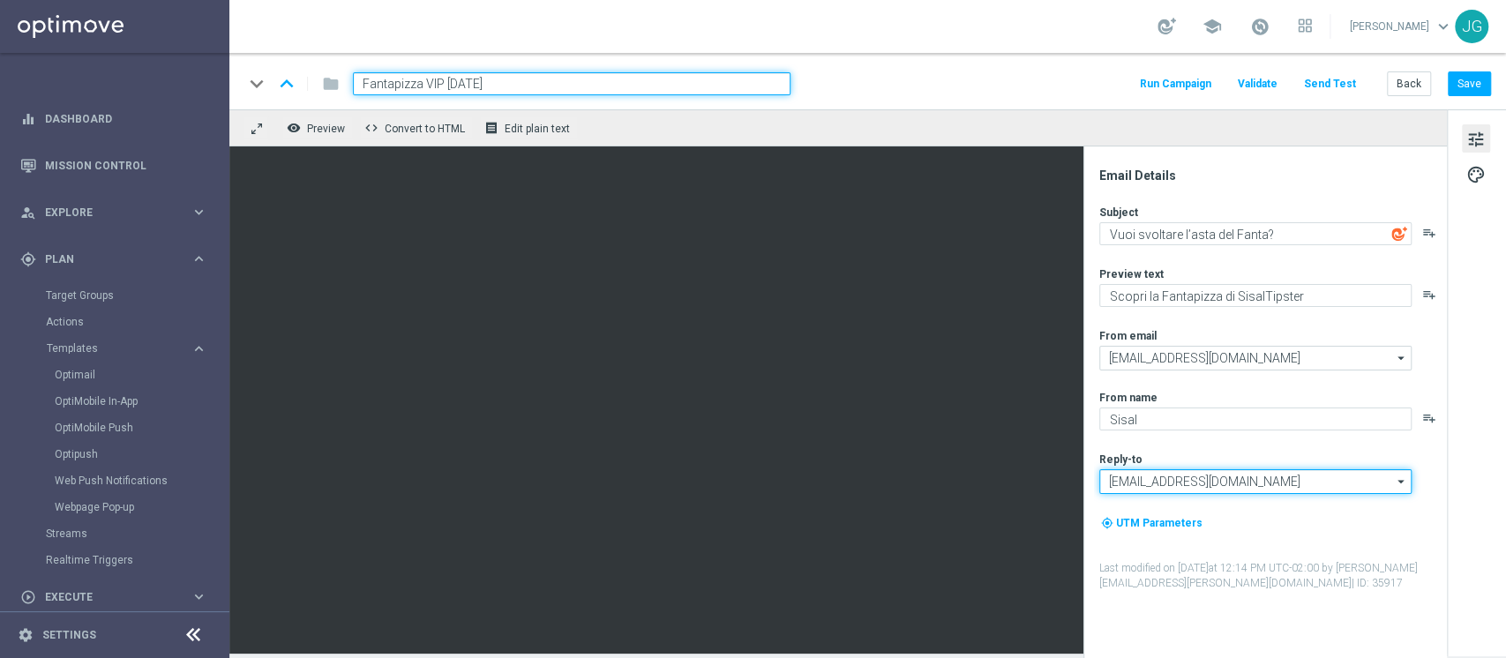
click at [1218, 484] on input "info@sisal.it" at bounding box center [1255, 481] width 312 height 25
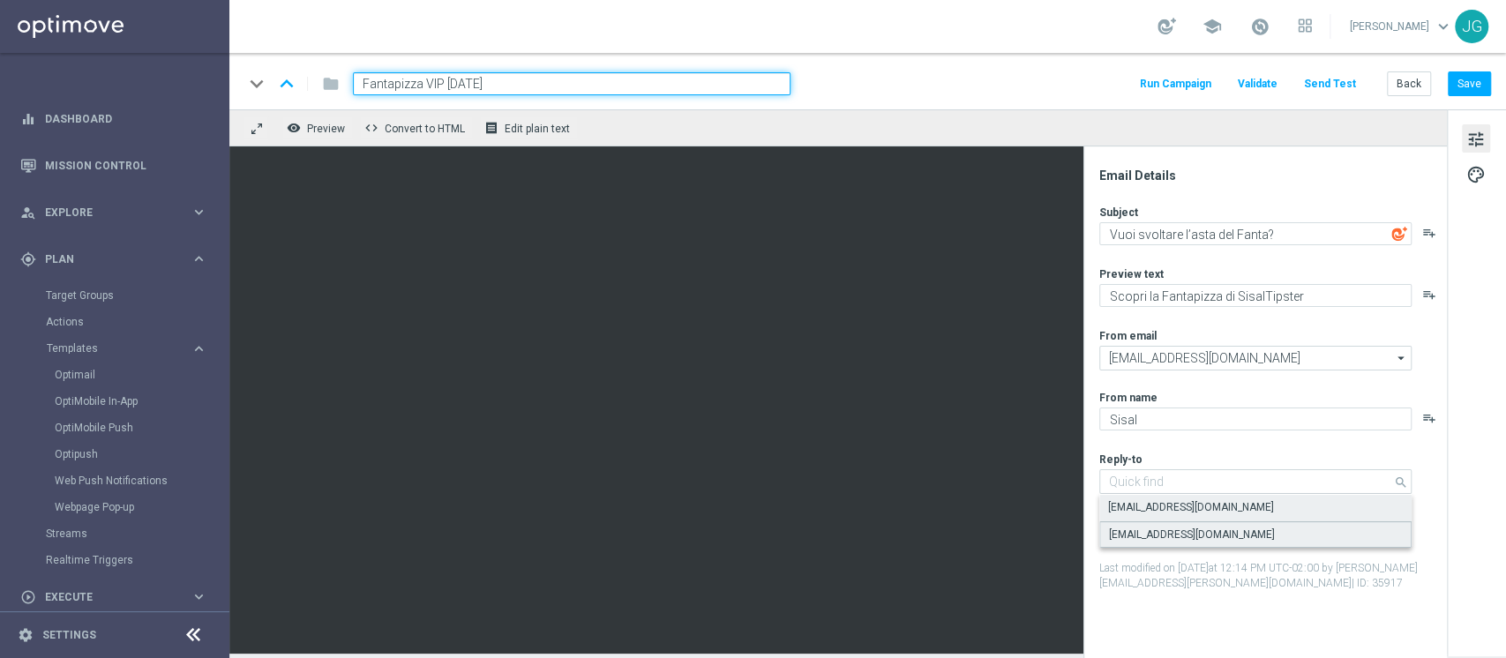
click at [1185, 538] on div "teamvip@sisal.it" at bounding box center [1192, 535] width 166 height 16
type input "teamvip@sisal.it"
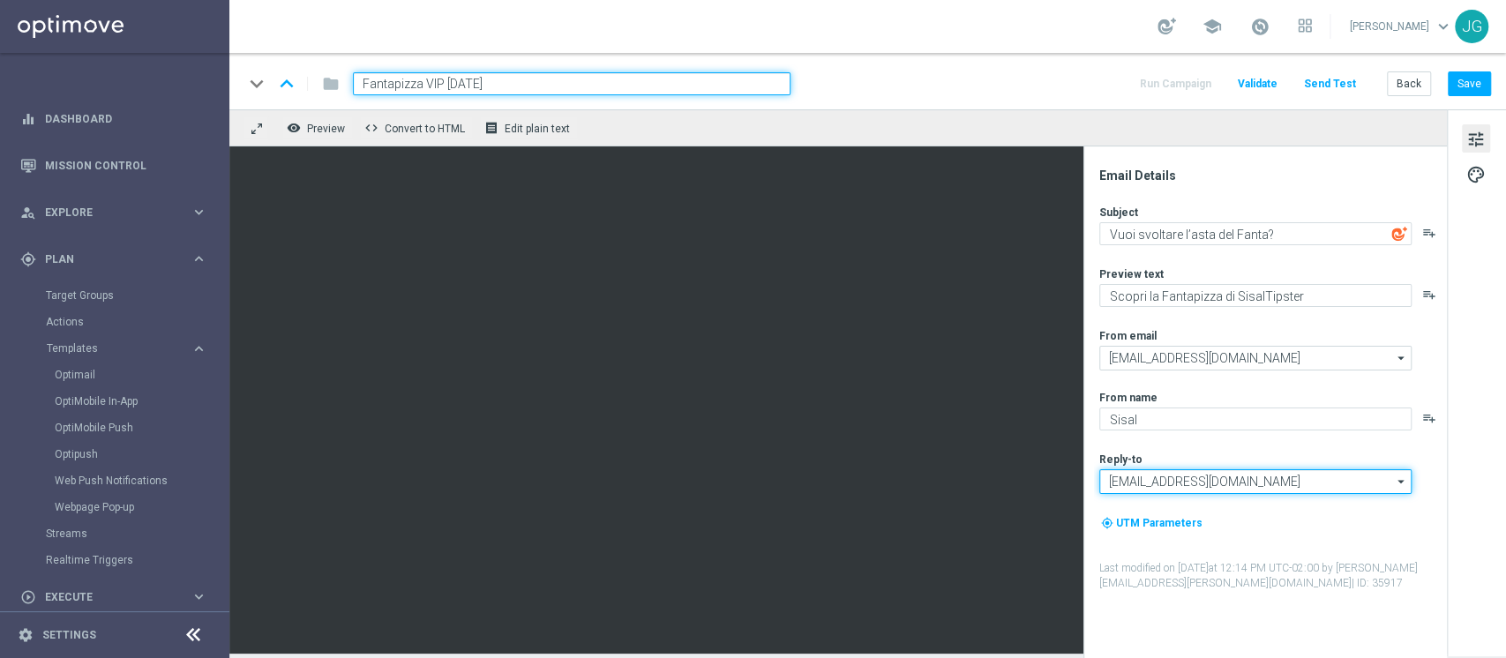
click at [1204, 485] on input "teamvip@sisal.it" at bounding box center [1255, 481] width 312 height 25
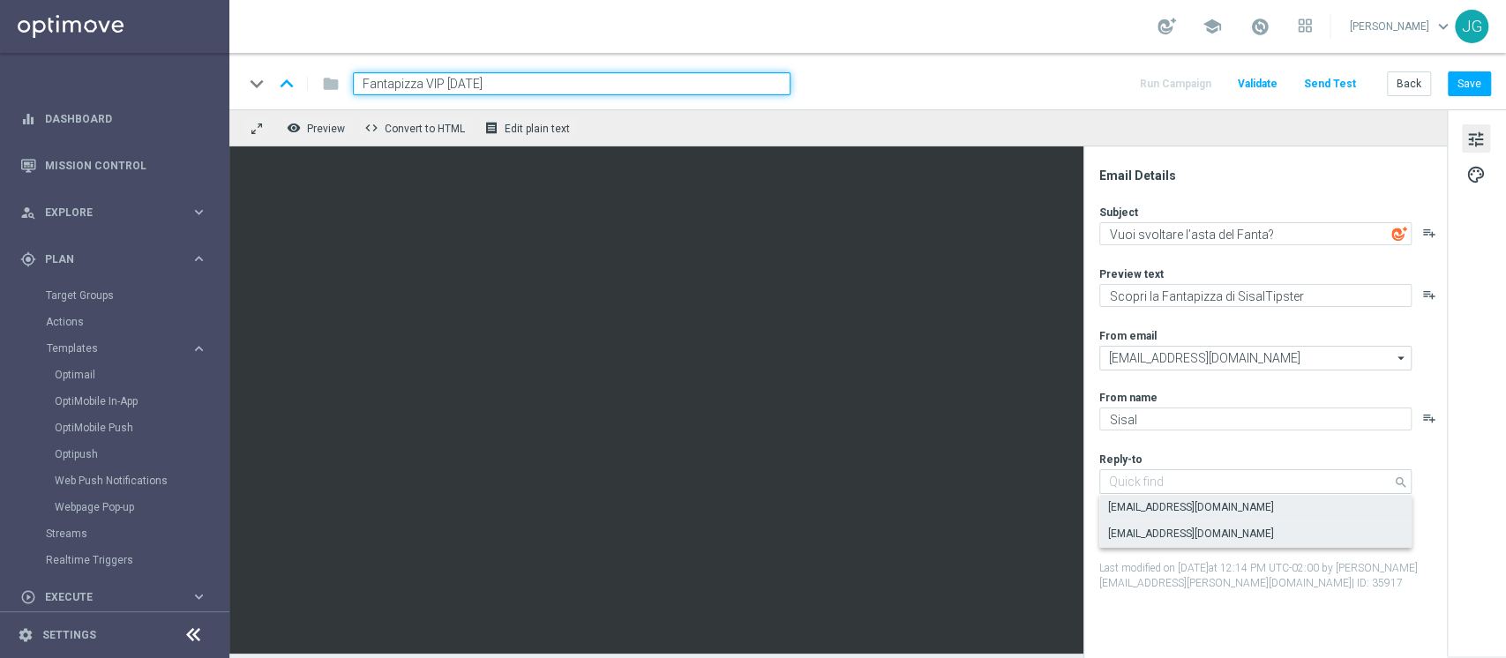
click at [1183, 507] on div "info@sisal.it" at bounding box center [1255, 507] width 312 height 25
type input "info@sisal.it"
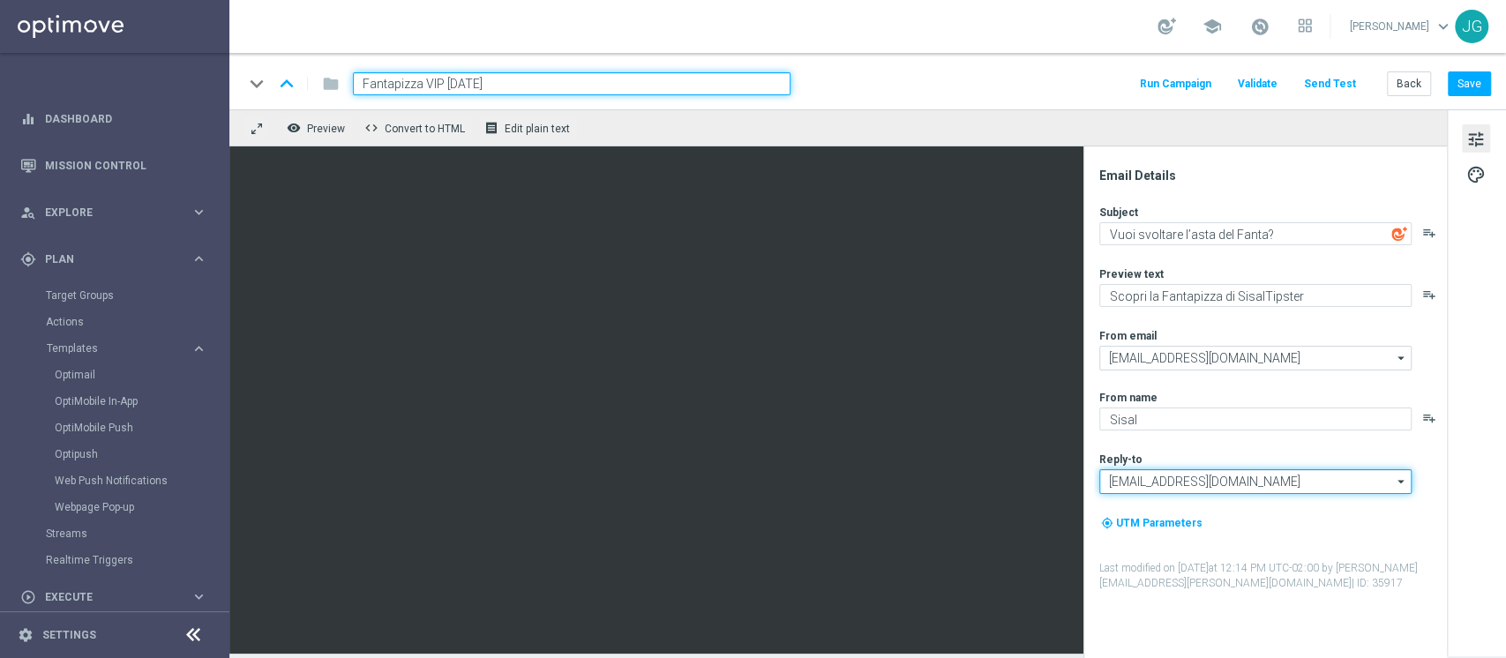
click at [1191, 477] on input "info@sisal.it" at bounding box center [1255, 481] width 312 height 25
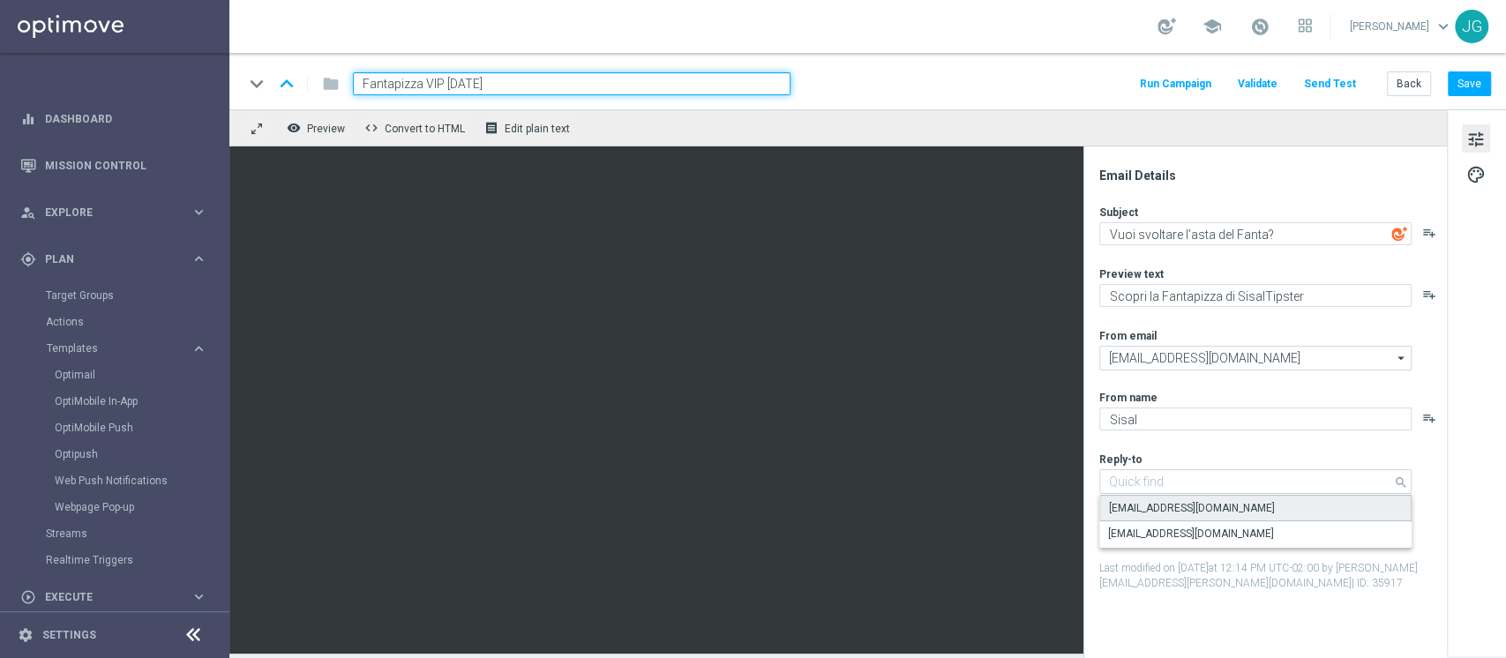
click at [1175, 506] on div "info@sisal.it" at bounding box center [1255, 508] width 312 height 26
type input "info@sisal.it"
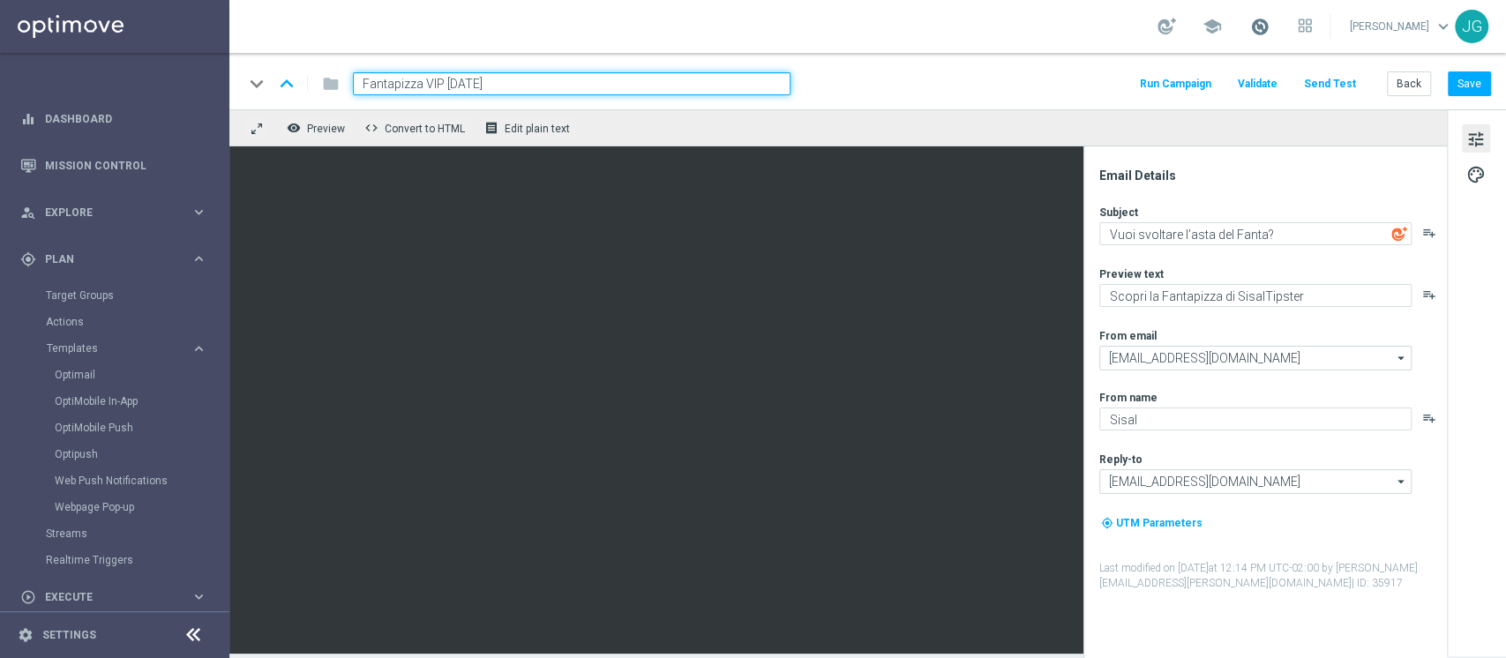
click at [1250, 33] on span at bounding box center [1259, 26] width 19 height 19
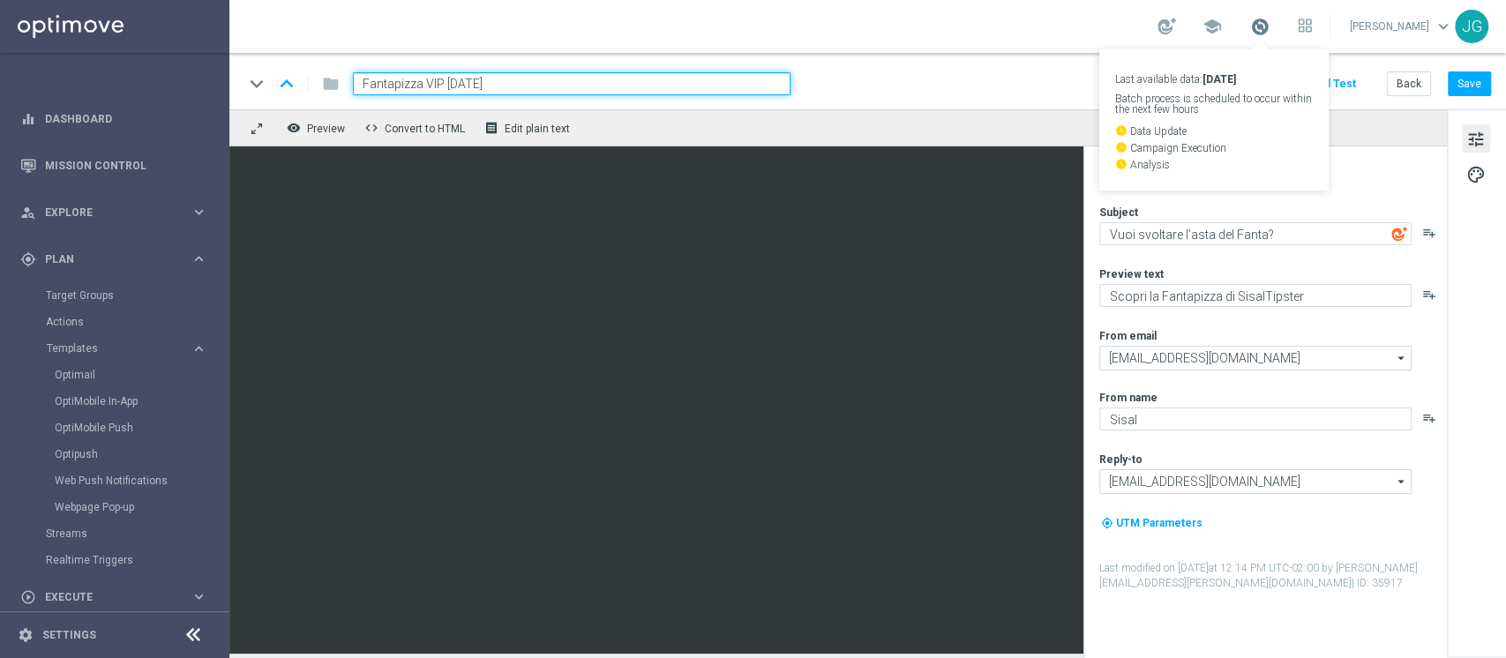
click at [1250, 33] on span at bounding box center [1259, 26] width 19 height 19
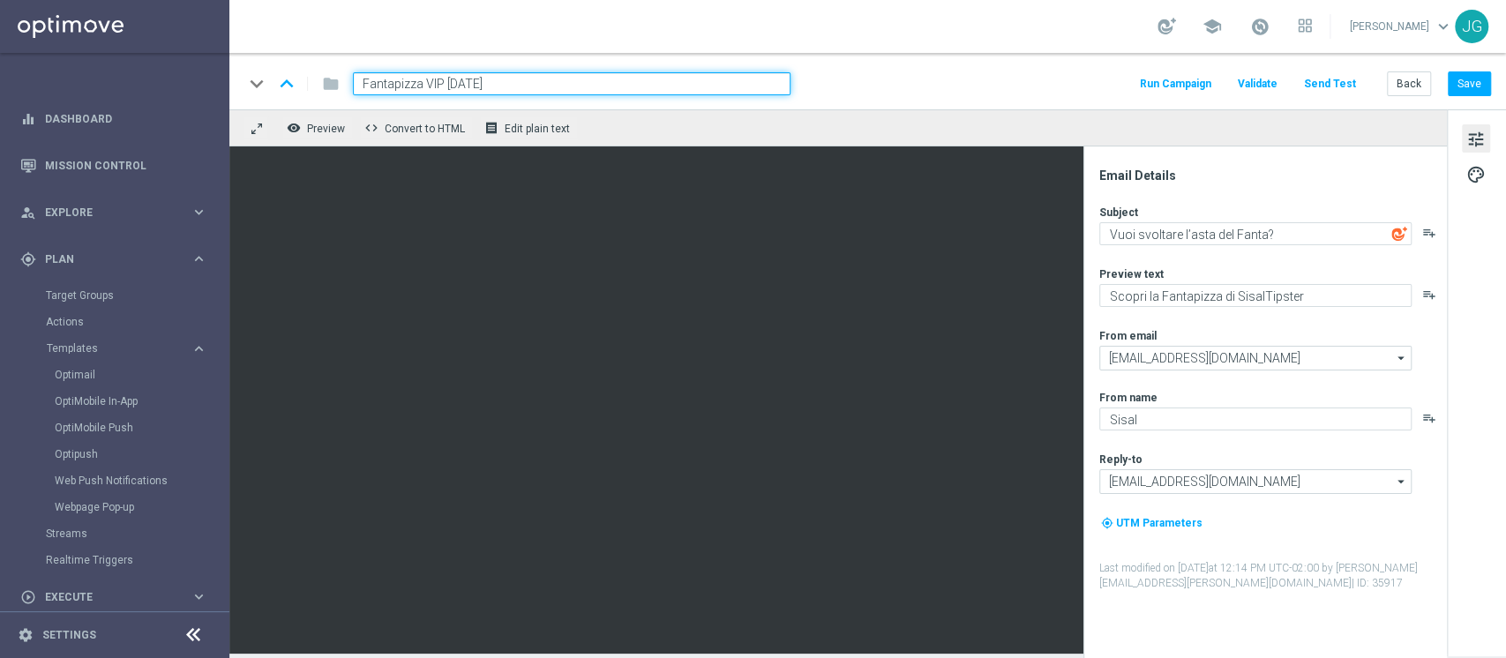
click at [1249, 39] on link at bounding box center [1260, 27] width 23 height 28
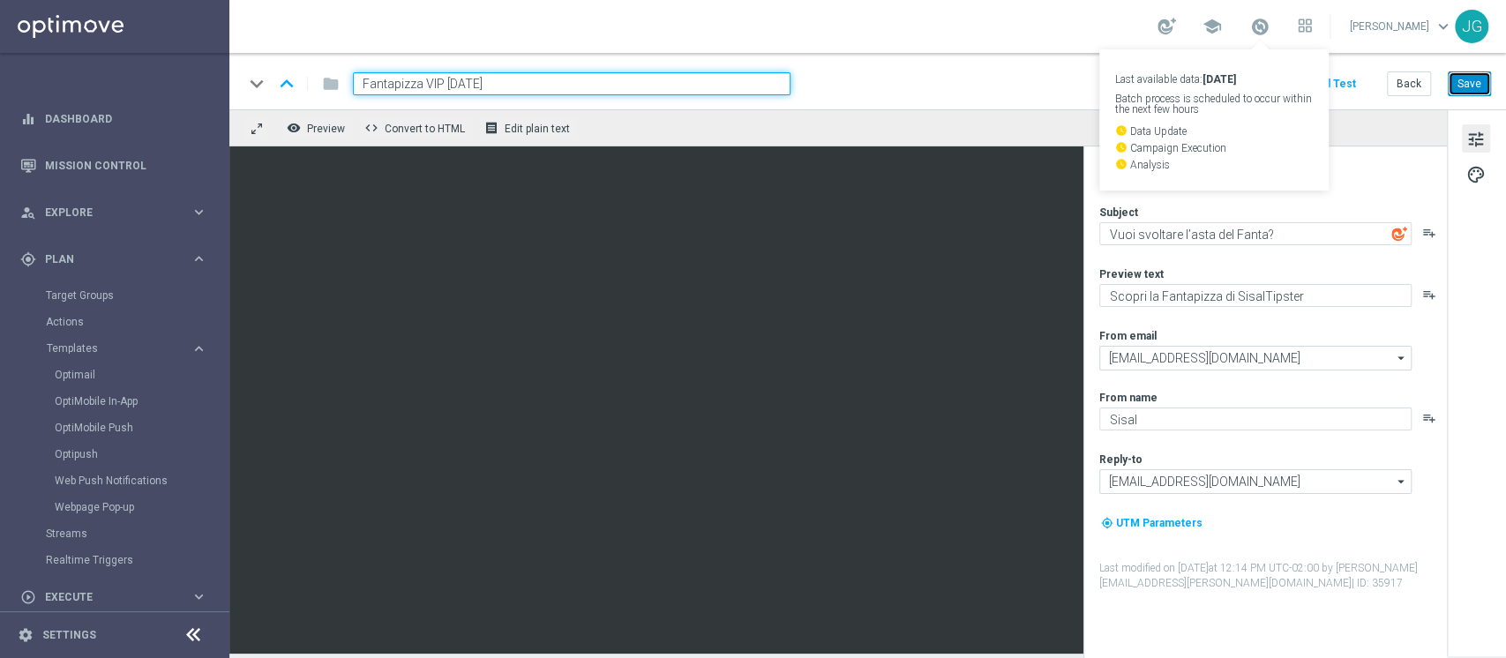
click at [1469, 73] on button "Save" at bounding box center [1469, 83] width 43 height 25
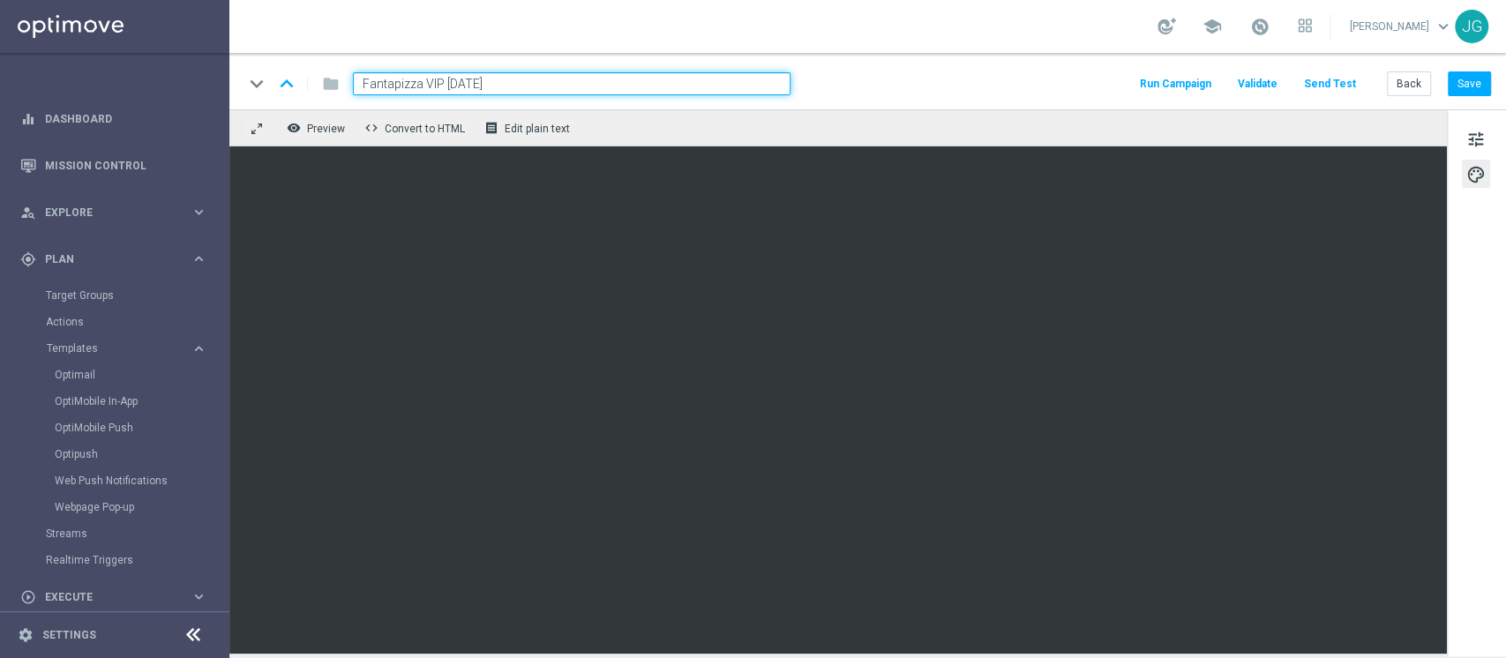
click at [541, 86] on input "Fantapizza VIP 05.09.2025" at bounding box center [572, 83] width 438 height 23
drag, startPoint x: 541, startPoint y: 86, endPoint x: 300, endPoint y: 87, distance: 240.9
click at [301, 87] on div "keyboard_arrow_down keyboard_arrow_up folder Fantapizza VIP 05.09.2025" at bounding box center [517, 83] width 547 height 23
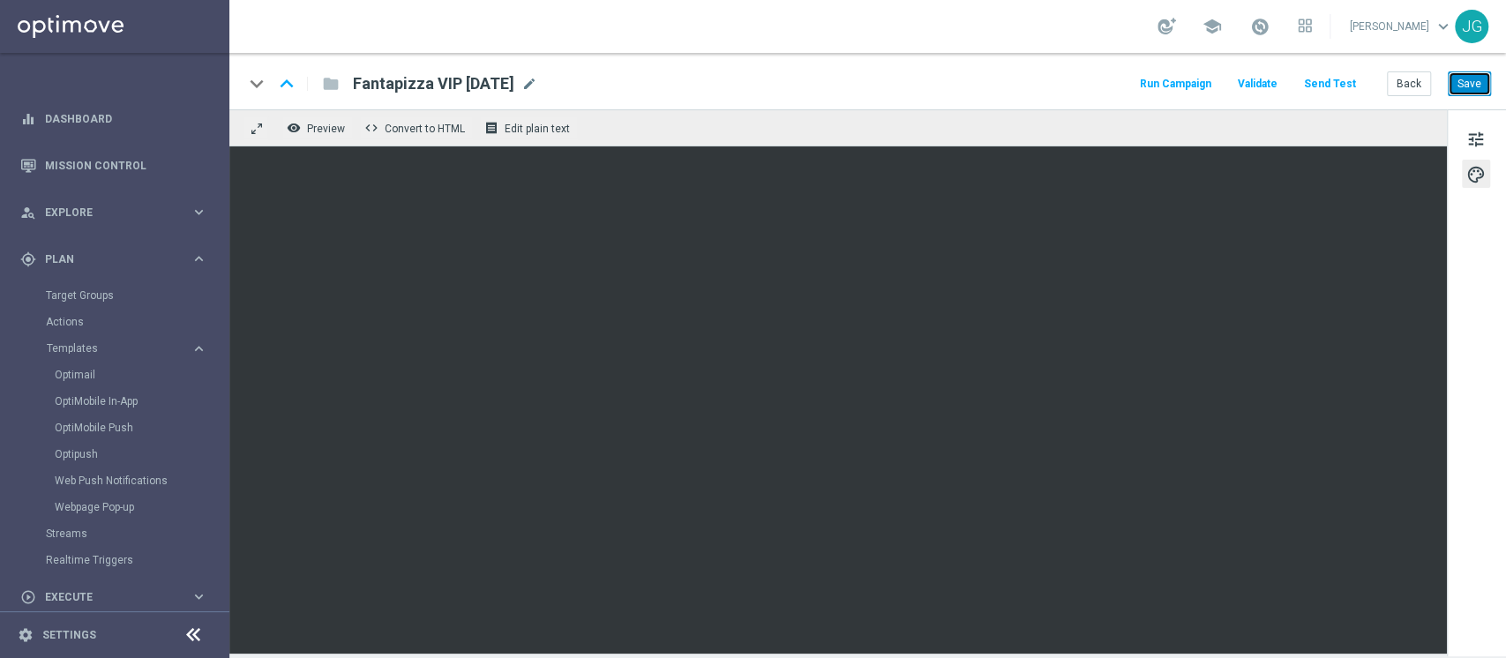
click at [1458, 80] on button "Save" at bounding box center [1469, 83] width 43 height 25
click at [1485, 143] on button "tune" at bounding box center [1476, 138] width 28 height 28
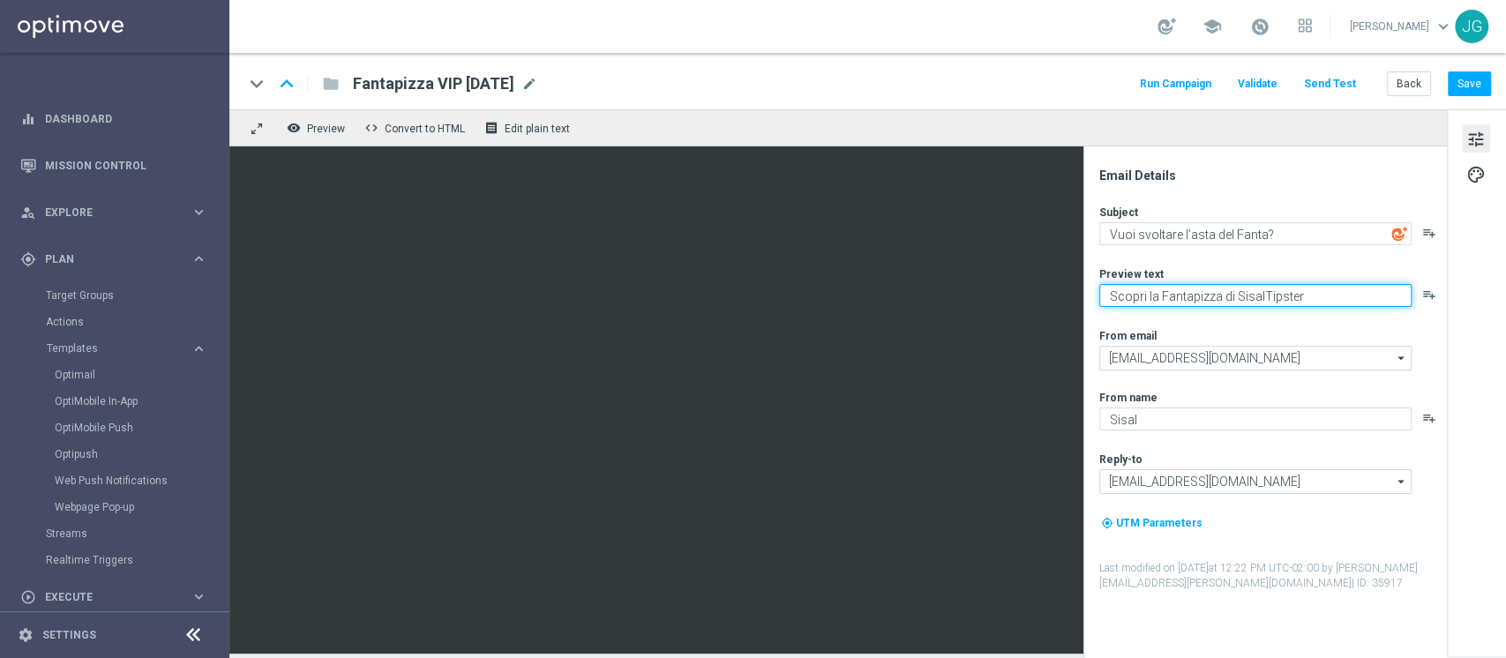
paste textarea "!"
type textarea "Scopri la Fantapizza di SisalTipster!"
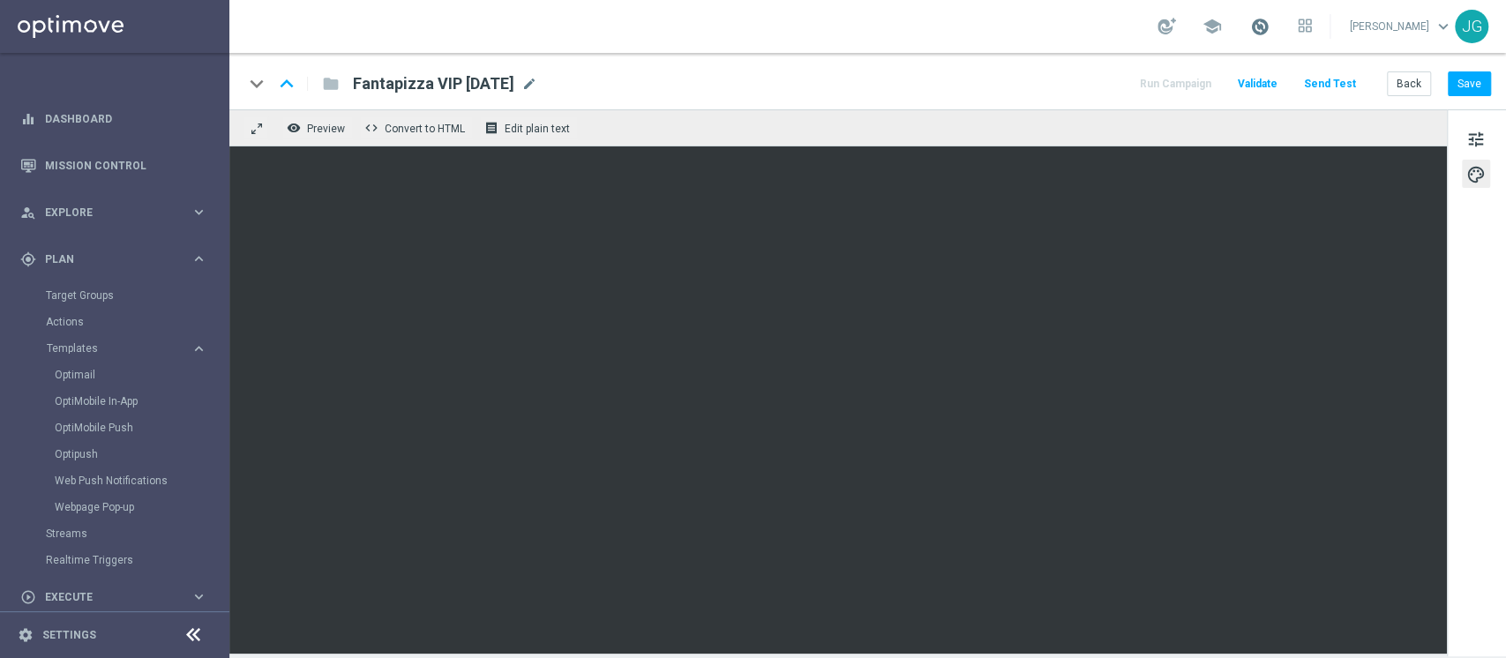
click at [1250, 29] on span at bounding box center [1259, 26] width 19 height 19
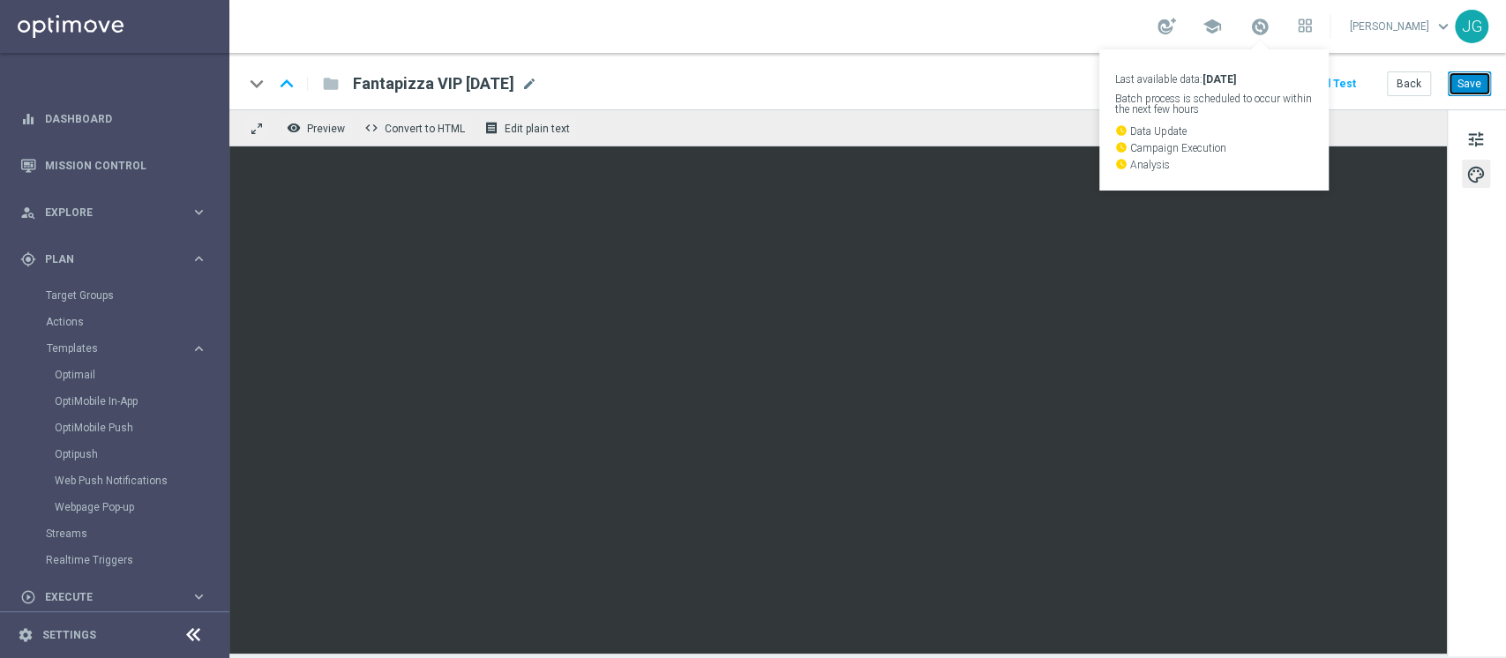
click at [1471, 82] on button "Save" at bounding box center [1469, 83] width 43 height 25
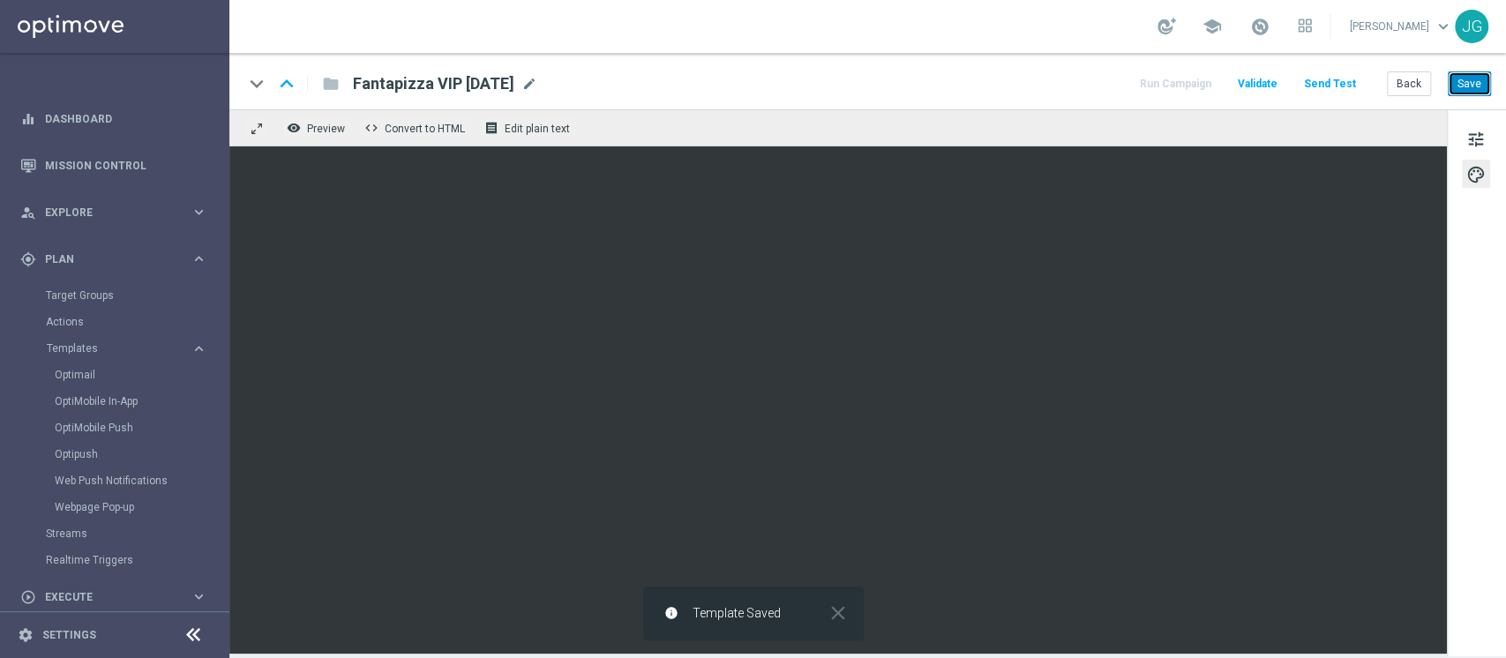
click at [1471, 82] on button "Save" at bounding box center [1469, 83] width 43 height 25
click at [1480, 77] on button "Save" at bounding box center [1469, 83] width 43 height 25
click at [1467, 81] on button "Save" at bounding box center [1469, 83] width 43 height 25
click at [1467, 88] on button "Save" at bounding box center [1469, 83] width 43 height 25
click at [1472, 90] on button "Save" at bounding box center [1469, 83] width 43 height 25
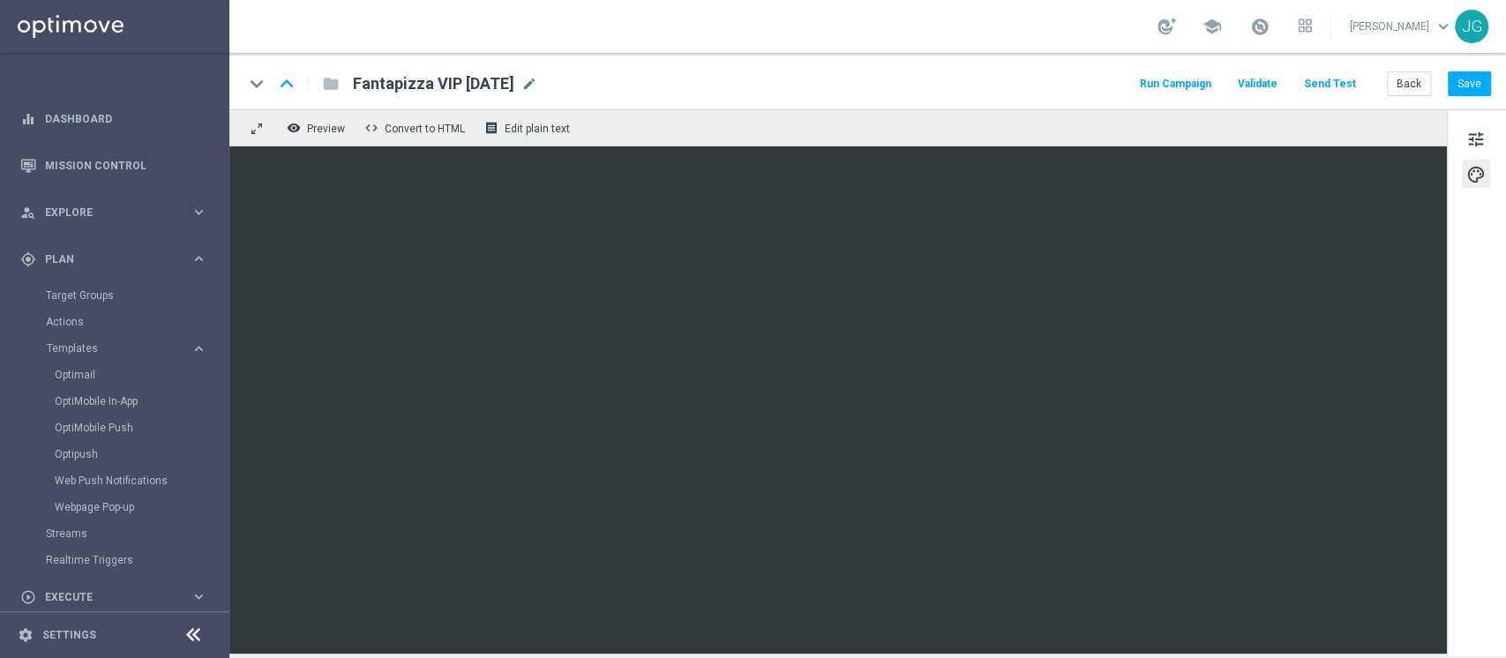
click at [1465, 97] on div "keyboard_arrow_down keyboard_arrow_up folder Fantapizza VIP 05.09.2025 Fantapiz…" at bounding box center [867, 81] width 1277 height 56
click at [1475, 85] on button "Save" at bounding box center [1469, 83] width 43 height 25
click at [102, 588] on div "play_circle_outline Execute keyboard_arrow_right" at bounding box center [114, 597] width 228 height 47
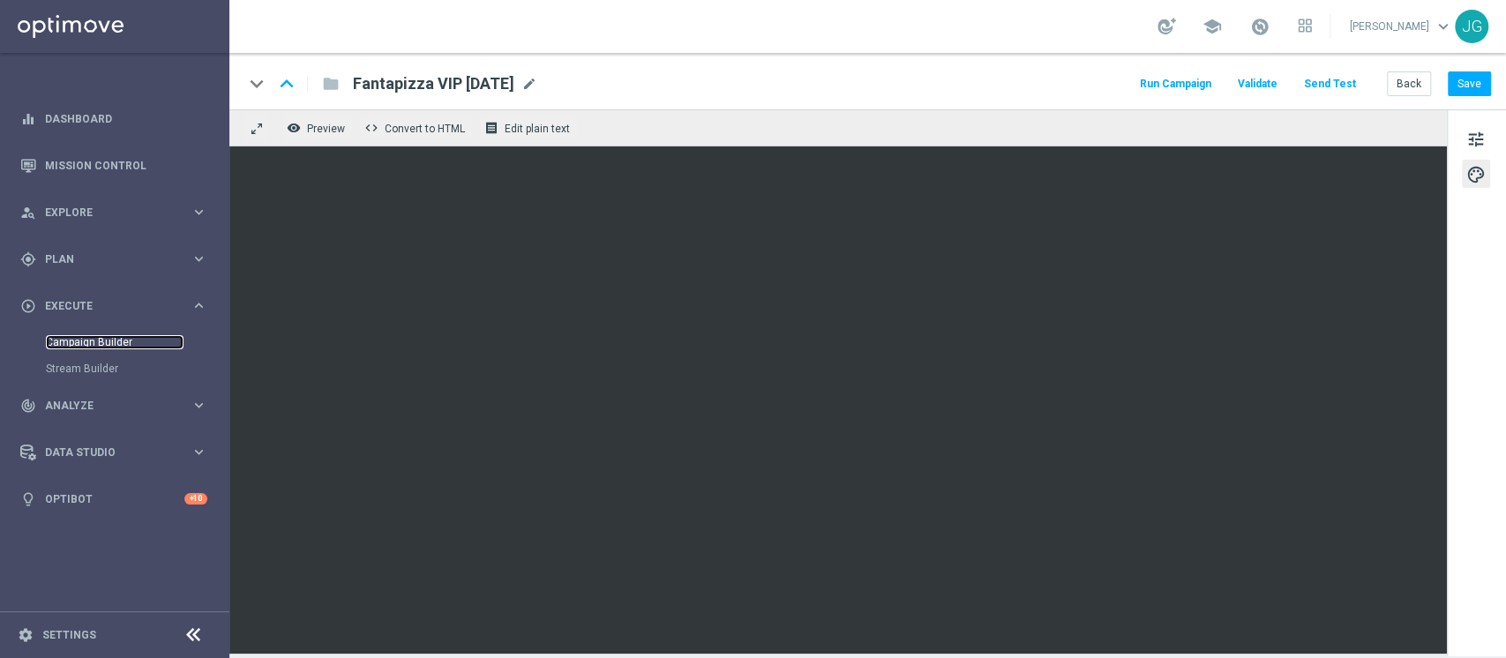
click at [111, 346] on link "Campaign Builder" at bounding box center [115, 342] width 138 height 14
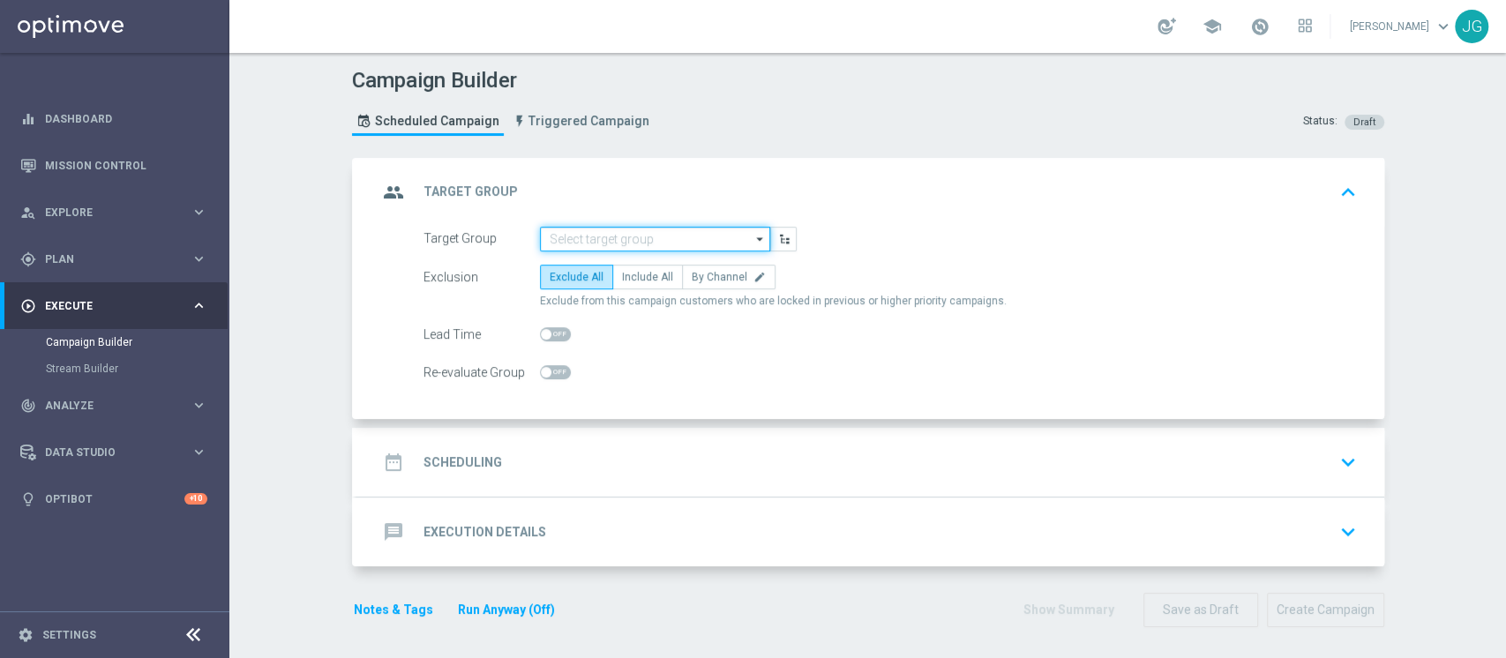
click at [631, 233] on input at bounding box center [655, 239] width 230 height 25
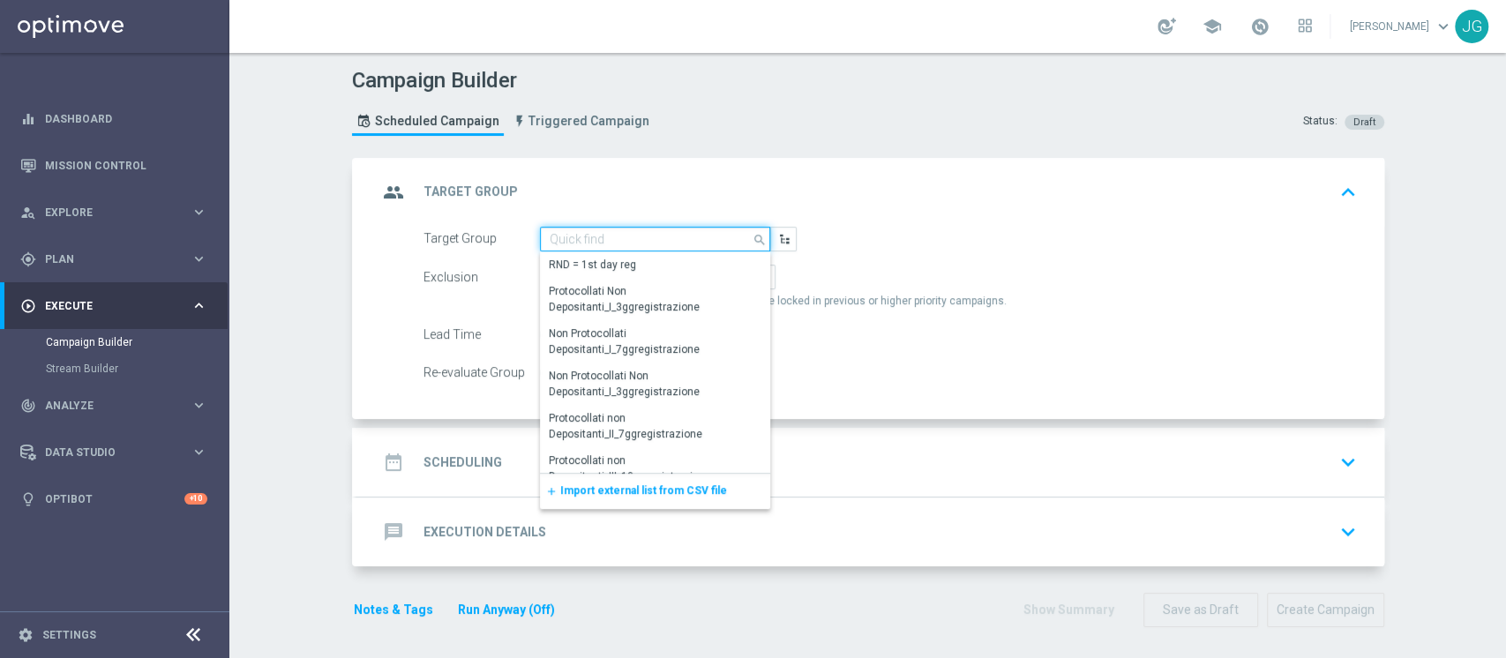
paste input "ACTIVE BETTING TOP MASTER 05.09"
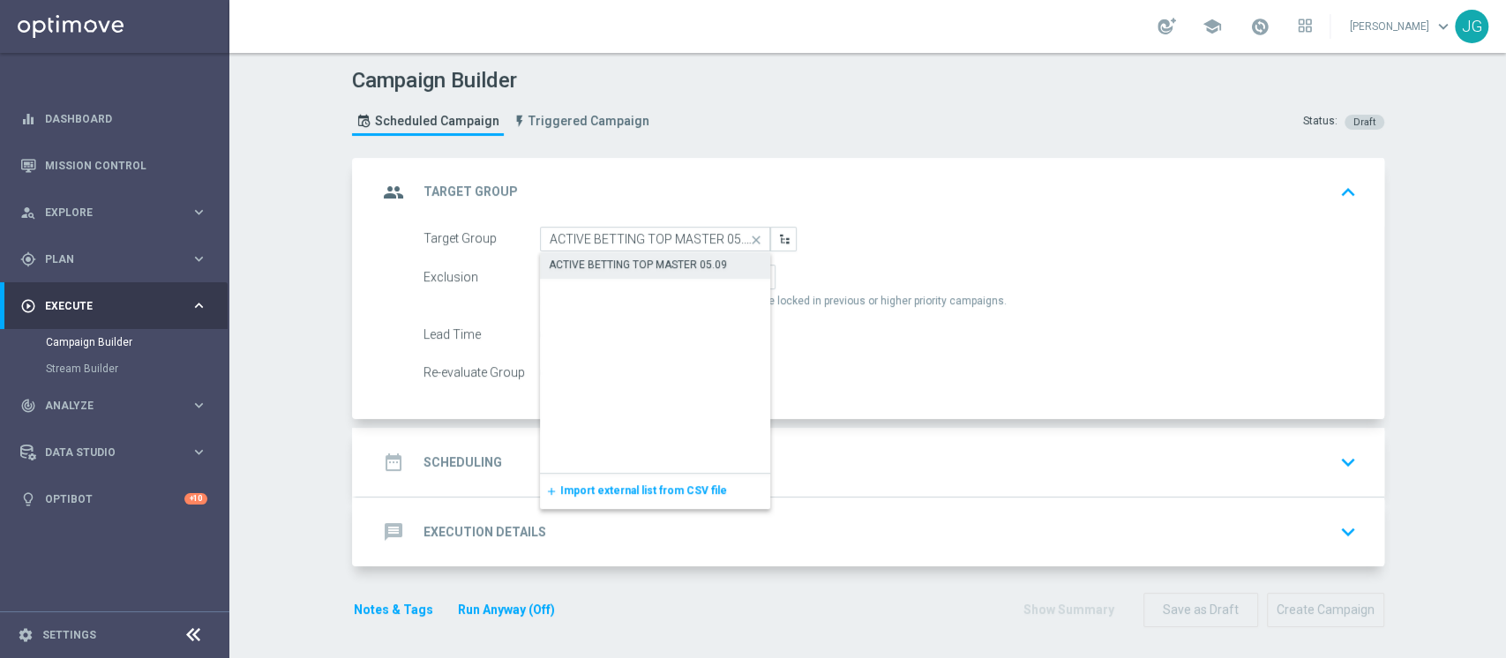
click at [628, 258] on div "ACTIVE BETTING TOP MASTER 05.09" at bounding box center [638, 265] width 178 height 16
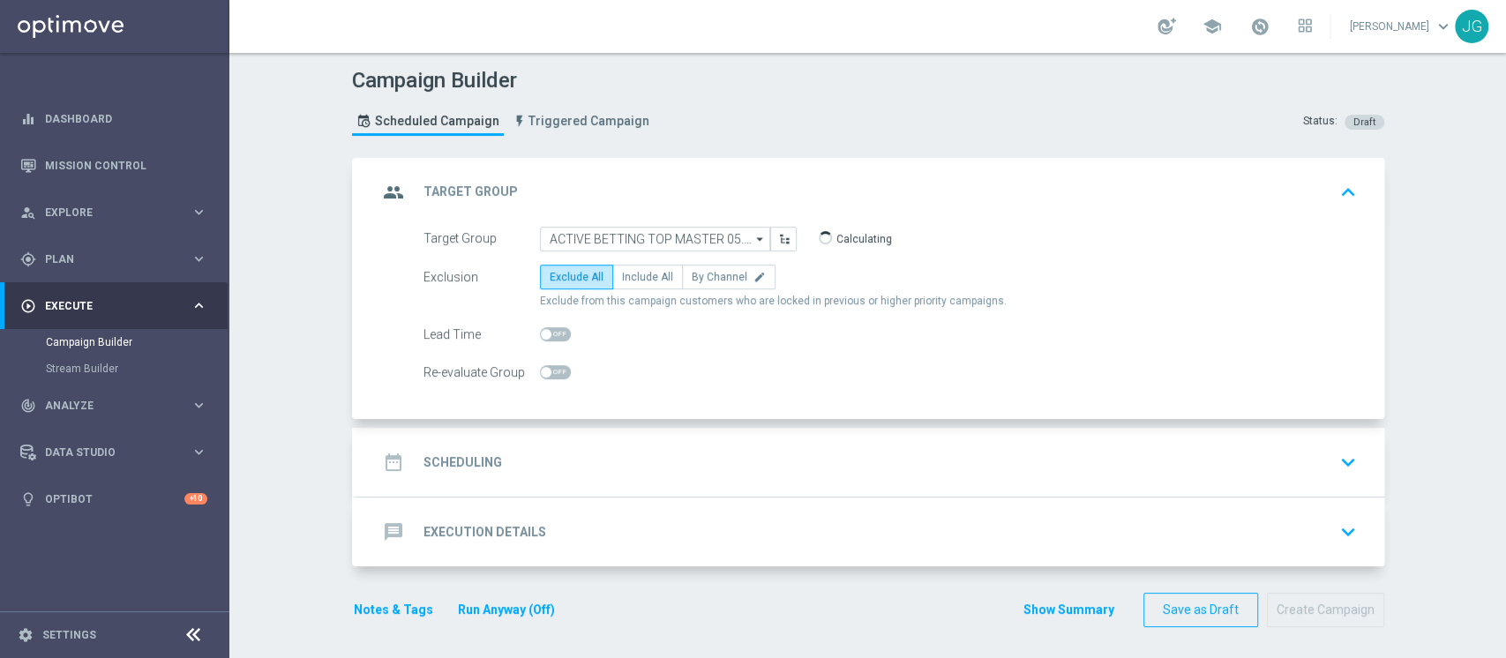
type input "ACTIVE BETTING TOP MASTER 05.09"
click at [634, 283] on label "Include All" at bounding box center [647, 277] width 71 height 25
click at [634, 283] on input "Include All" at bounding box center [627, 279] width 11 height 11
radio input "true"
click at [625, 470] on div "date_range Scheduling keyboard_arrow_down" at bounding box center [871, 463] width 986 height 34
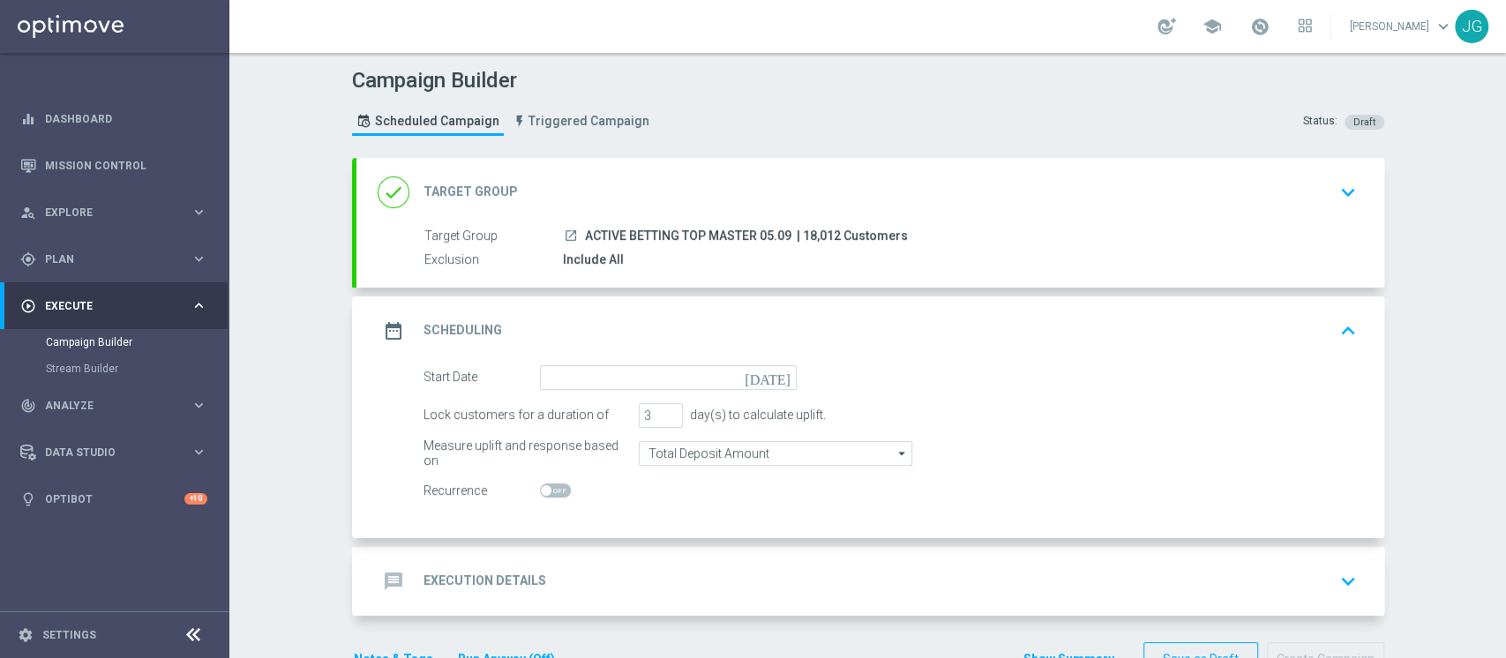
scroll to position [51, 0]
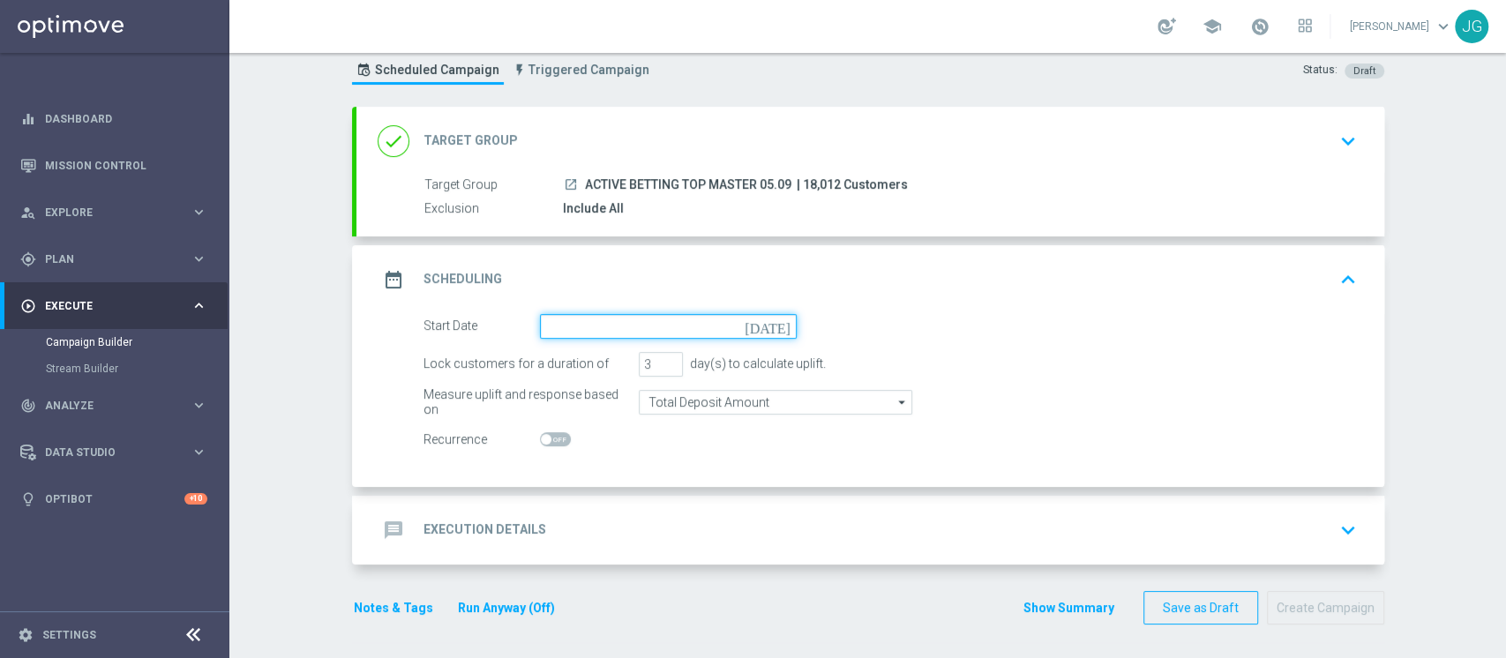
click at [650, 331] on input at bounding box center [668, 326] width 257 height 25
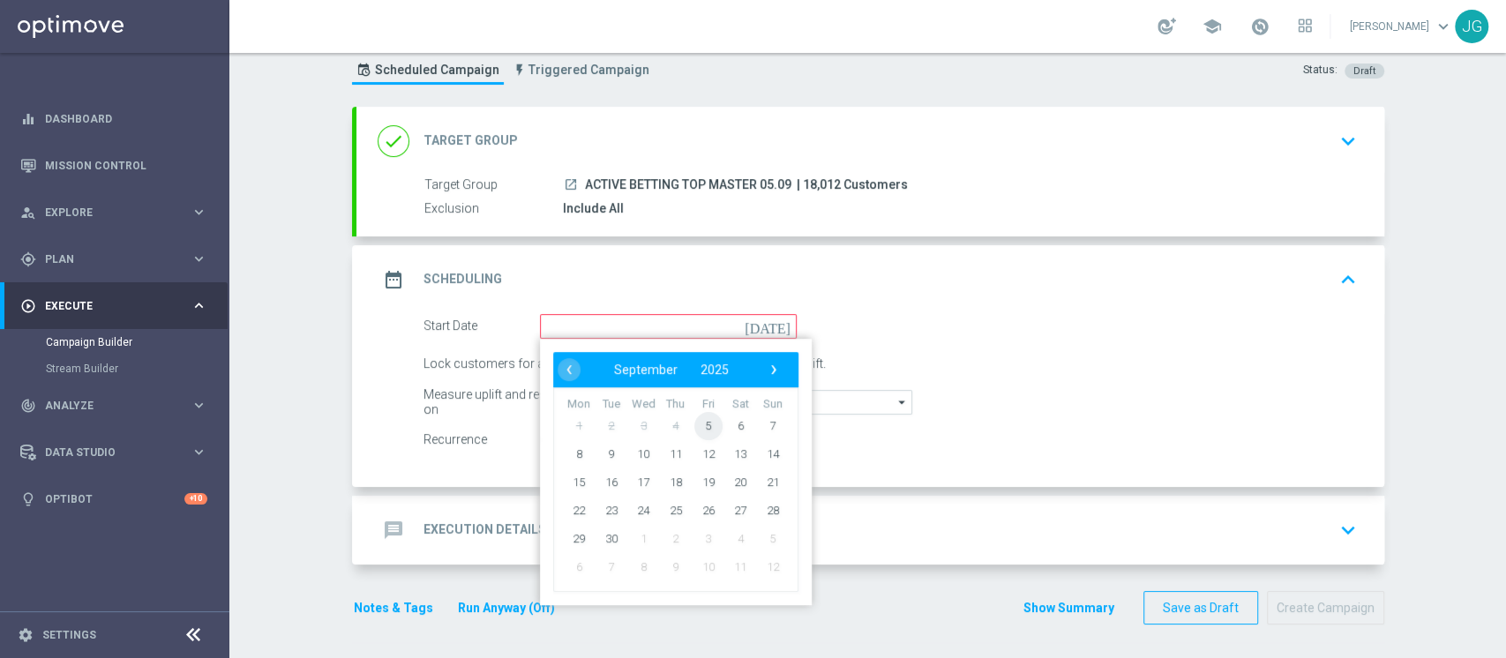
click at [699, 418] on span "5" at bounding box center [708, 425] width 28 height 28
type input "05 Sep 2025"
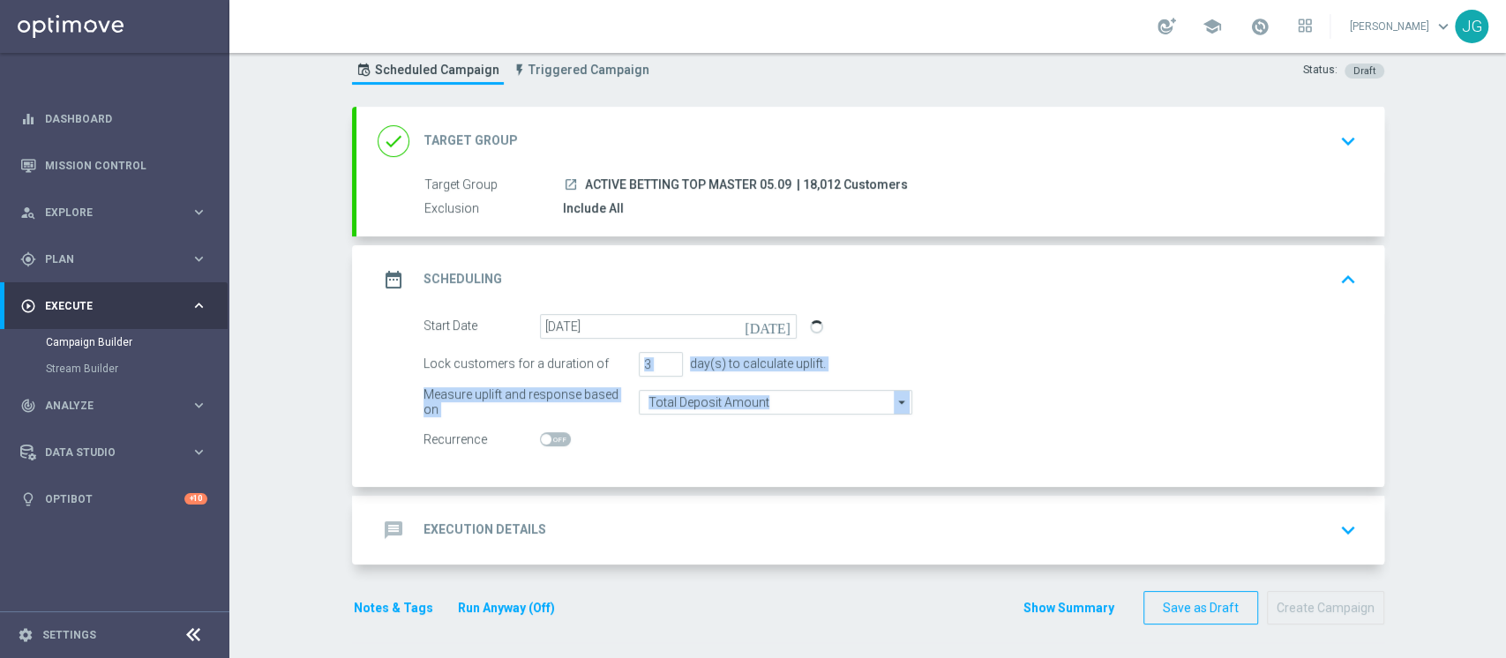
drag, startPoint x: 699, startPoint y: 418, endPoint x: 664, endPoint y: 371, distance: 58.6
click at [664, 371] on form "Start Date 05 Sep 2025 today Lock customers for a duration of 3 day(s) to calcu…" at bounding box center [891, 383] width 934 height 139
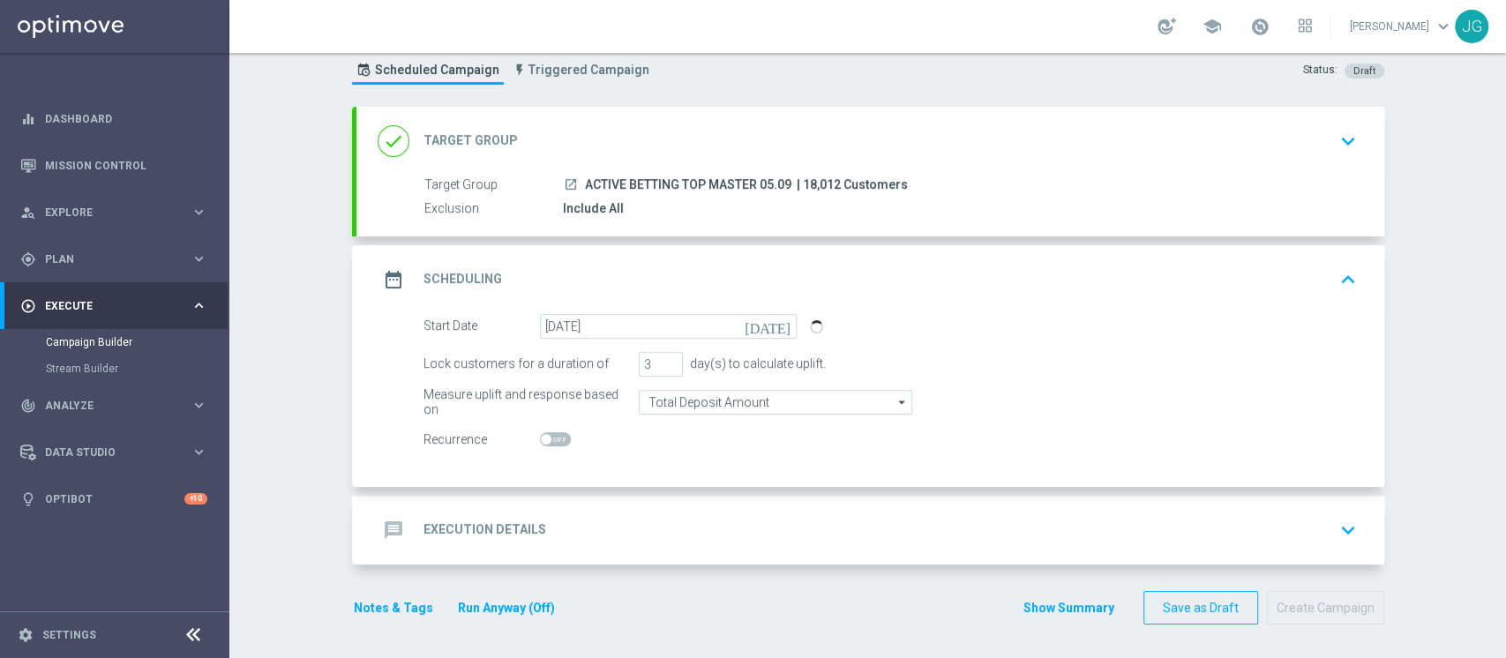
click at [691, 521] on div "message Execution Details keyboard_arrow_down" at bounding box center [871, 531] width 986 height 34
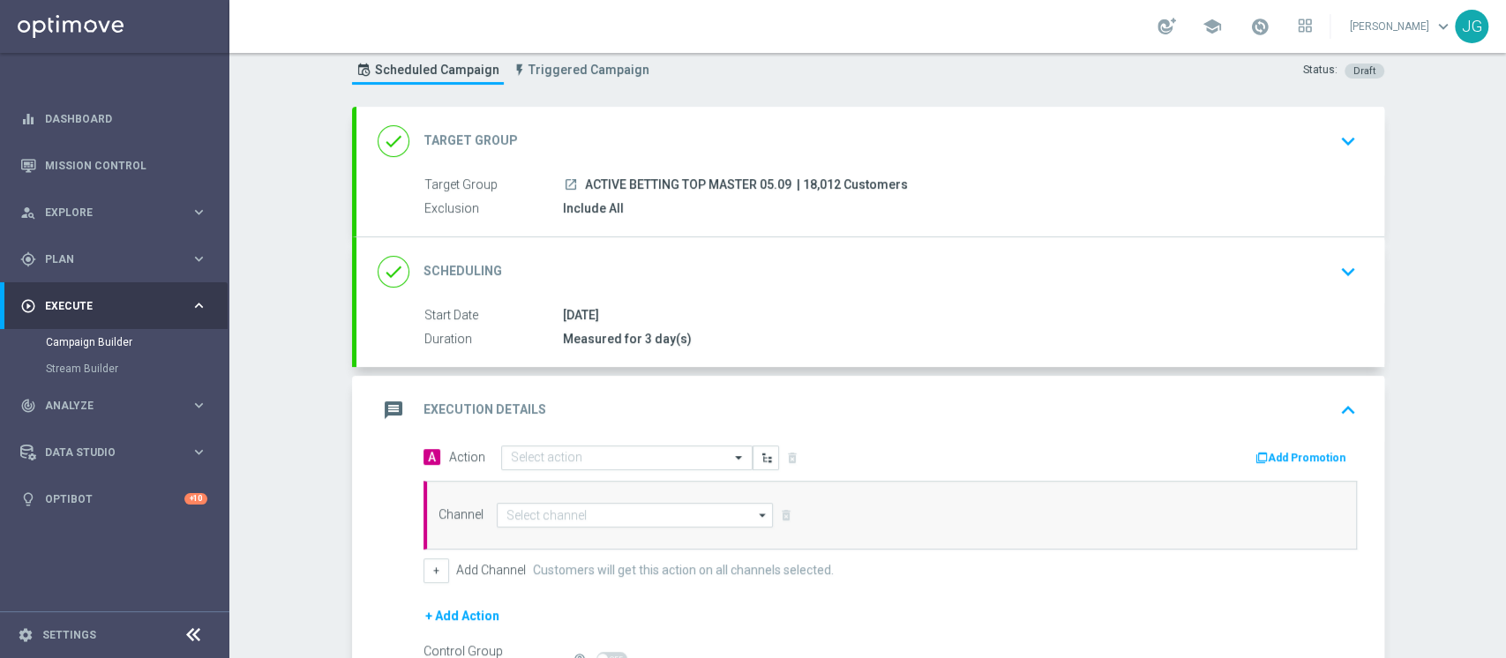
click at [649, 259] on div "done Scheduling keyboard_arrow_down" at bounding box center [871, 272] width 986 height 34
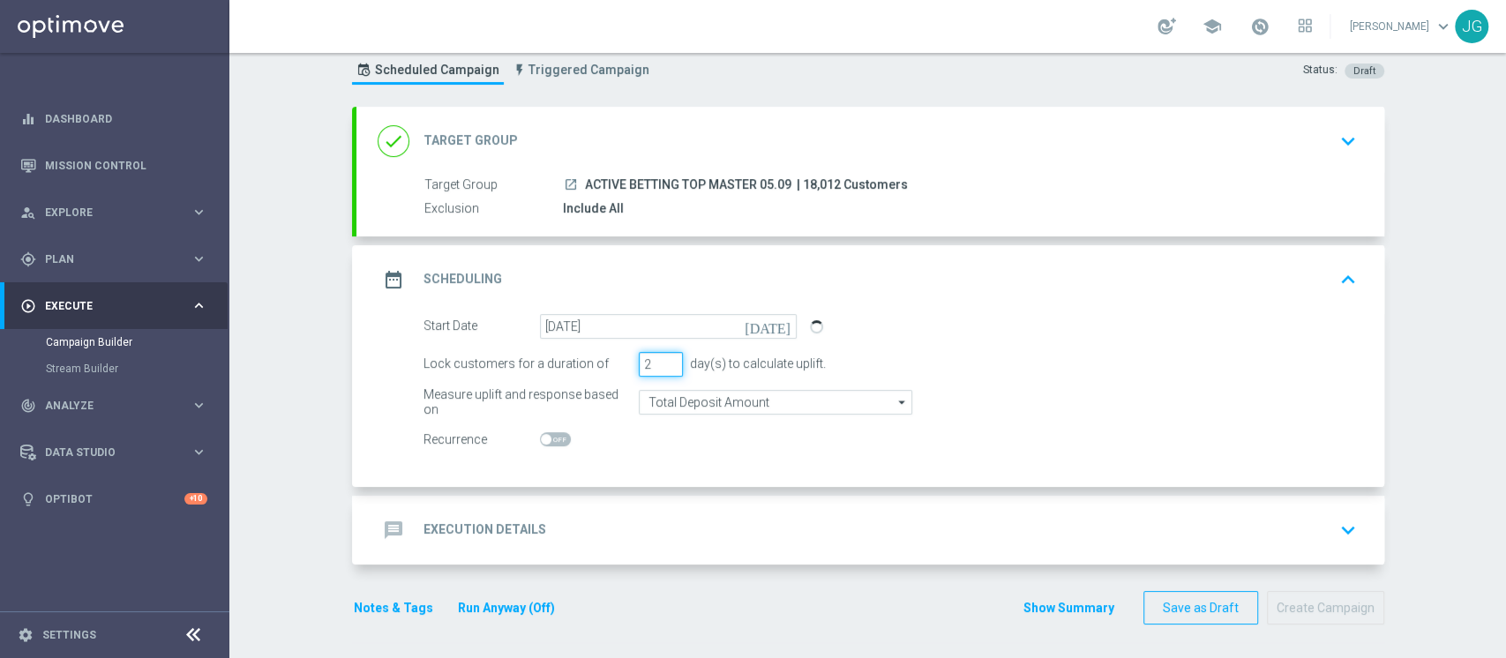
click at [657, 365] on input "2" at bounding box center [661, 364] width 44 height 25
type input "1"
click at [657, 365] on input "1" at bounding box center [661, 364] width 44 height 25
click at [623, 517] on div "message Execution Details keyboard_arrow_down" at bounding box center [871, 531] width 986 height 34
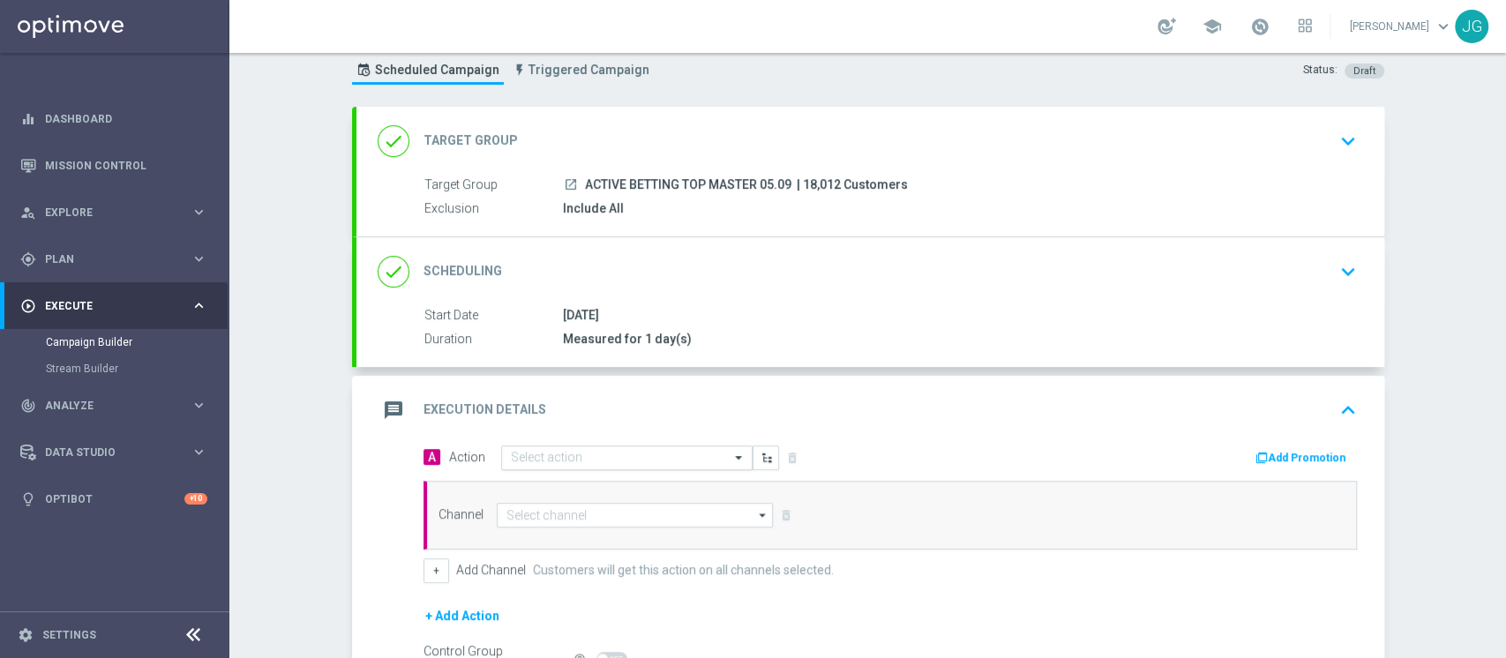
click at [620, 455] on input "text" at bounding box center [609, 458] width 197 height 15
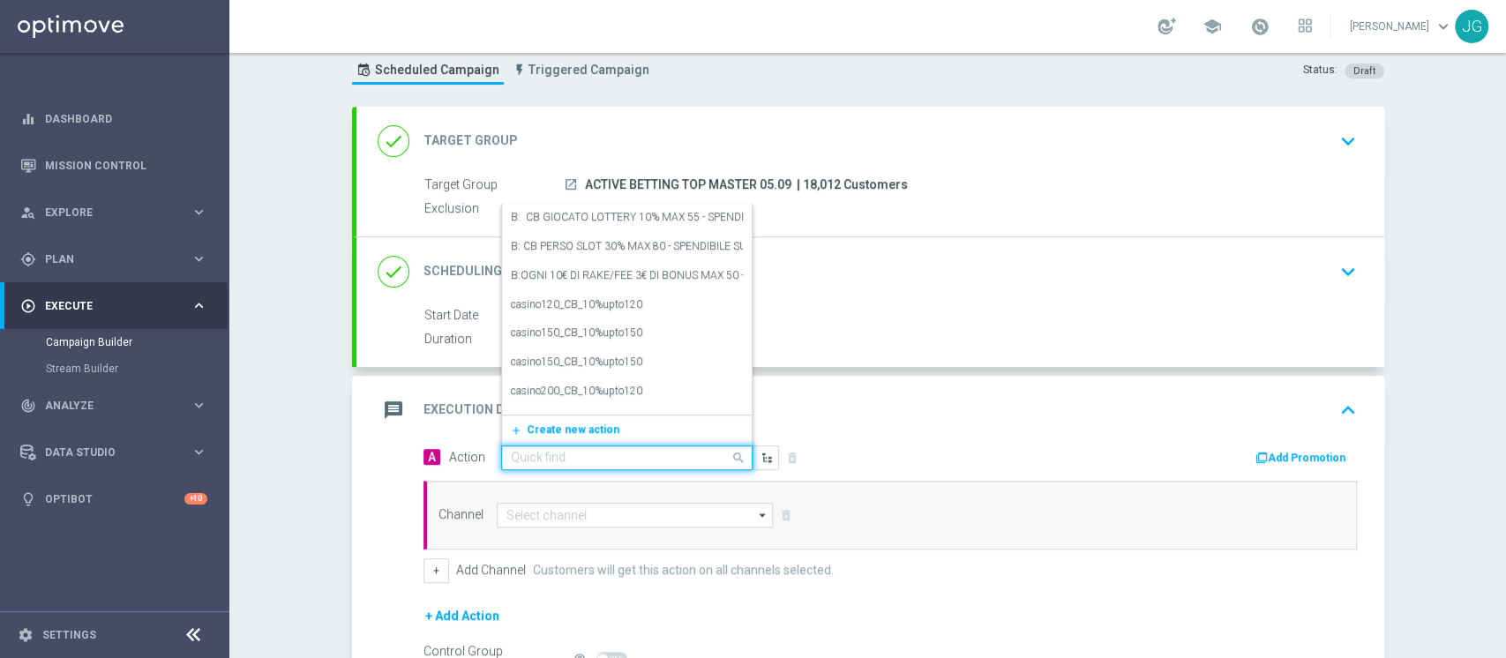
click at [620, 455] on input "text" at bounding box center [609, 458] width 197 height 15
click at [565, 431] on span "Create new action" at bounding box center [573, 430] width 93 height 12
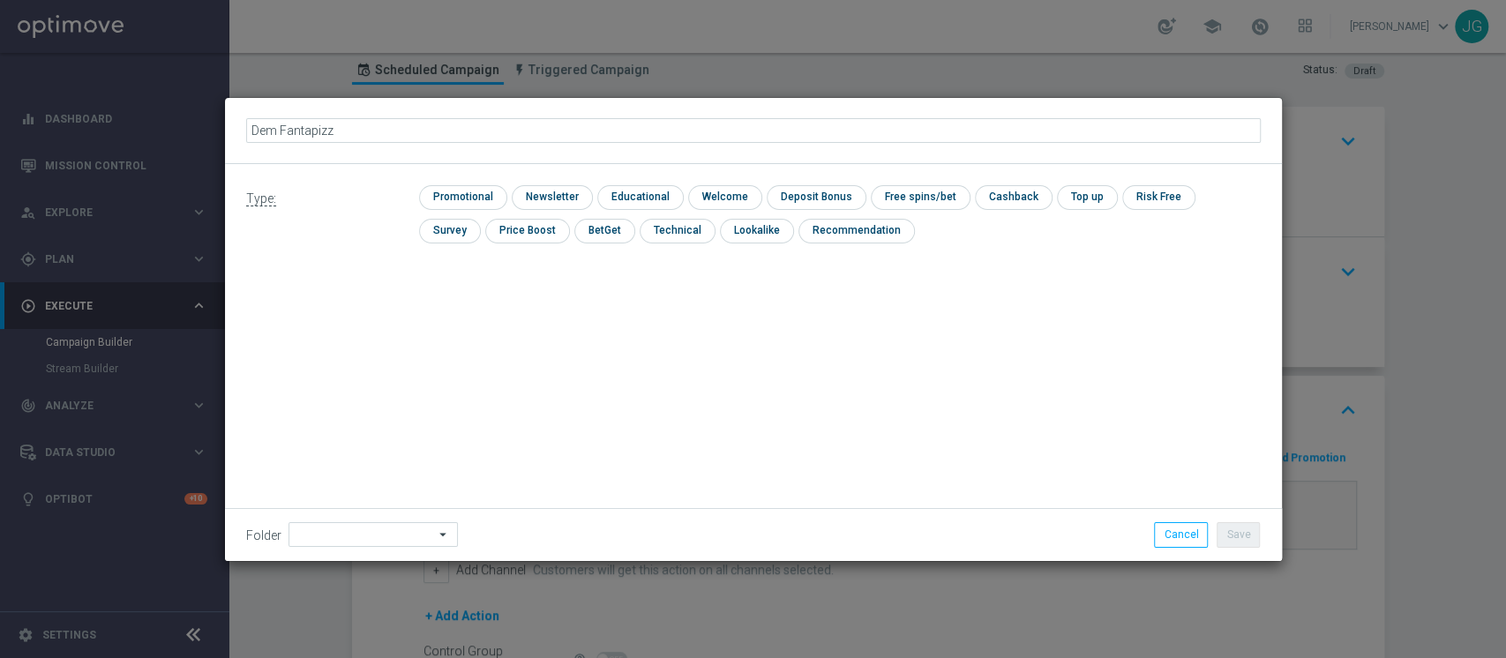
type input "Dem Fantapizza"
click at [482, 184] on div "Type: check Promotional check Newsletter check Educational check Welcome check …" at bounding box center [753, 221] width 1057 height 114
click at [466, 191] on input "checkbox" at bounding box center [461, 197] width 84 height 24
checkbox input "true"
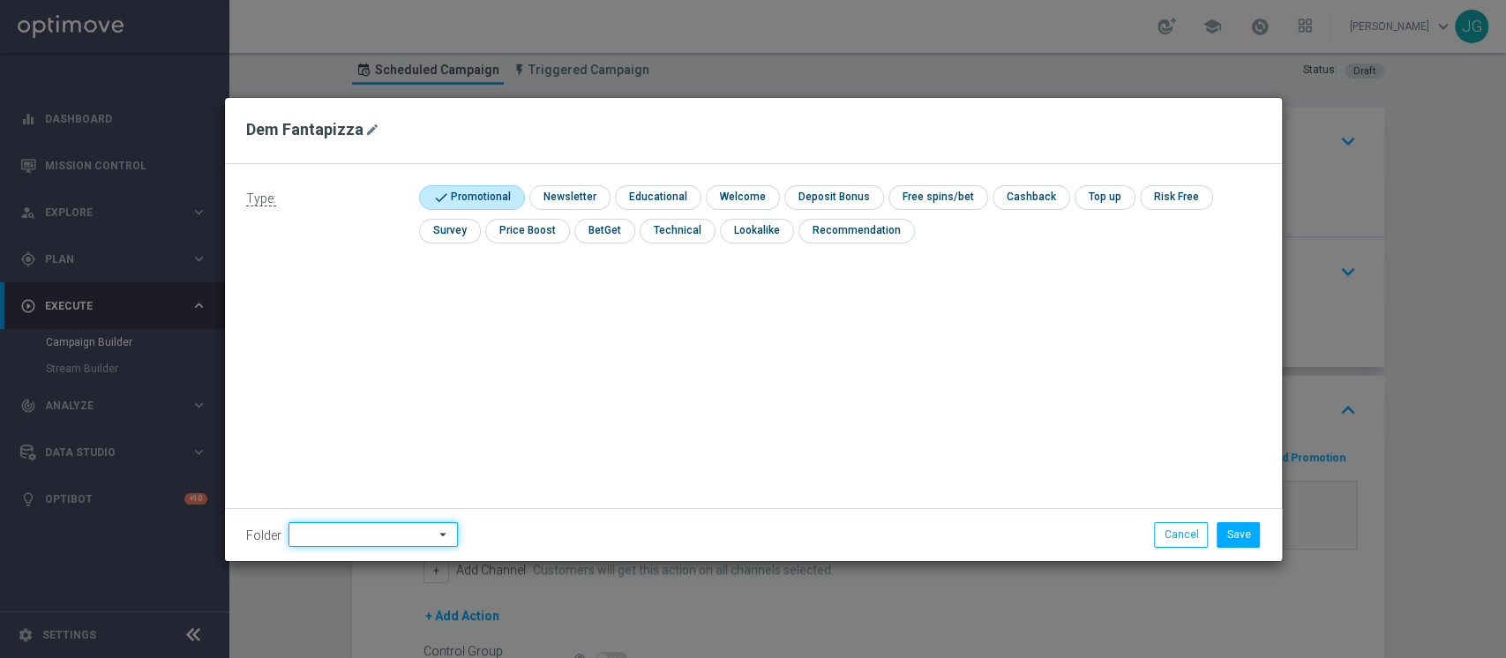
click at [403, 532] on input at bounding box center [373, 534] width 169 height 25
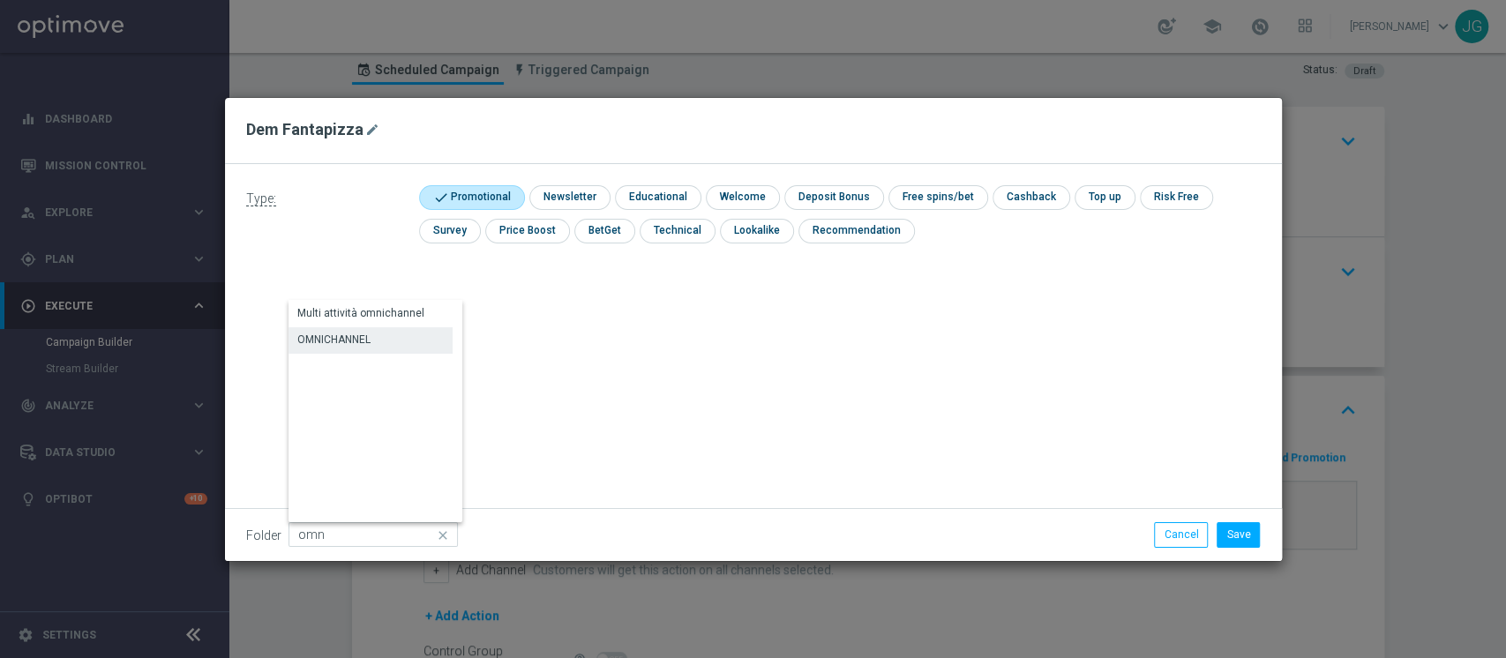
click at [379, 337] on div "OMNICHANNEL" at bounding box center [371, 339] width 164 height 25
type input "OMNICHANNEL"
click at [1231, 535] on button "Save" at bounding box center [1238, 534] width 43 height 25
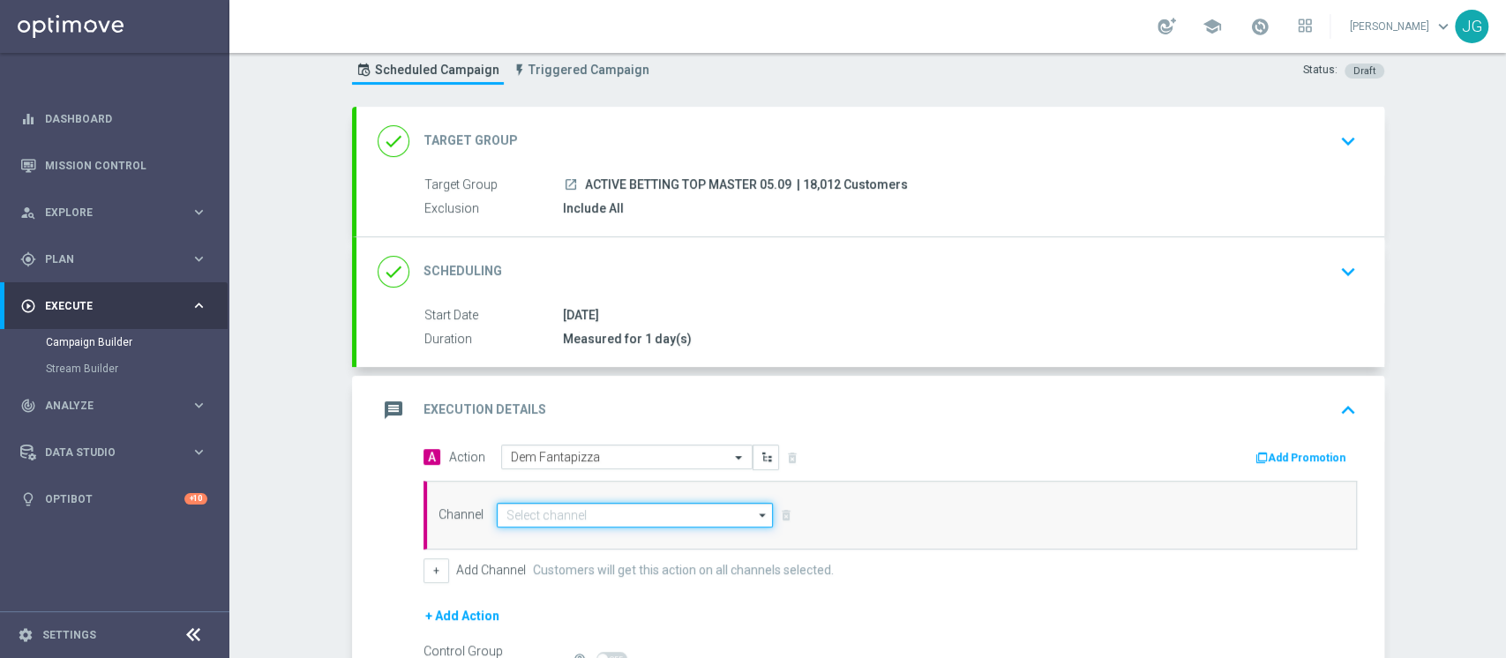
click at [641, 515] on input at bounding box center [635, 515] width 277 height 25
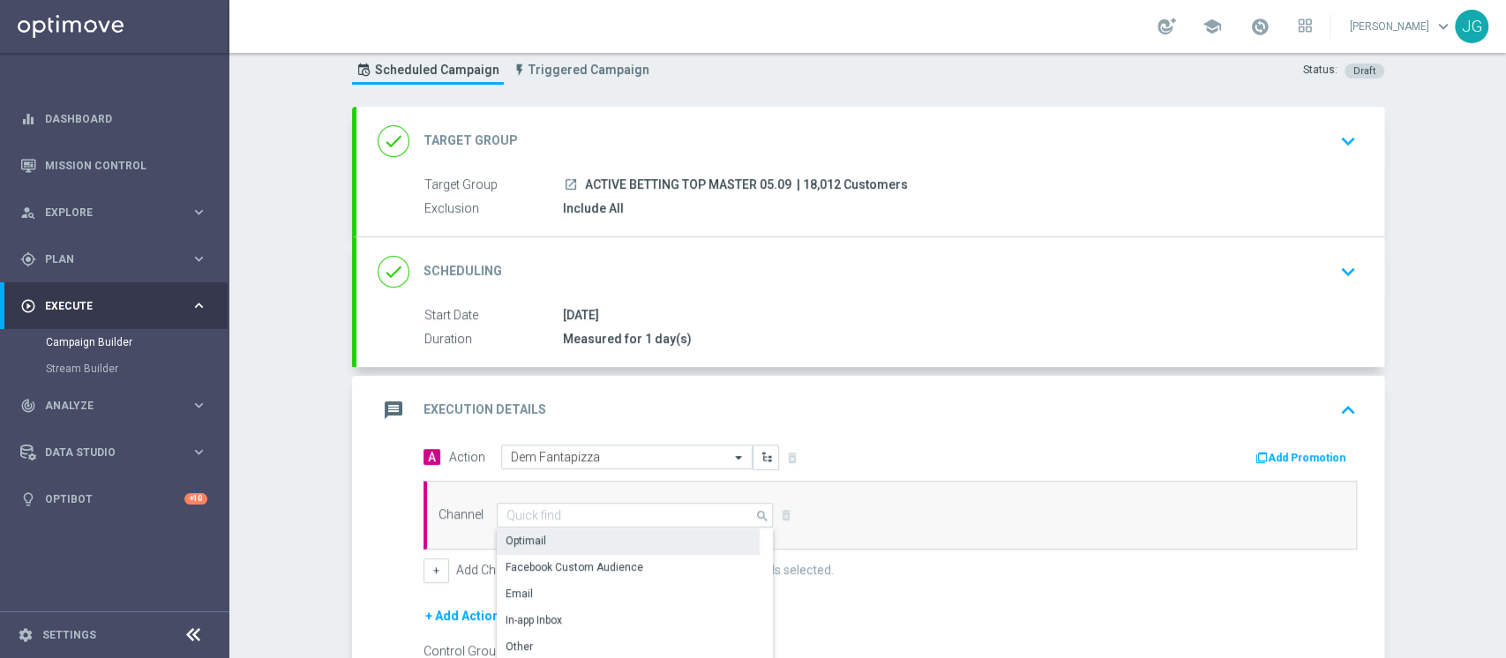
click at [571, 540] on div "Optimail" at bounding box center [628, 541] width 263 height 25
type input "Optimail"
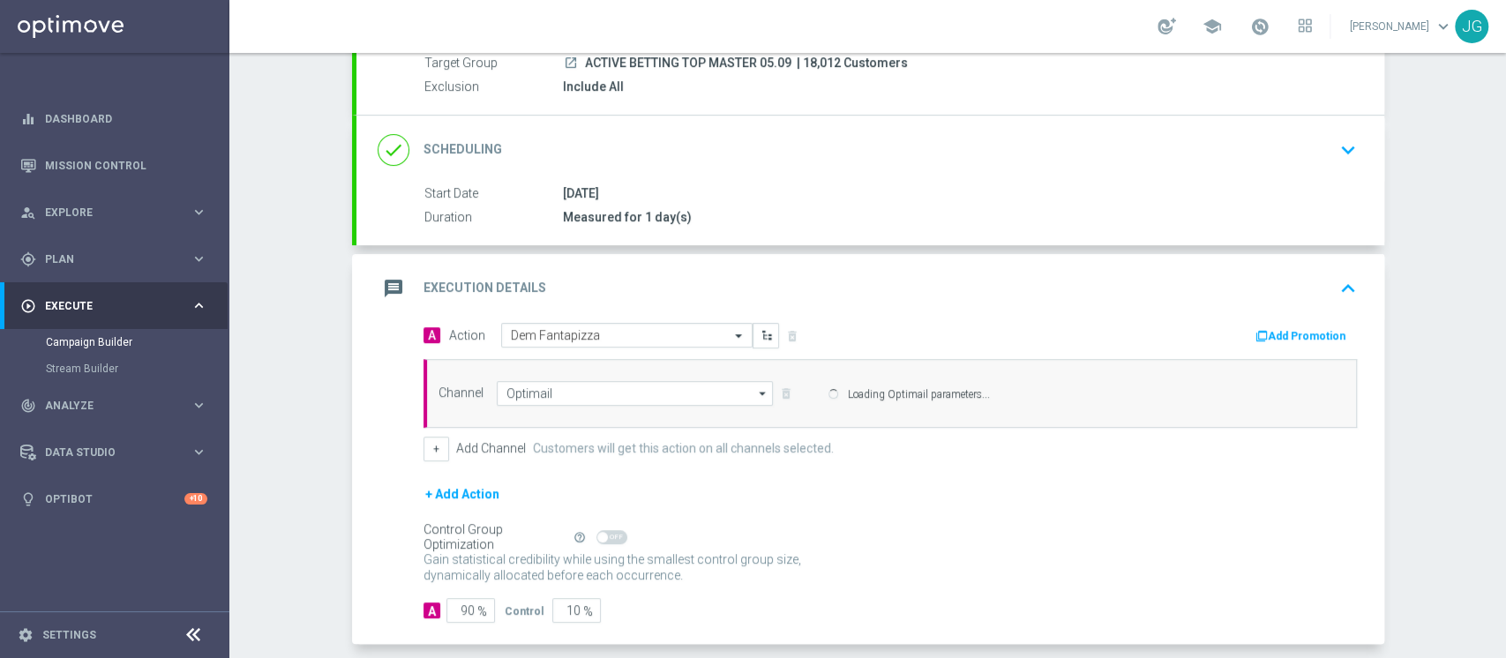
scroll to position [252, 0]
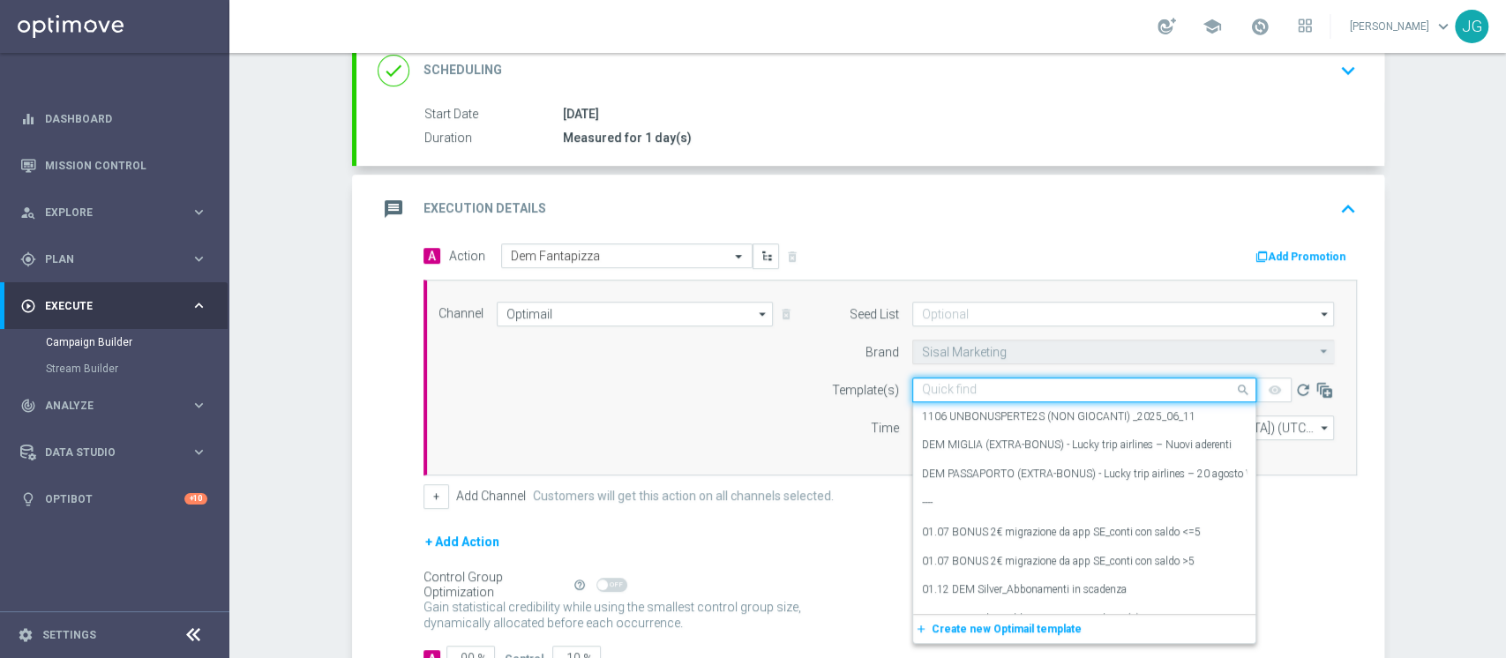
click at [961, 385] on input "text" at bounding box center [1066, 390] width 289 height 15
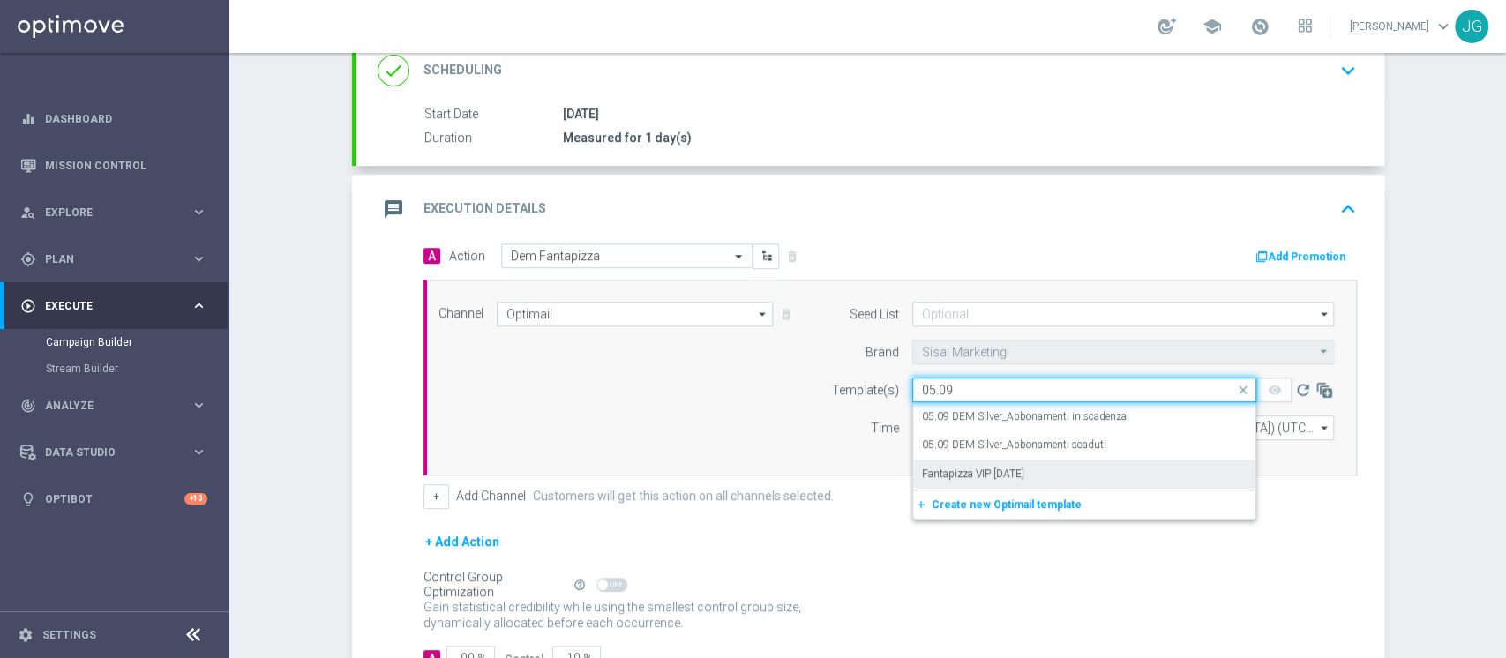
click at [1066, 468] on div "Fantapizza VIP 05.09.2025" at bounding box center [1084, 474] width 325 height 29
type input "05.09"
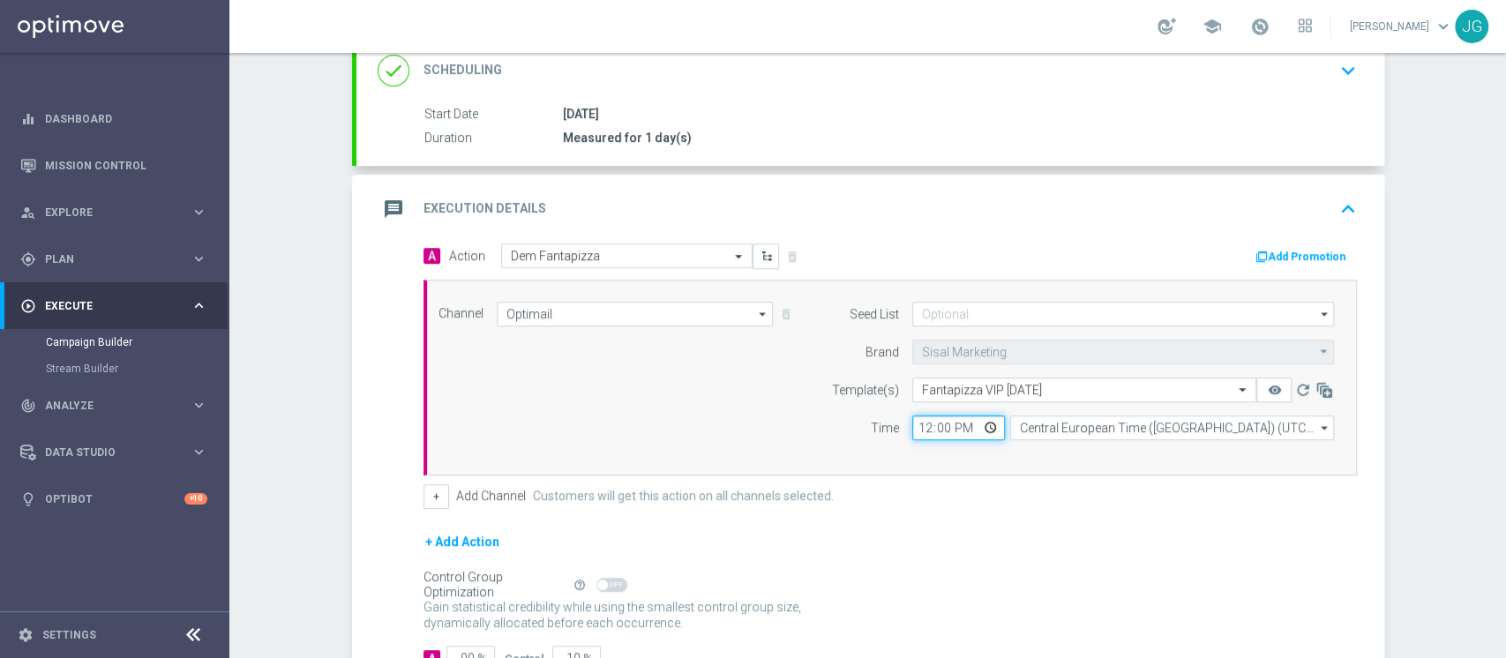
click at [984, 425] on input "12:00" at bounding box center [958, 428] width 93 height 25
type input "18:00"
click at [1111, 194] on div "message Execution Details keyboard_arrow_up" at bounding box center [871, 209] width 986 height 34
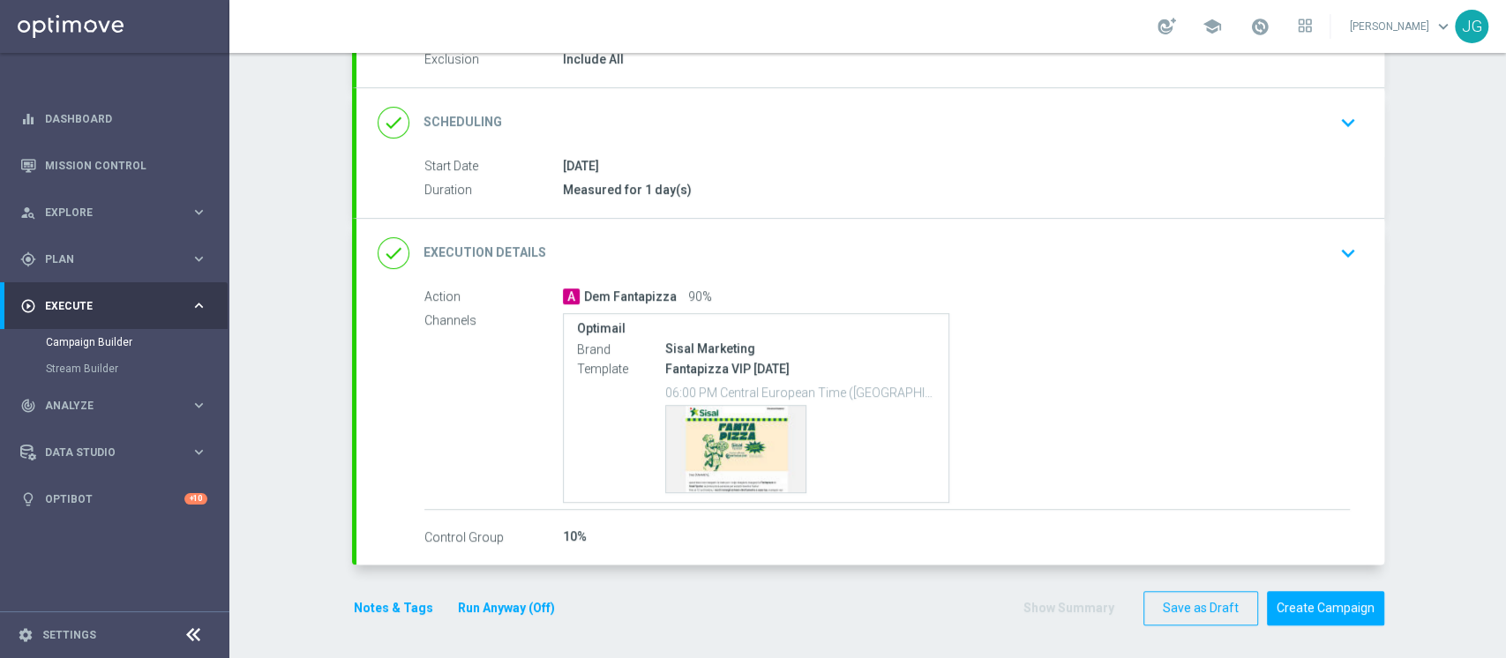
click at [979, 267] on div "done Execution Details keyboard_arrow_down" at bounding box center [870, 253] width 1028 height 69
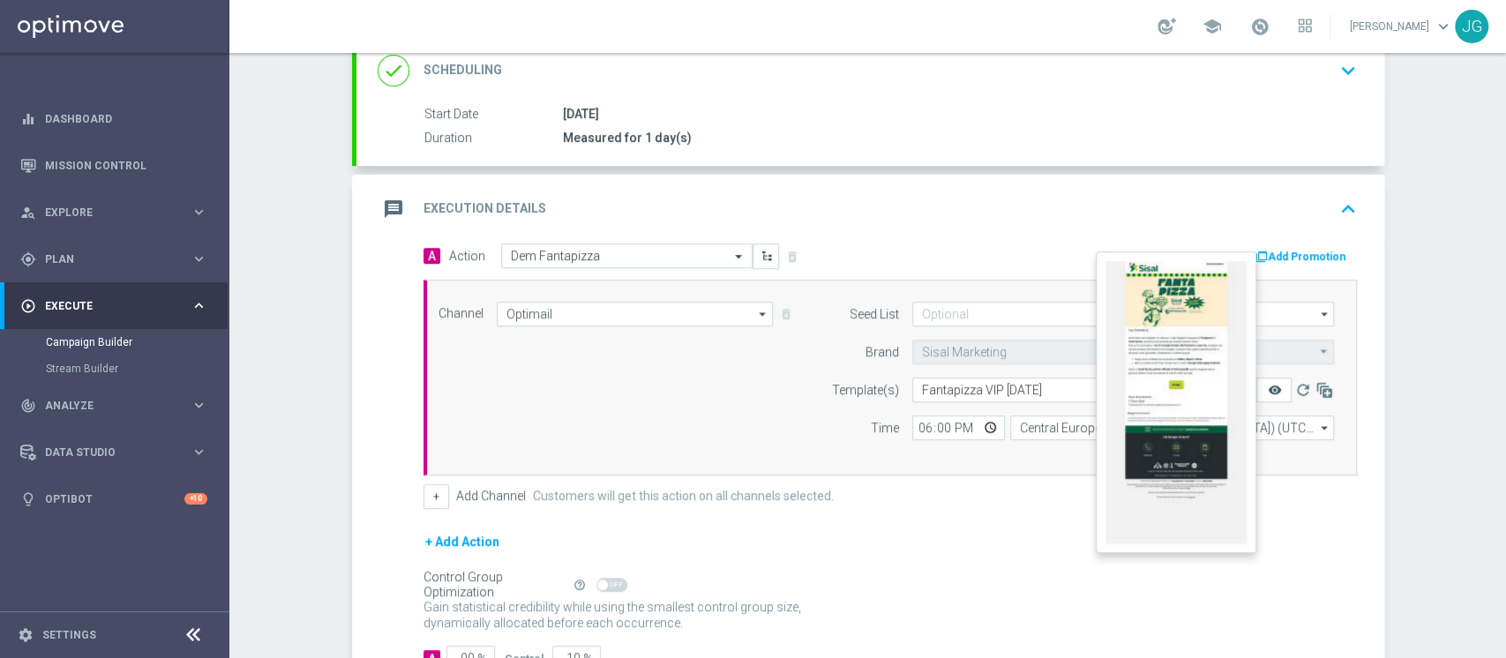
click at [1267, 388] on icon "remove_red_eye" at bounding box center [1274, 390] width 14 height 14
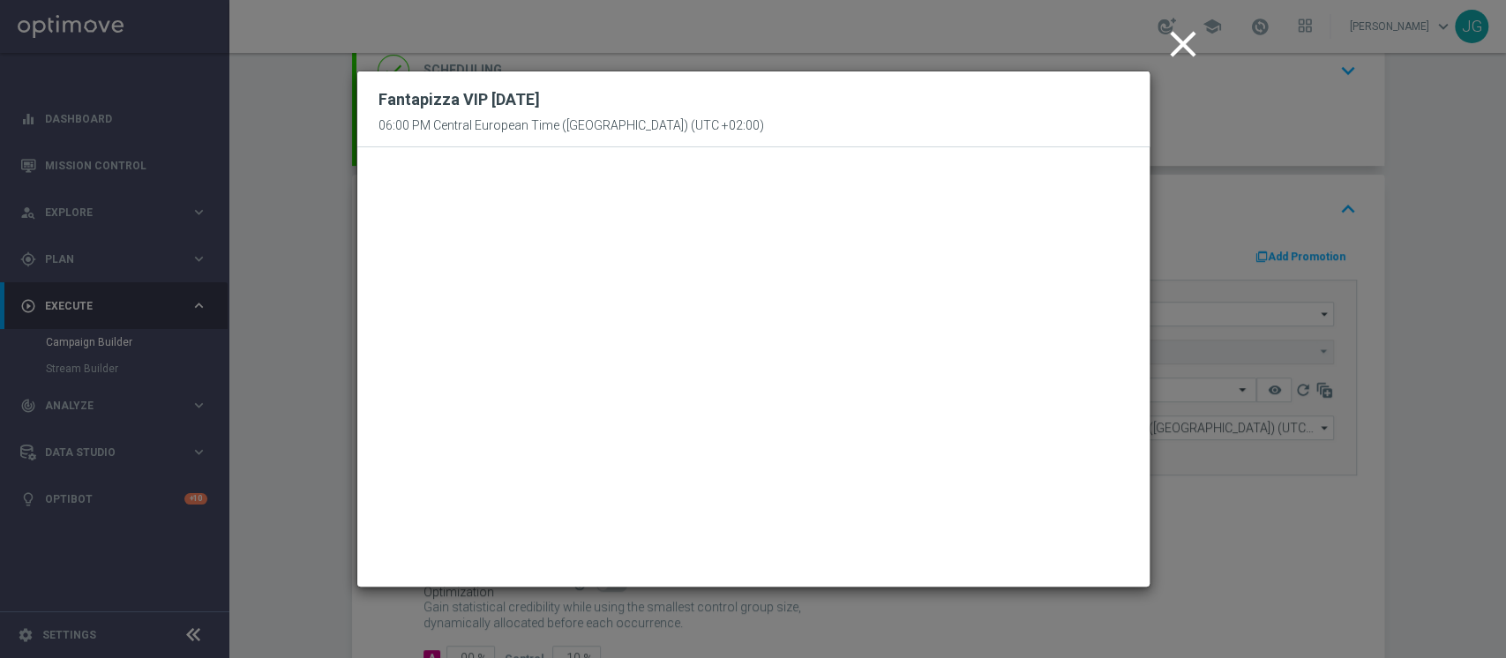
click at [1184, 46] on icon "close" at bounding box center [1183, 44] width 44 height 44
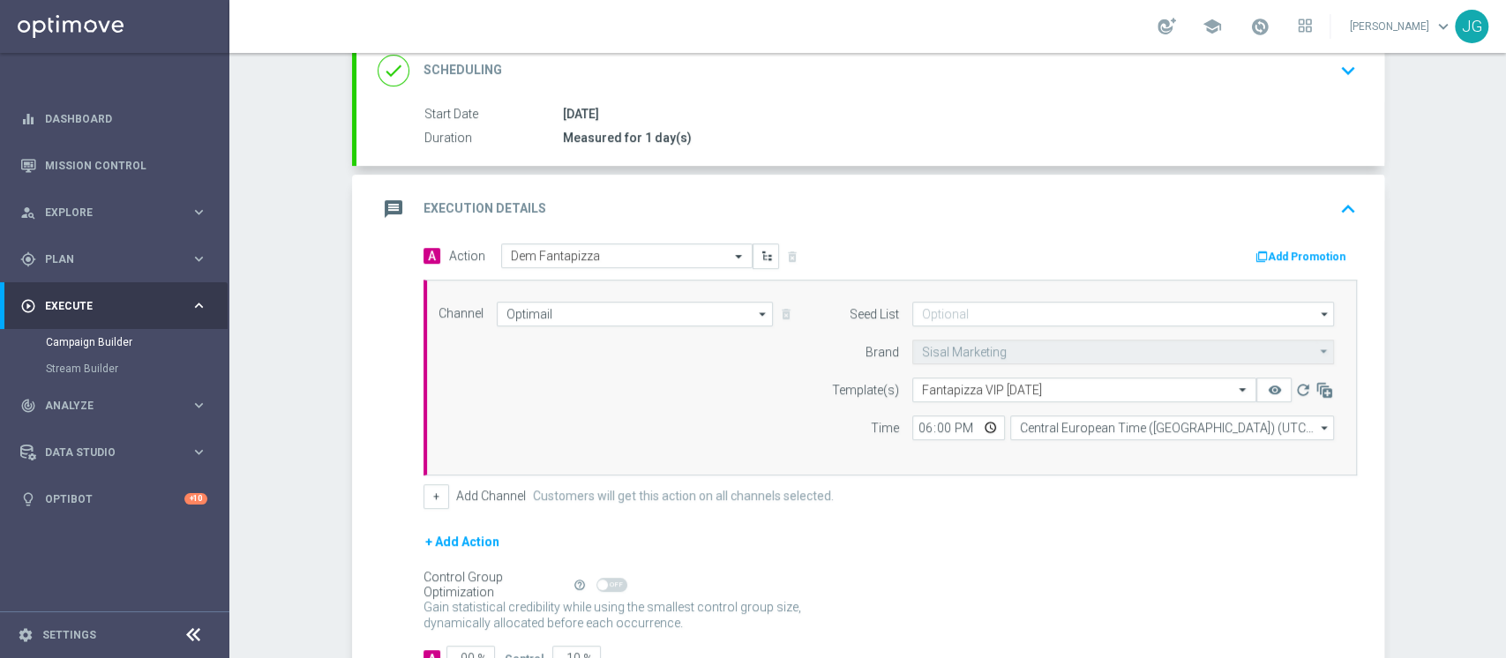
click at [971, 221] on div "message Execution Details keyboard_arrow_up" at bounding box center [871, 209] width 986 height 34
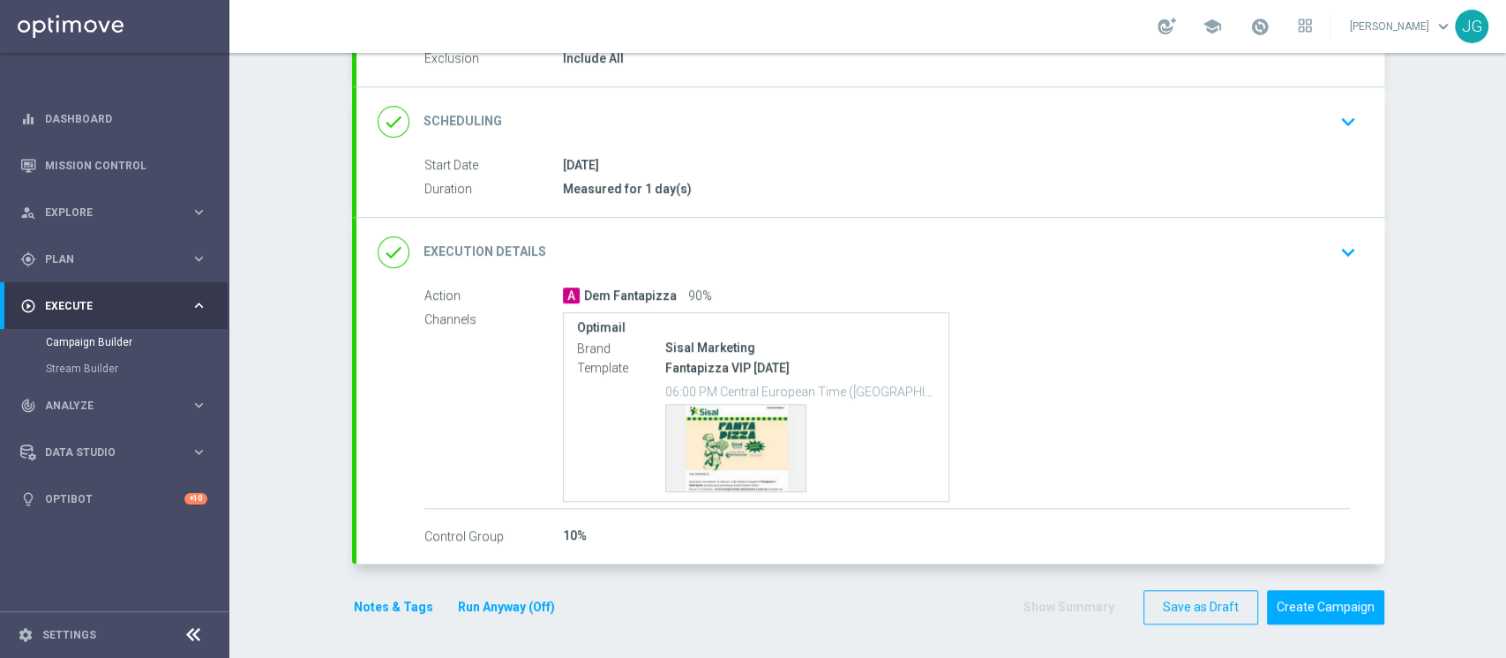
scroll to position [0, 0]
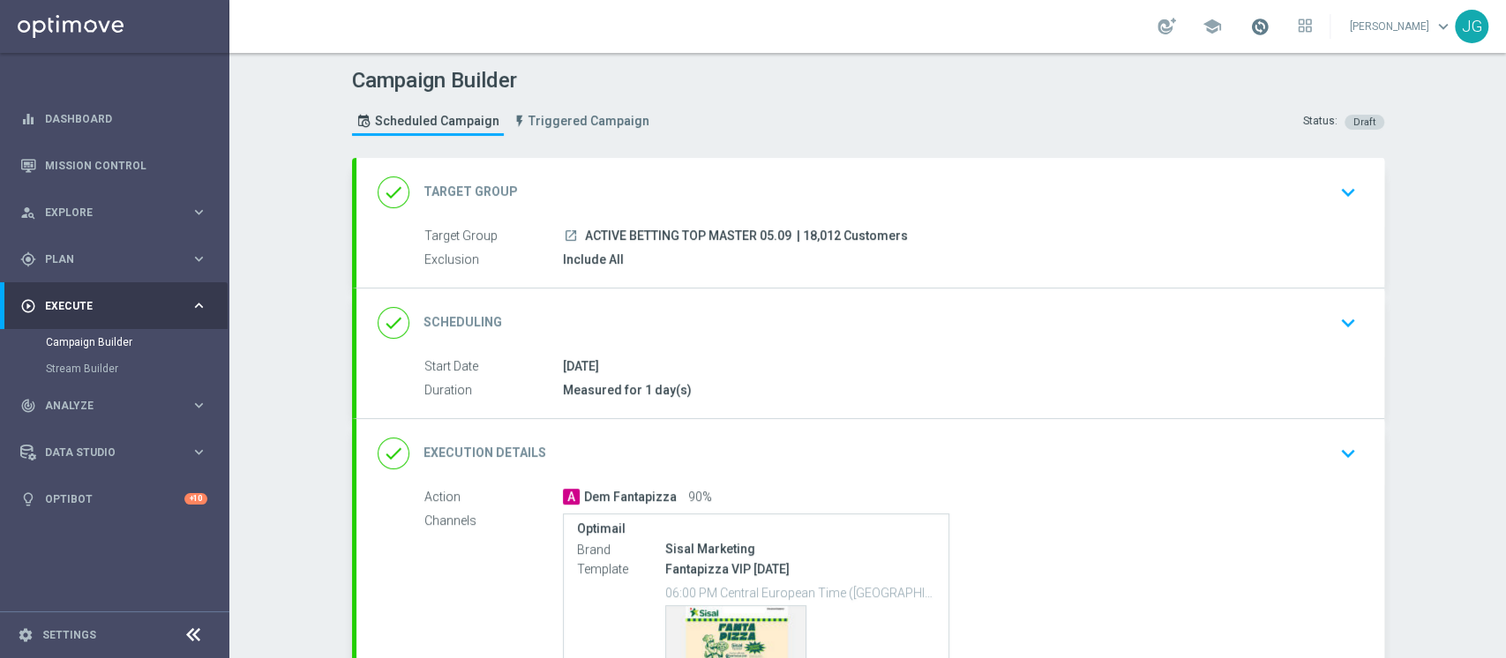
click at [1250, 26] on span at bounding box center [1259, 26] width 19 height 19
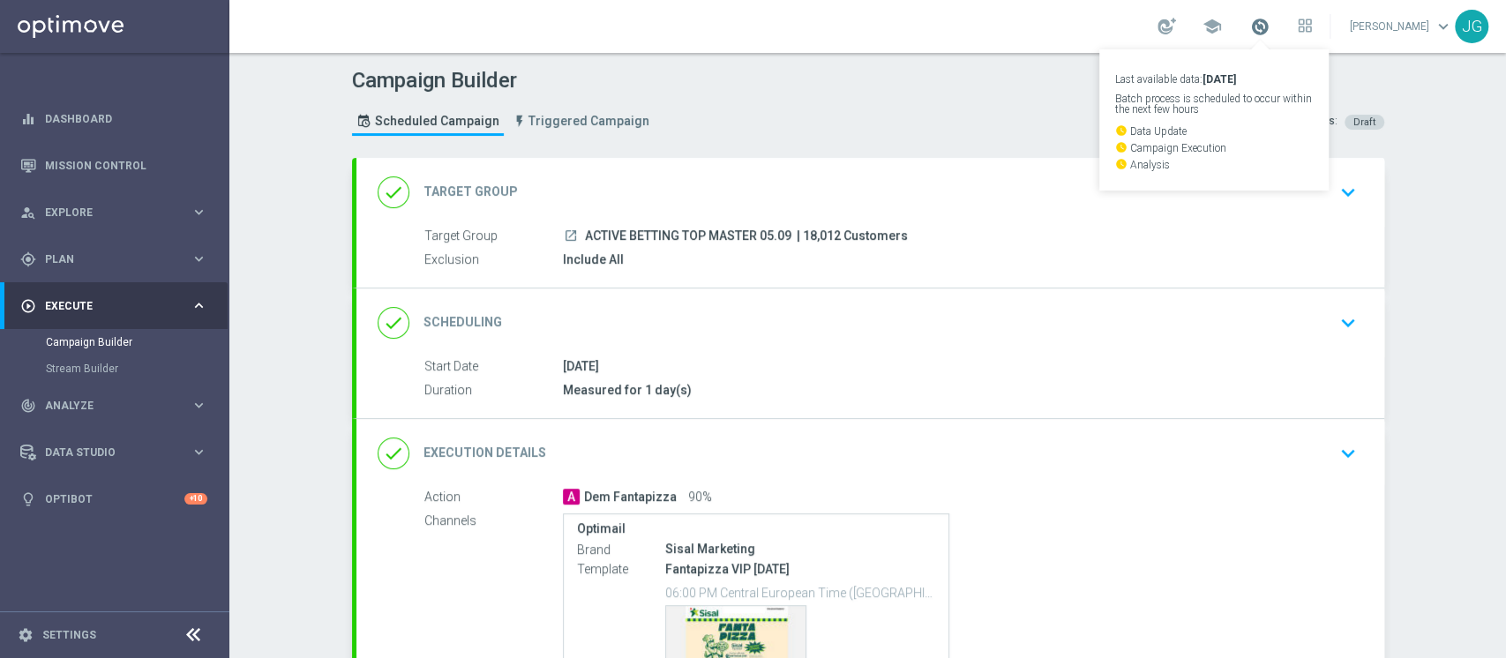
click at [1250, 26] on span at bounding box center [1259, 26] width 19 height 19
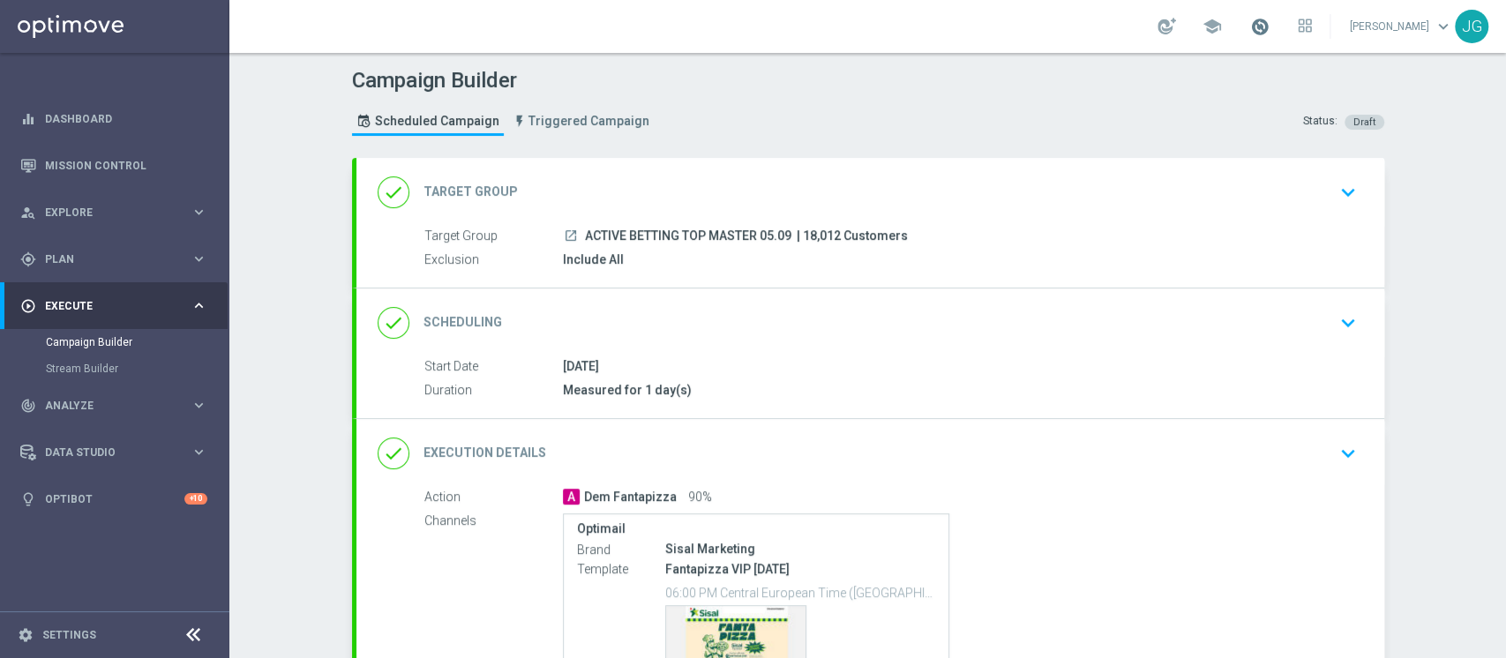
click at [1250, 26] on span at bounding box center [1259, 26] width 19 height 19
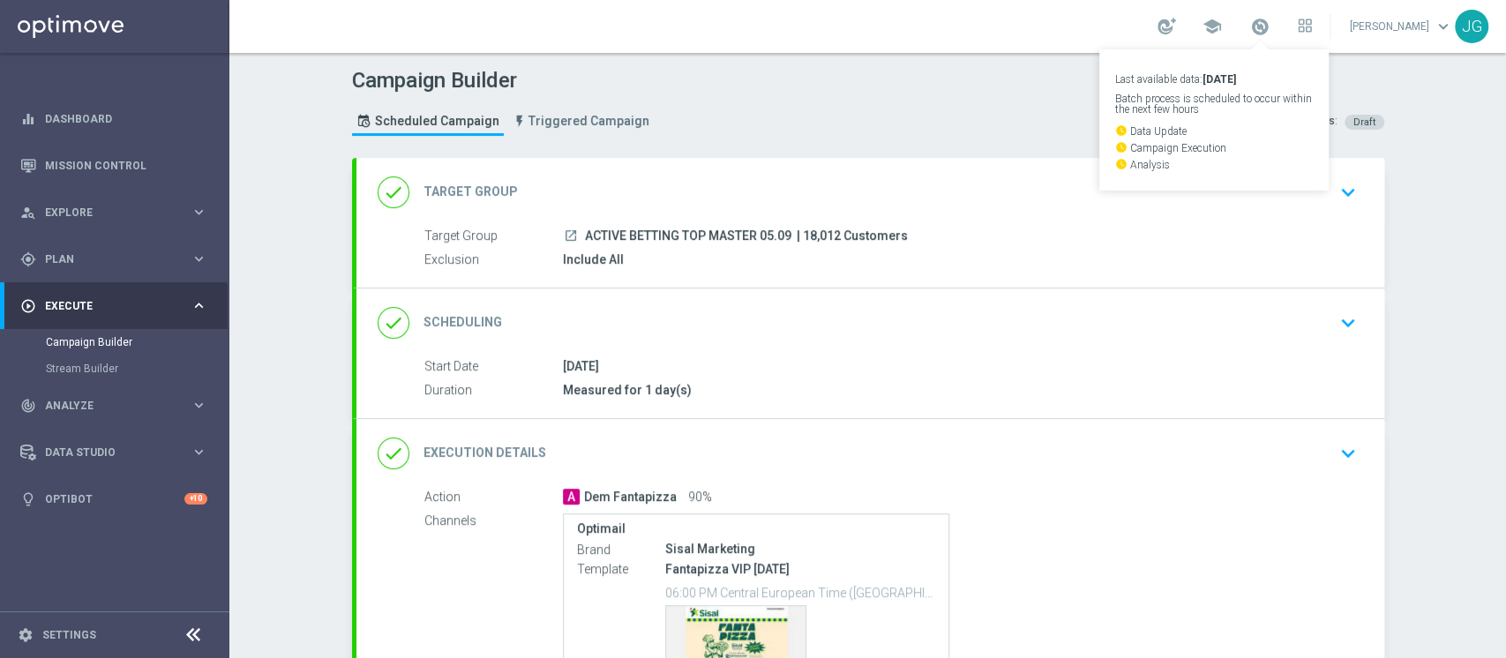
scroll to position [200, 0]
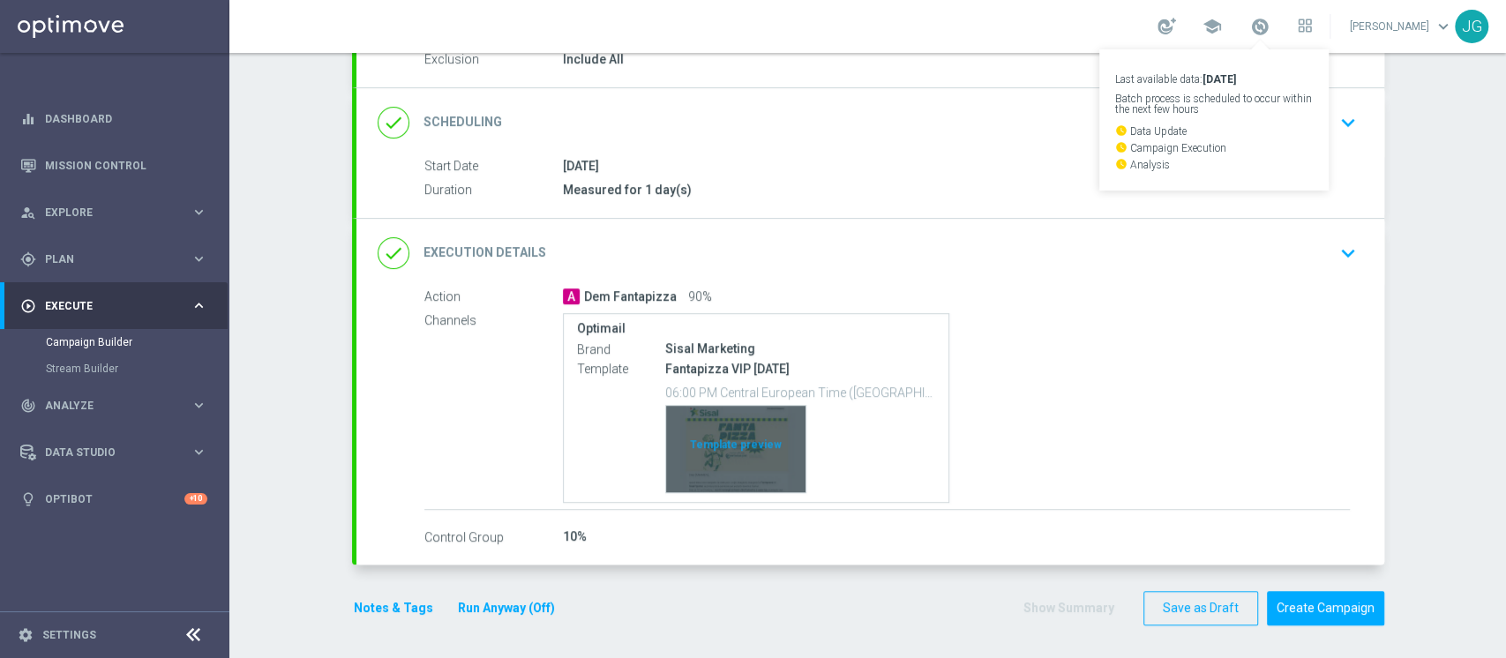
click at [684, 447] on div "Template preview" at bounding box center [735, 449] width 139 height 86
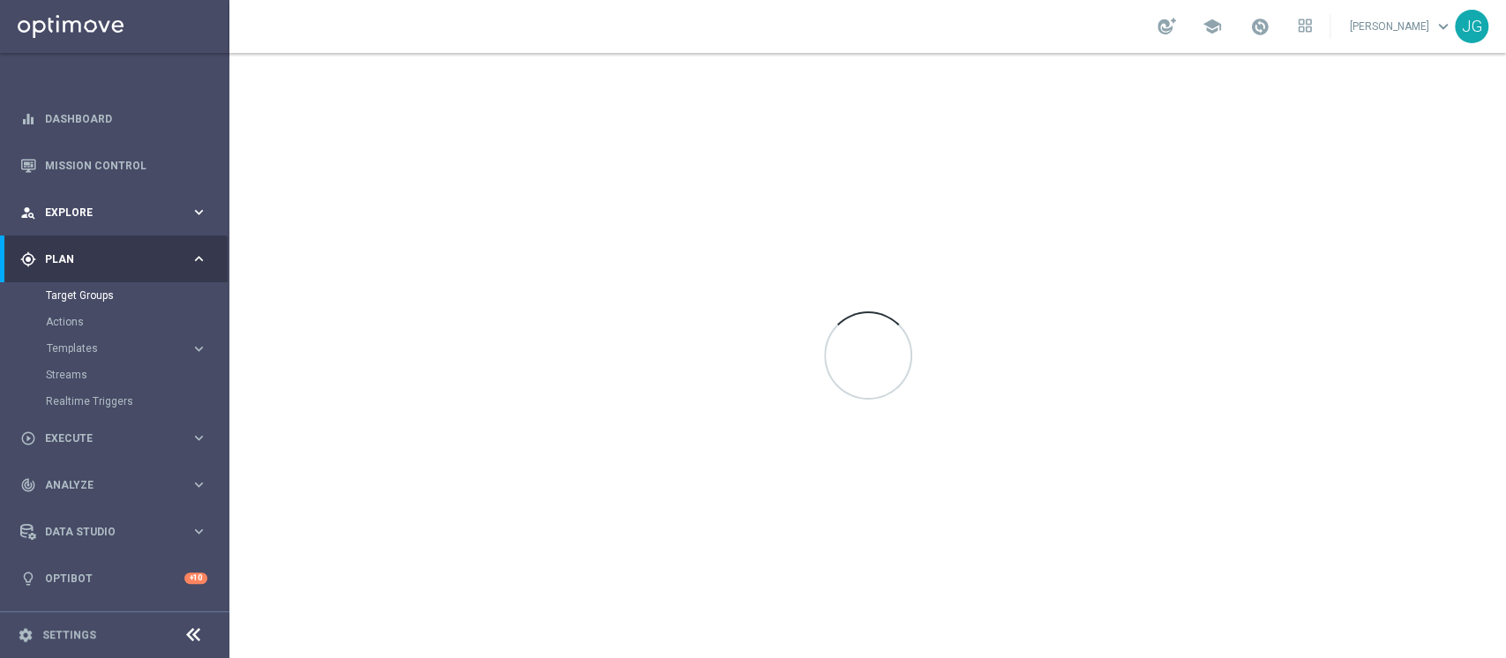
click at [83, 214] on span "Explore" at bounding box center [118, 212] width 146 height 11
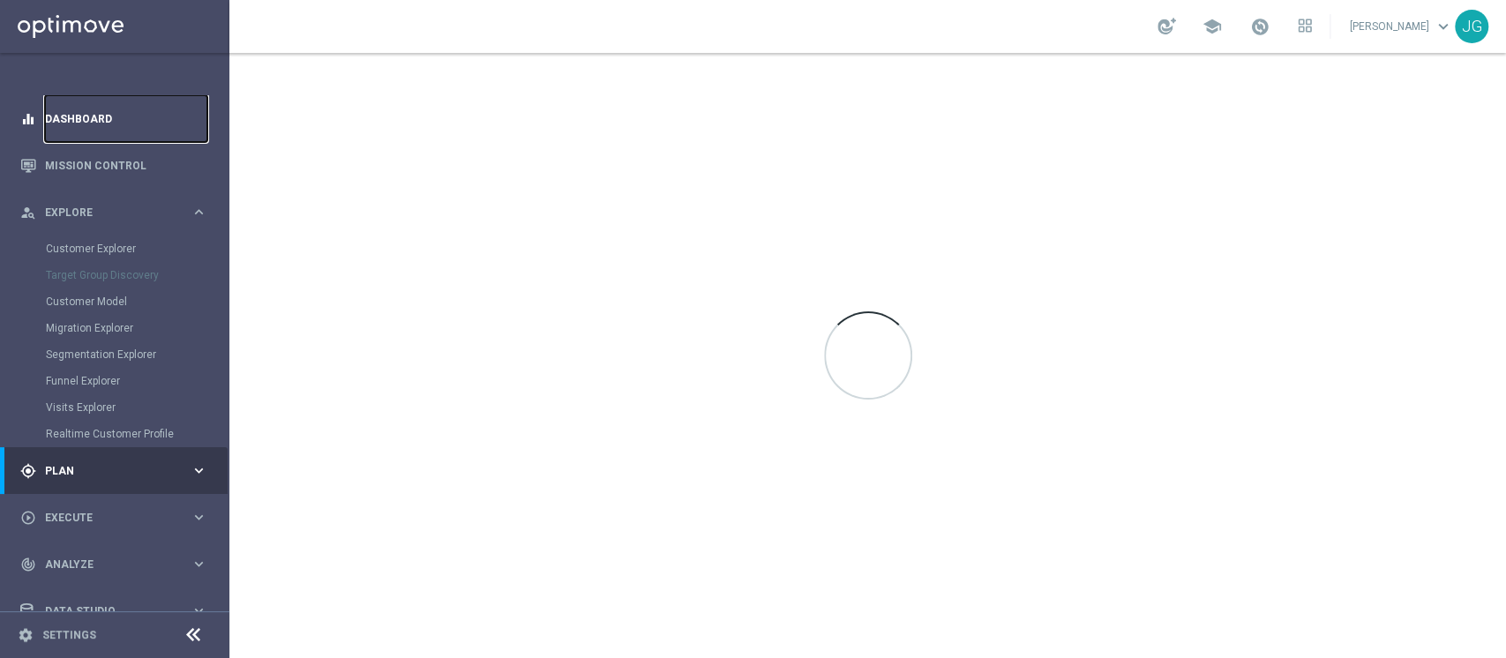
click at [141, 131] on link "Dashboard" at bounding box center [126, 118] width 162 height 47
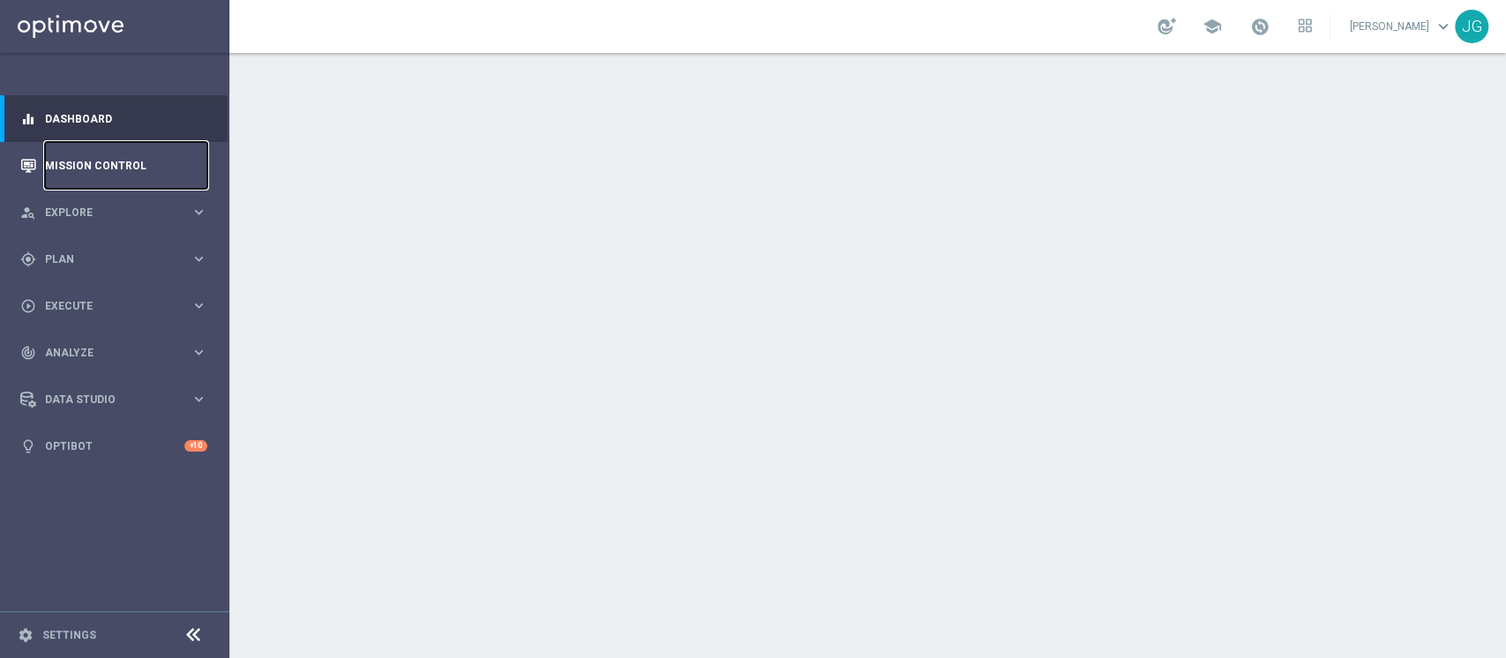
click at [116, 156] on link "Mission Control" at bounding box center [126, 165] width 162 height 47
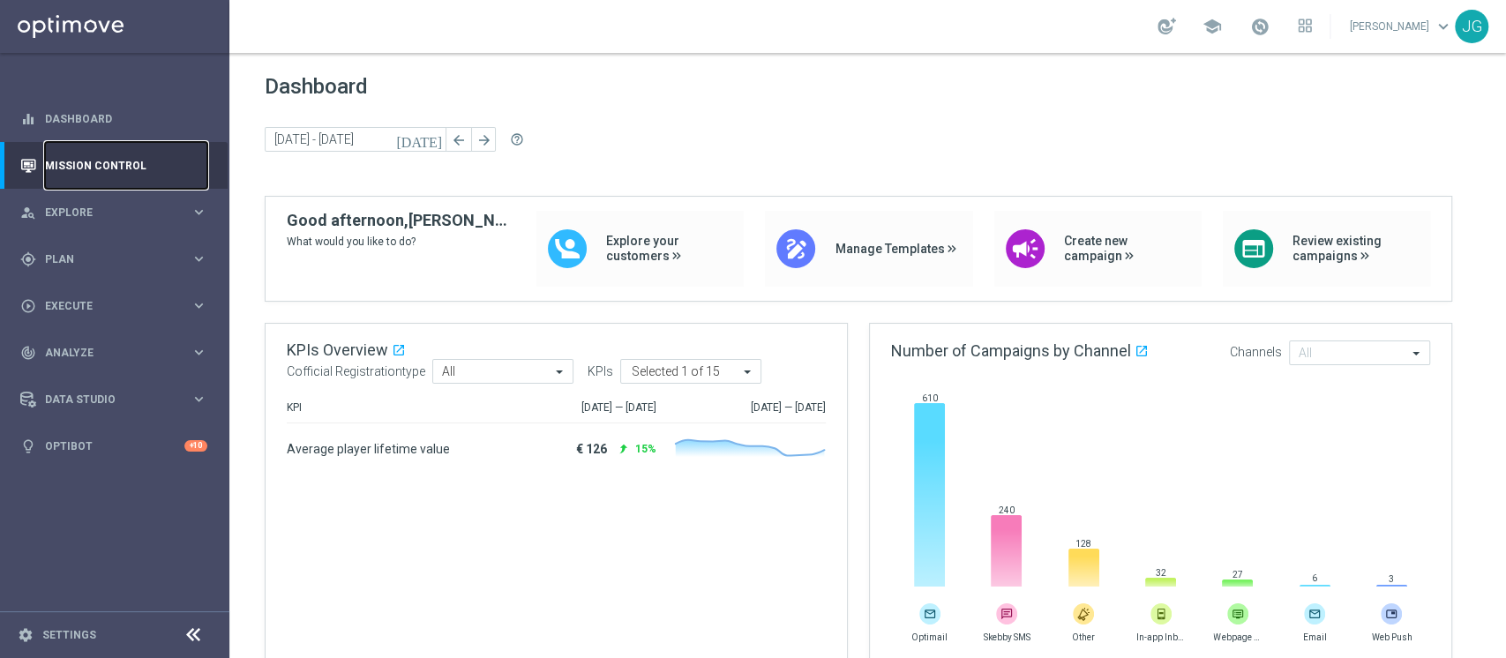
click at [117, 161] on link "Mission Control" at bounding box center [126, 165] width 162 height 47
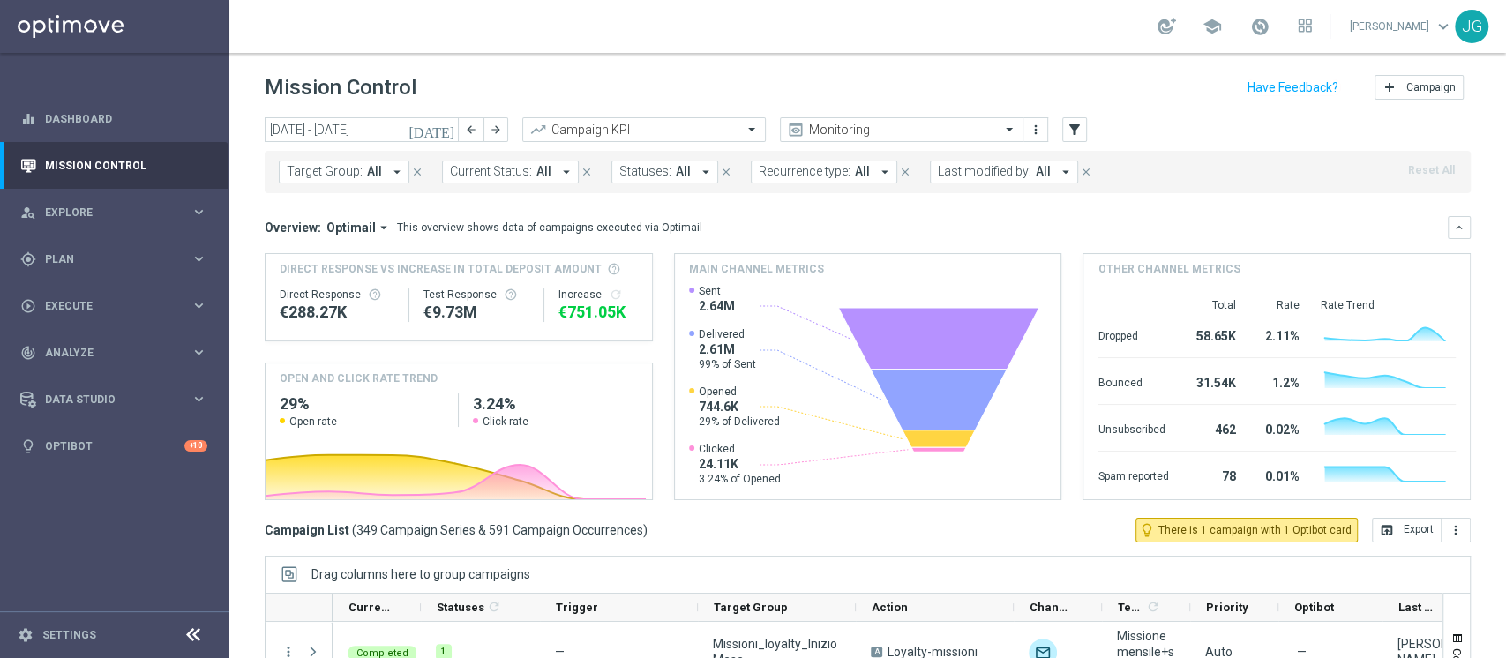
click at [448, 137] on icon "[DATE]" at bounding box center [433, 130] width 48 height 16
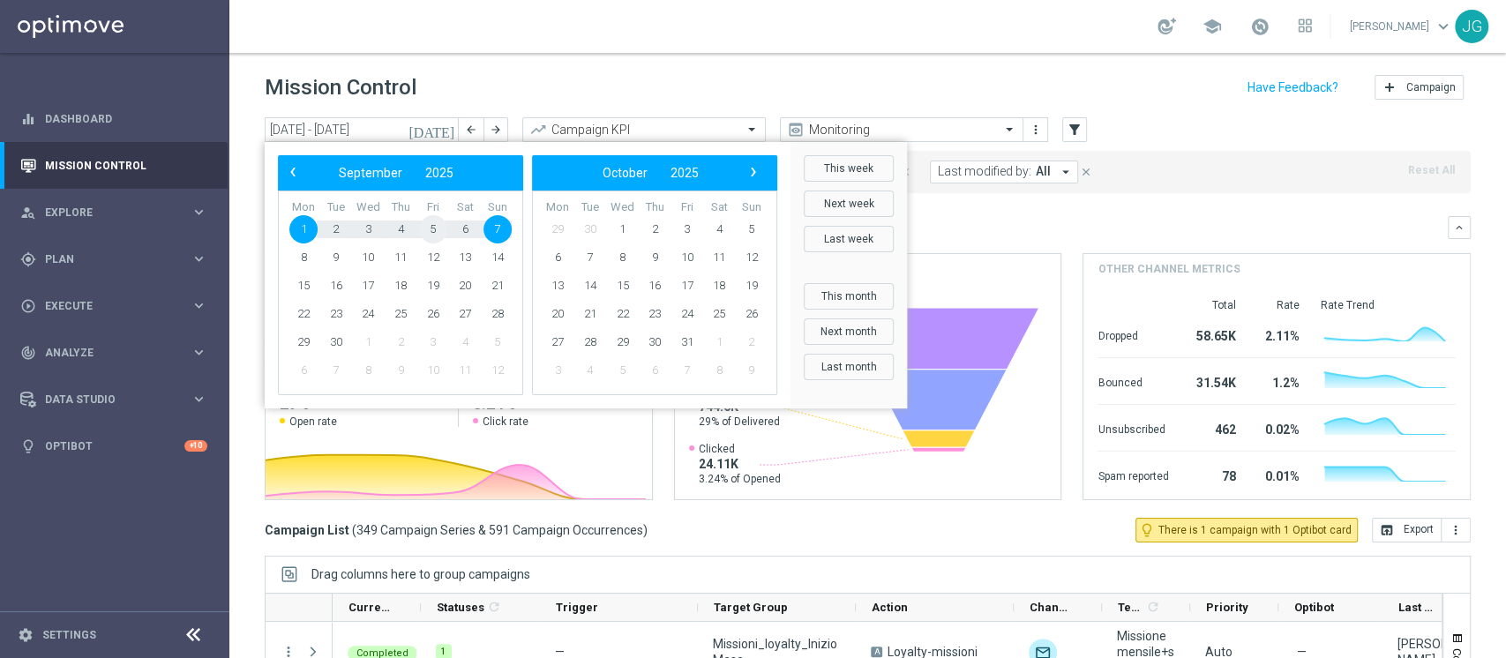
click at [433, 229] on span "5" at bounding box center [433, 229] width 28 height 28
type input "05 Sep 2025 - 05 Sep 2025"
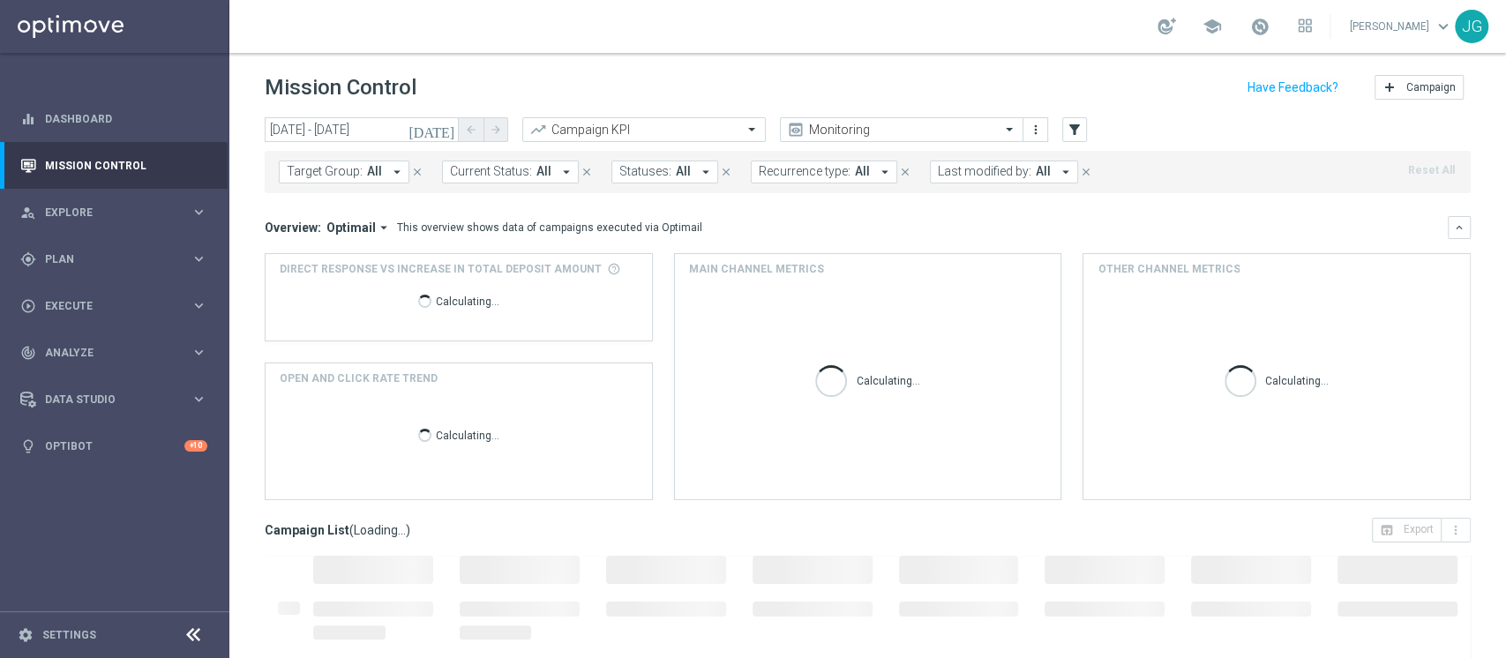
click at [981, 180] on button "Last modified by: All arrow_drop_down" at bounding box center [1004, 172] width 148 height 23
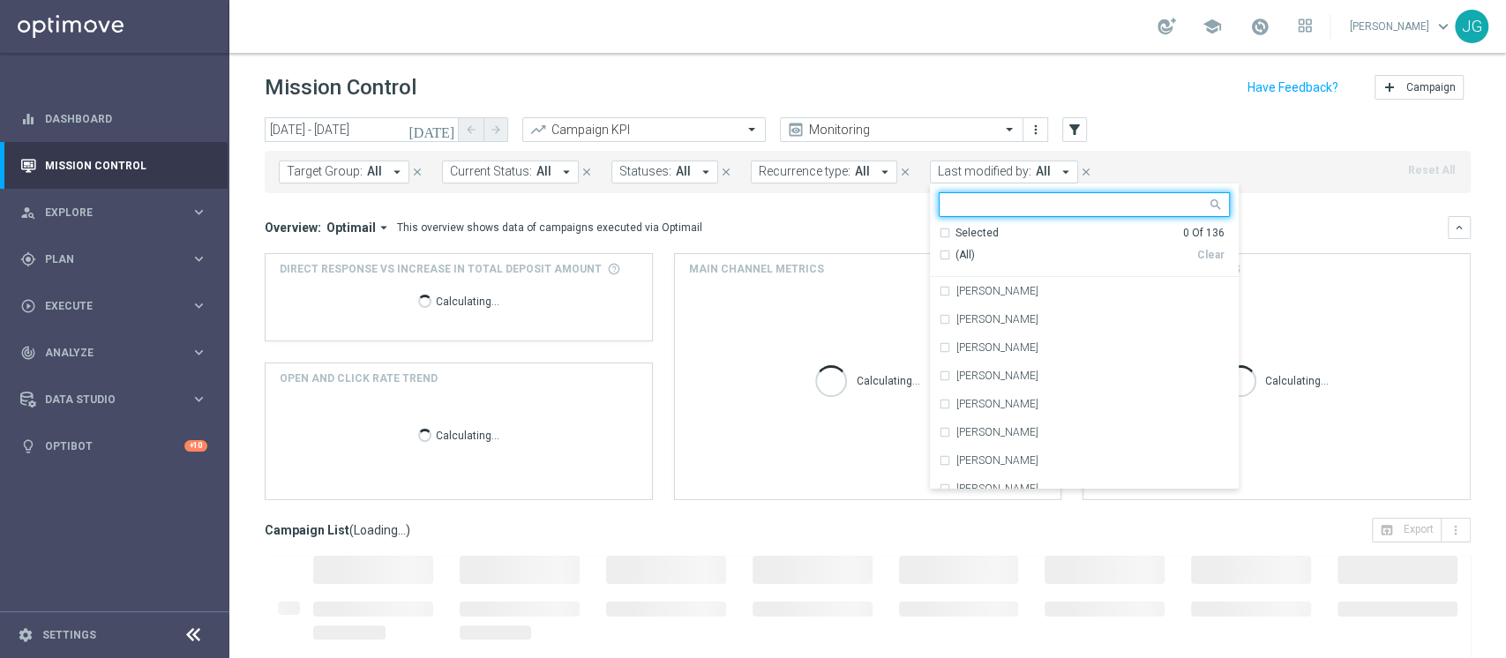
click at [995, 179] on button "Last modified by: All arrow_drop_down" at bounding box center [1004, 172] width 148 height 23
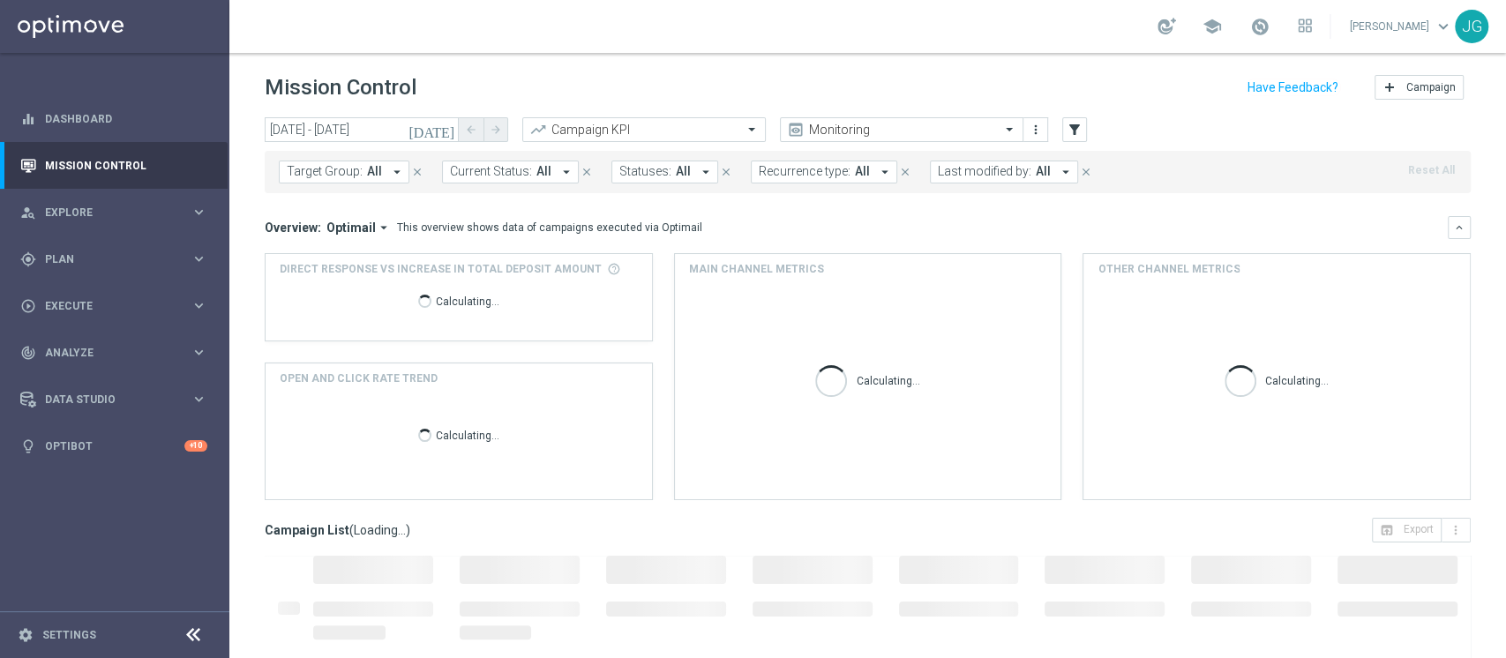
click at [993, 176] on span "Last modified by:" at bounding box center [985, 171] width 94 height 15
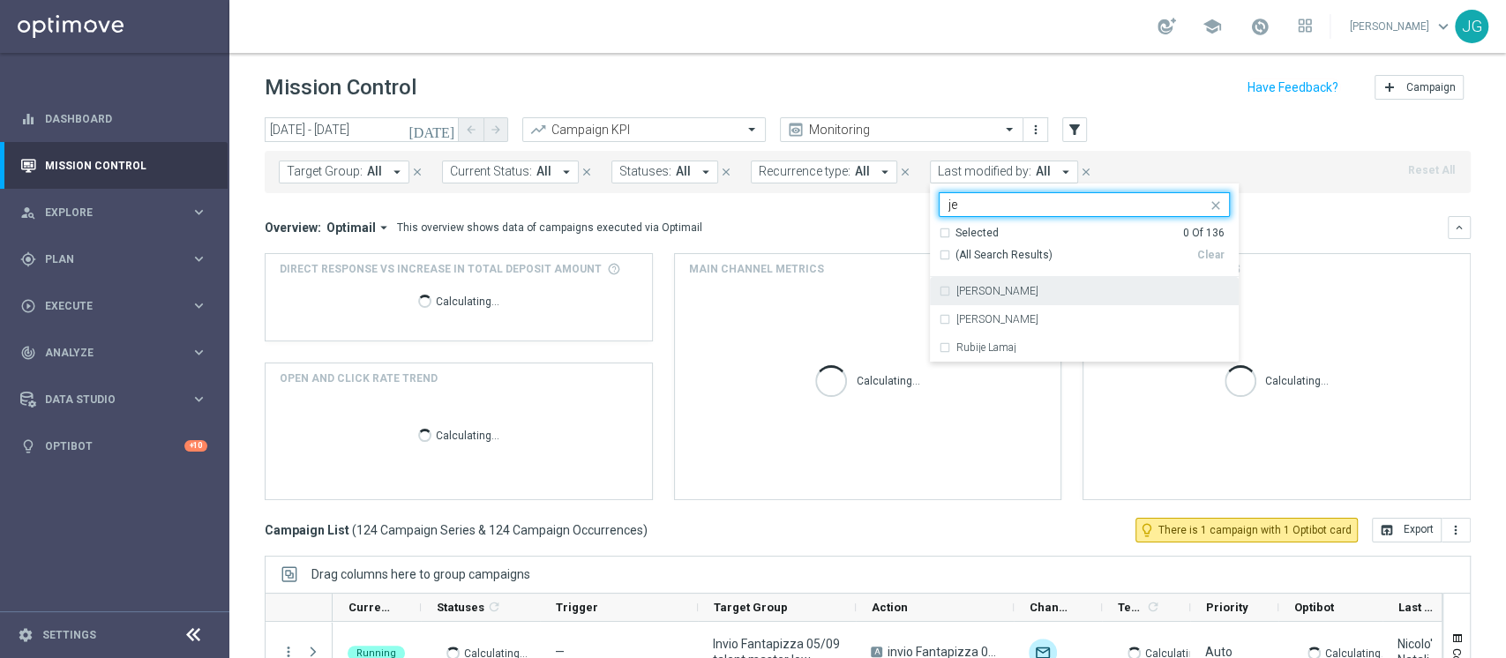
click at [1007, 293] on label "[PERSON_NAME]" at bounding box center [997, 291] width 82 height 11
type input "je"
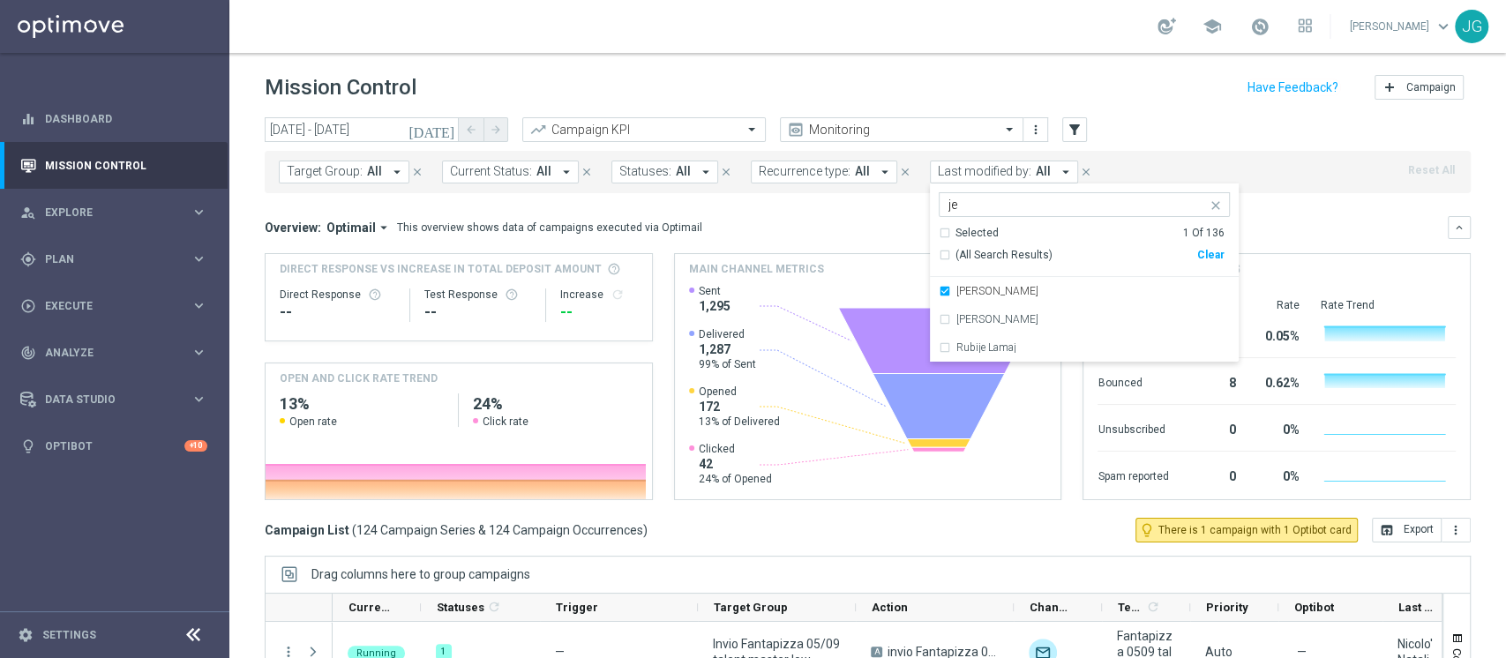
click at [655, 256] on div "Direct Response VS Increase In Total Deposit Amount Direct Response -- Test Res…" at bounding box center [868, 376] width 1206 height 247
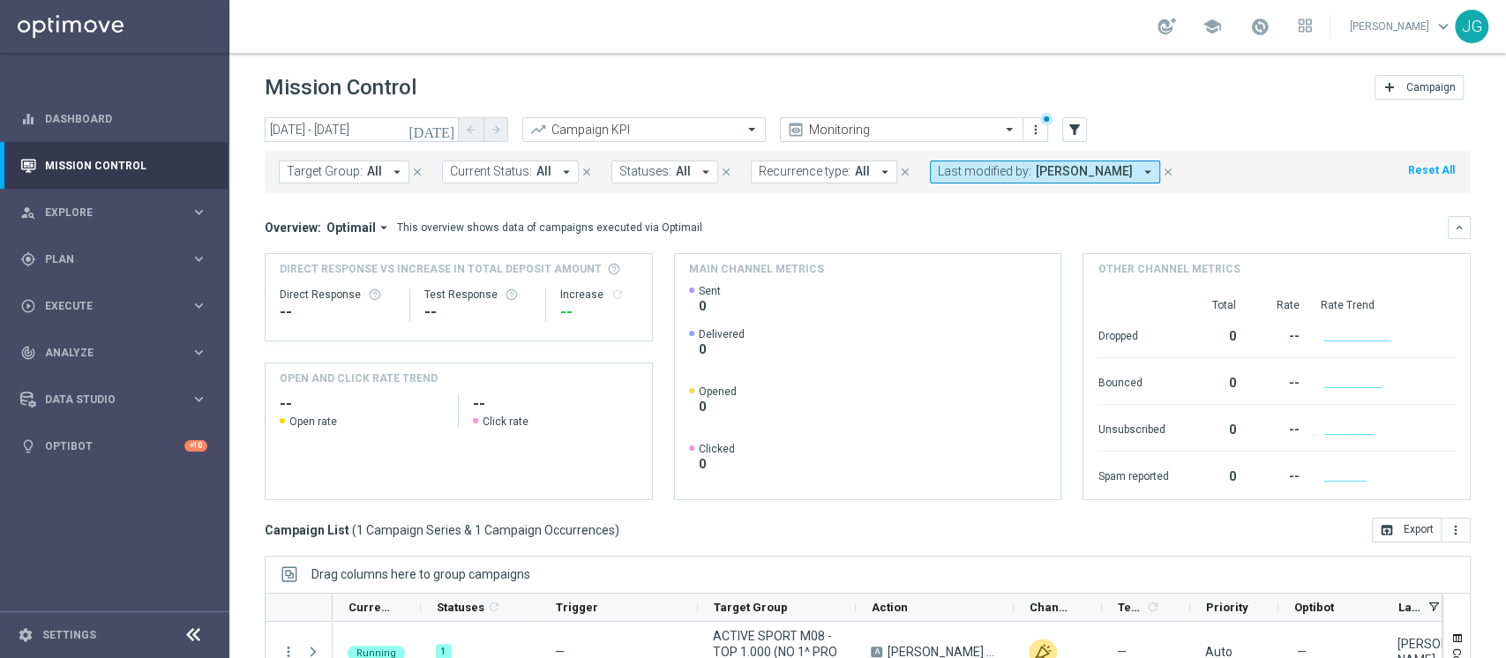
scroll to position [223, 0]
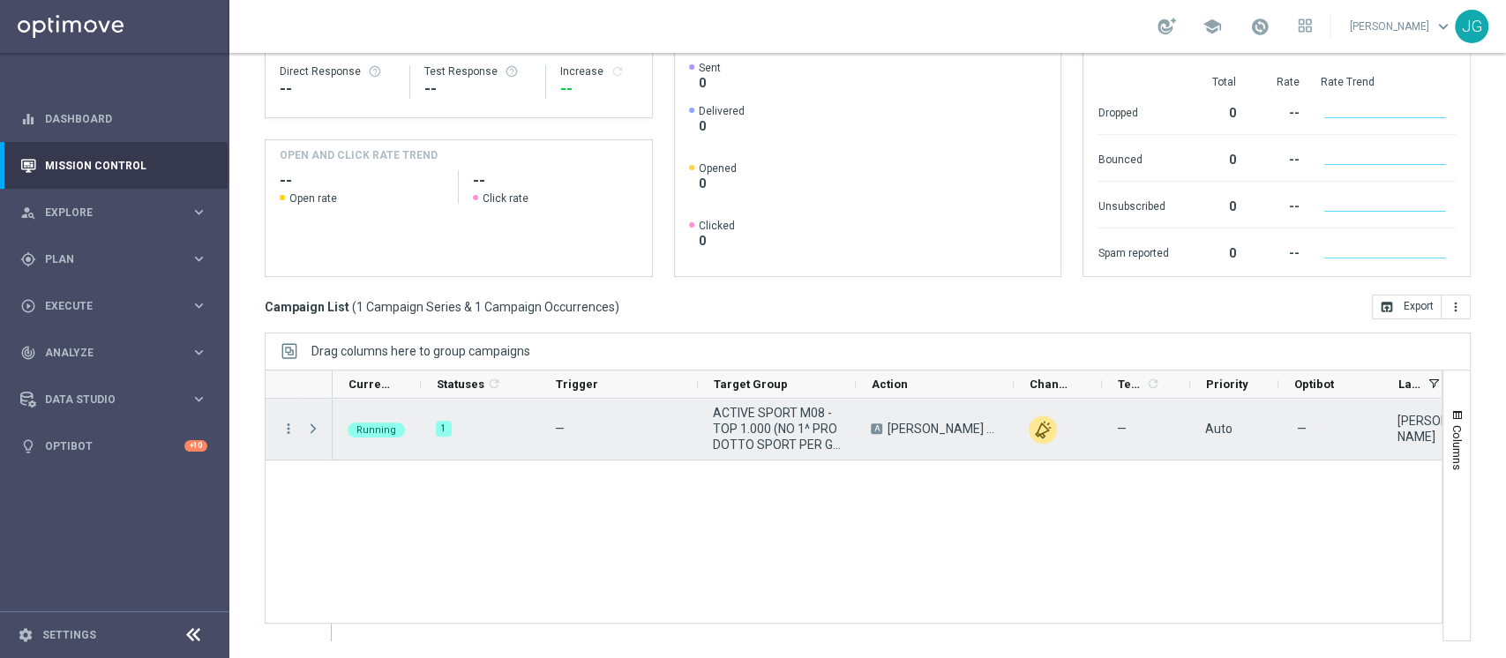
click at [314, 434] on span "Press SPACE to select this row." at bounding box center [313, 429] width 16 height 14
